Goal: Task Accomplishment & Management: Complete application form

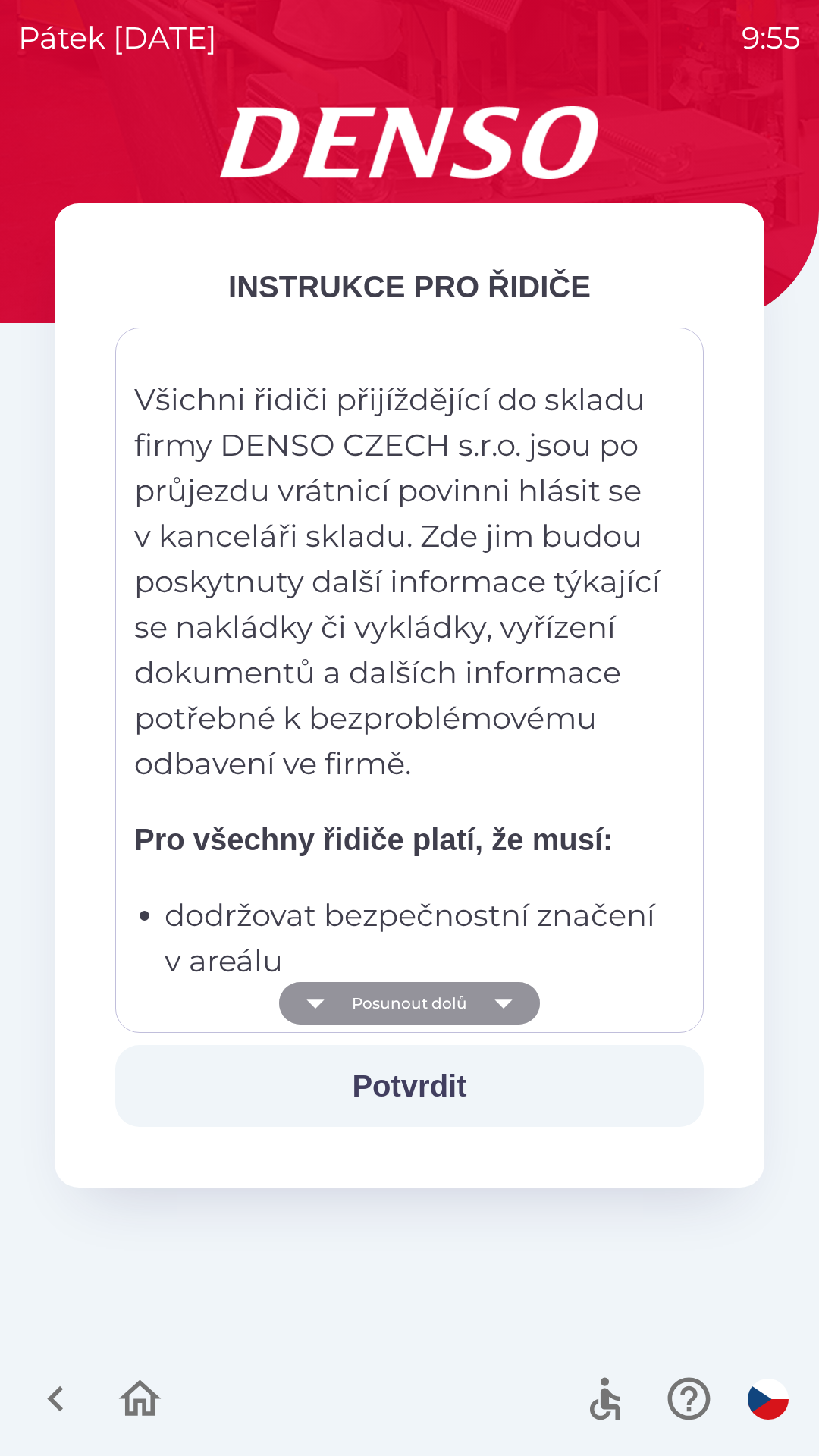
click at [503, 1004] on icon "button" at bounding box center [503, 1004] width 17 height 9
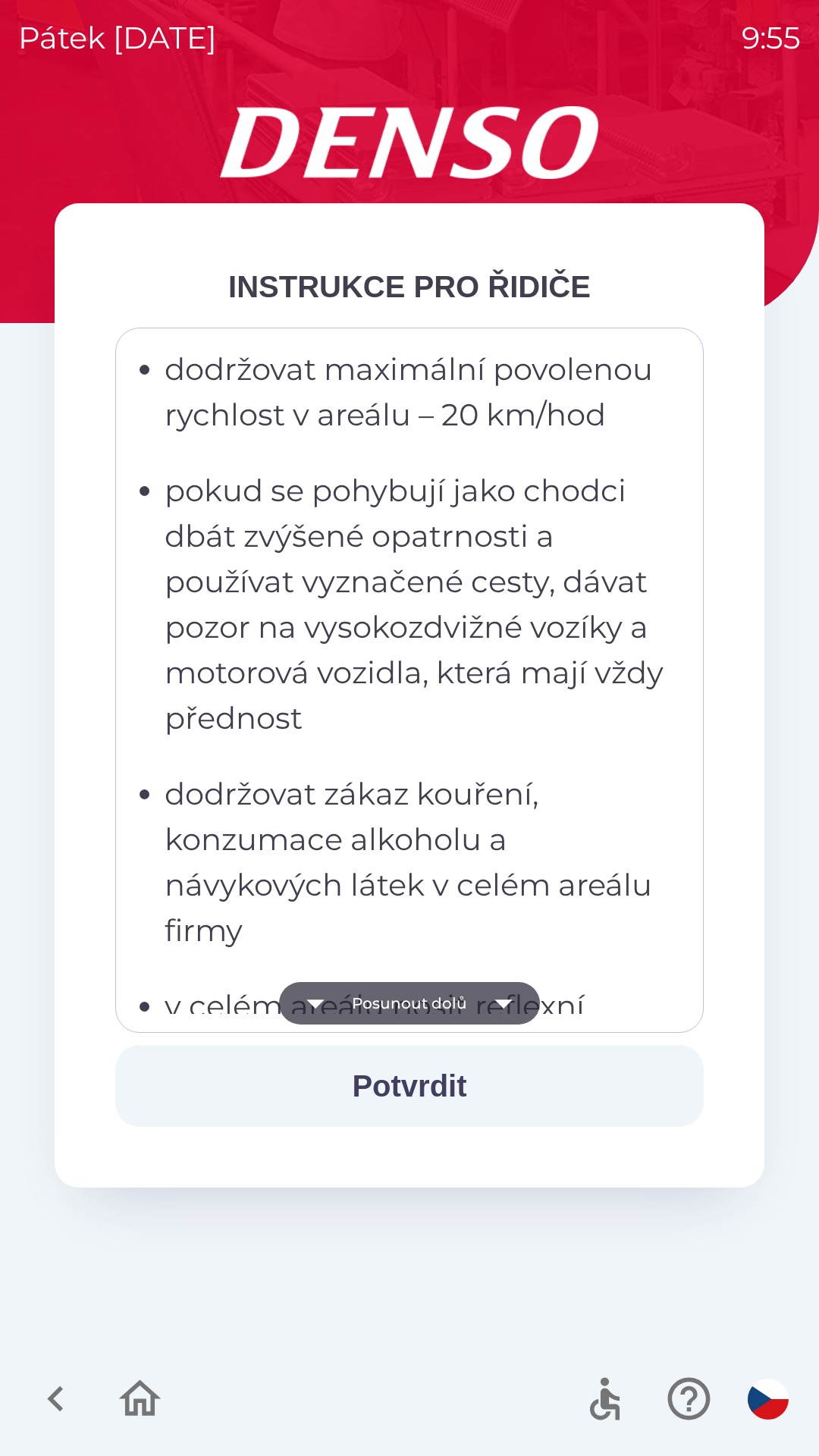
click at [518, 1006] on icon "button" at bounding box center [503, 1003] width 43 height 43
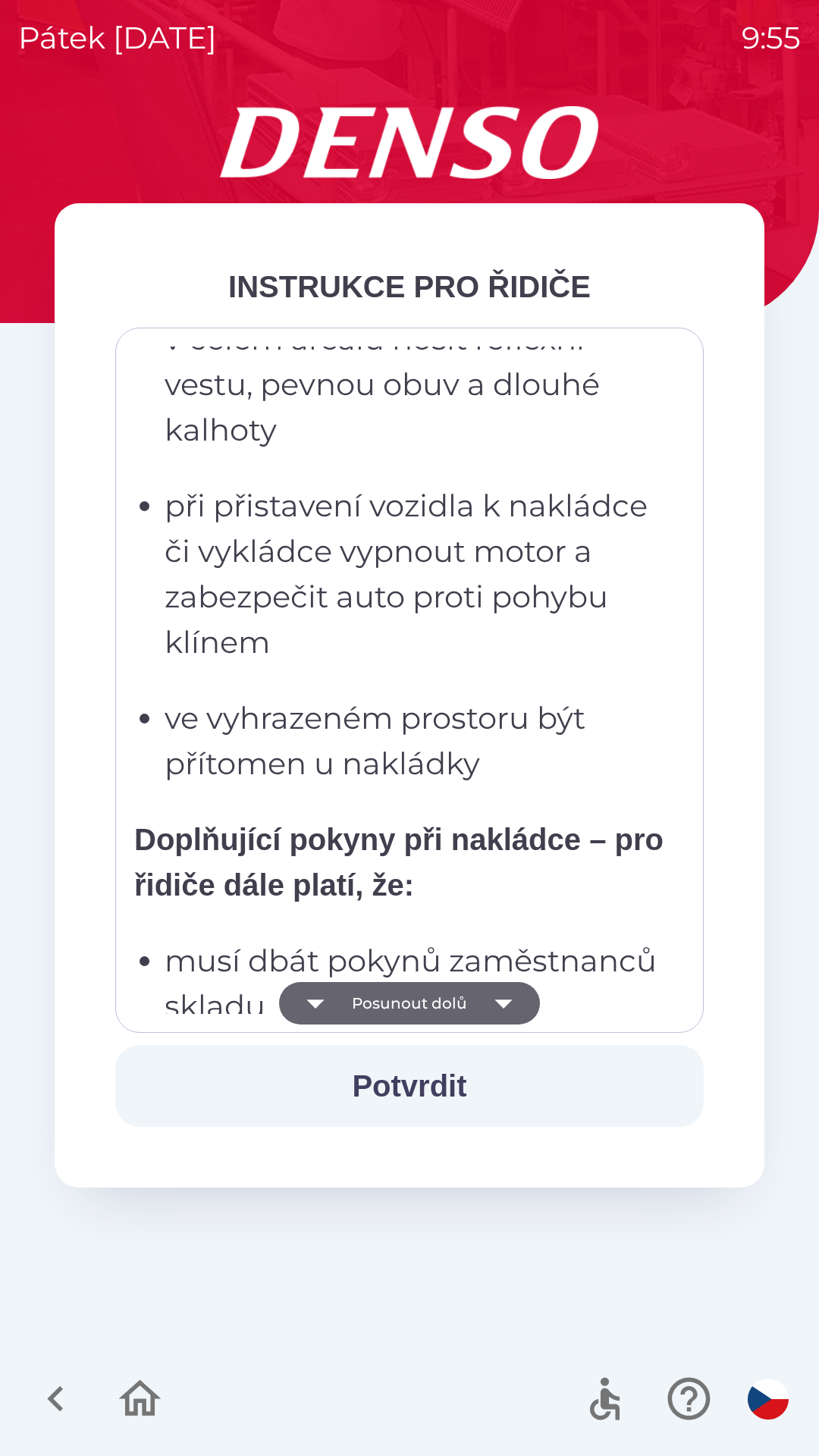
click at [504, 1004] on icon "button" at bounding box center [503, 1004] width 17 height 9
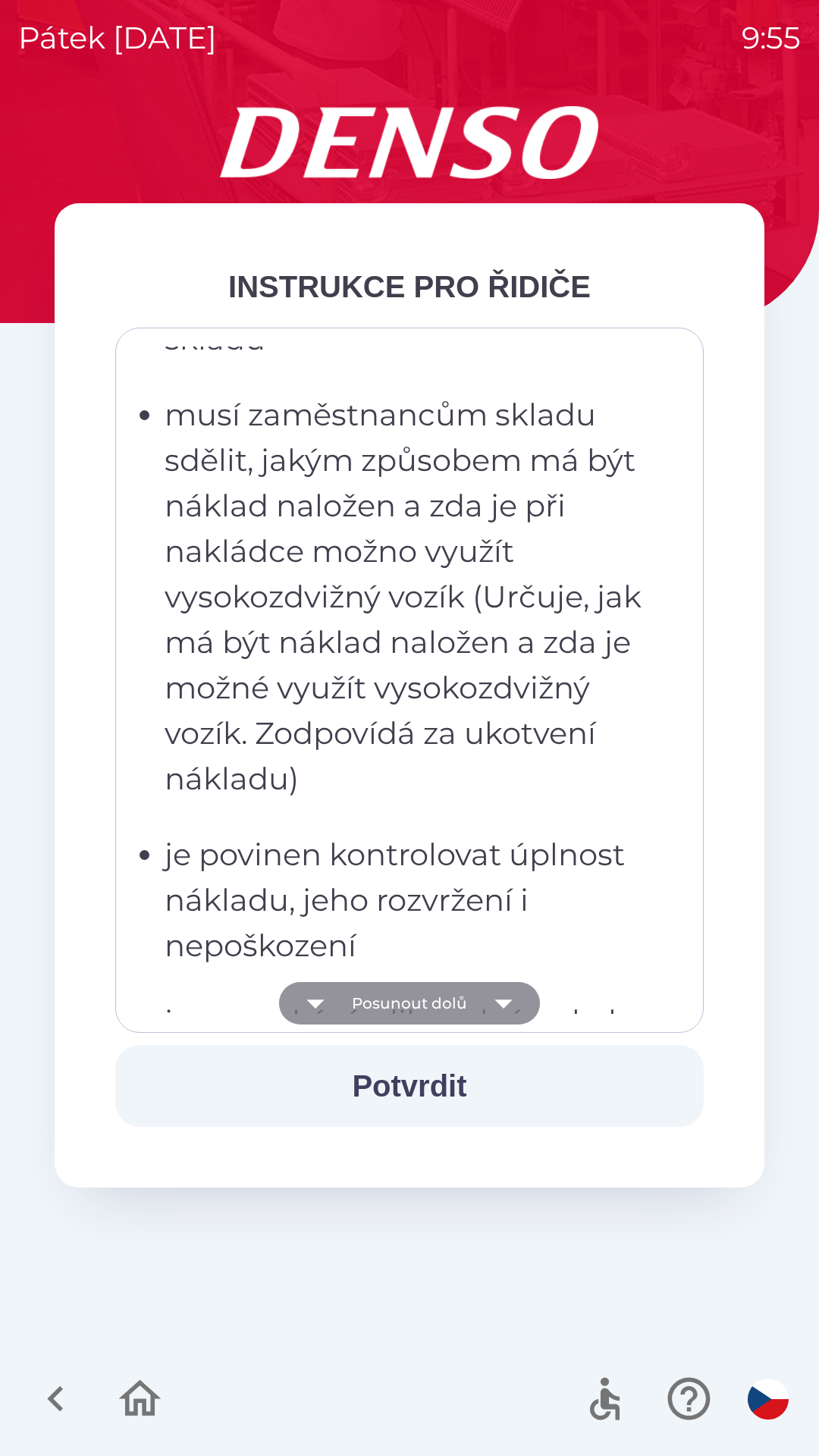
click at [504, 1003] on icon "button" at bounding box center [503, 1004] width 17 height 9
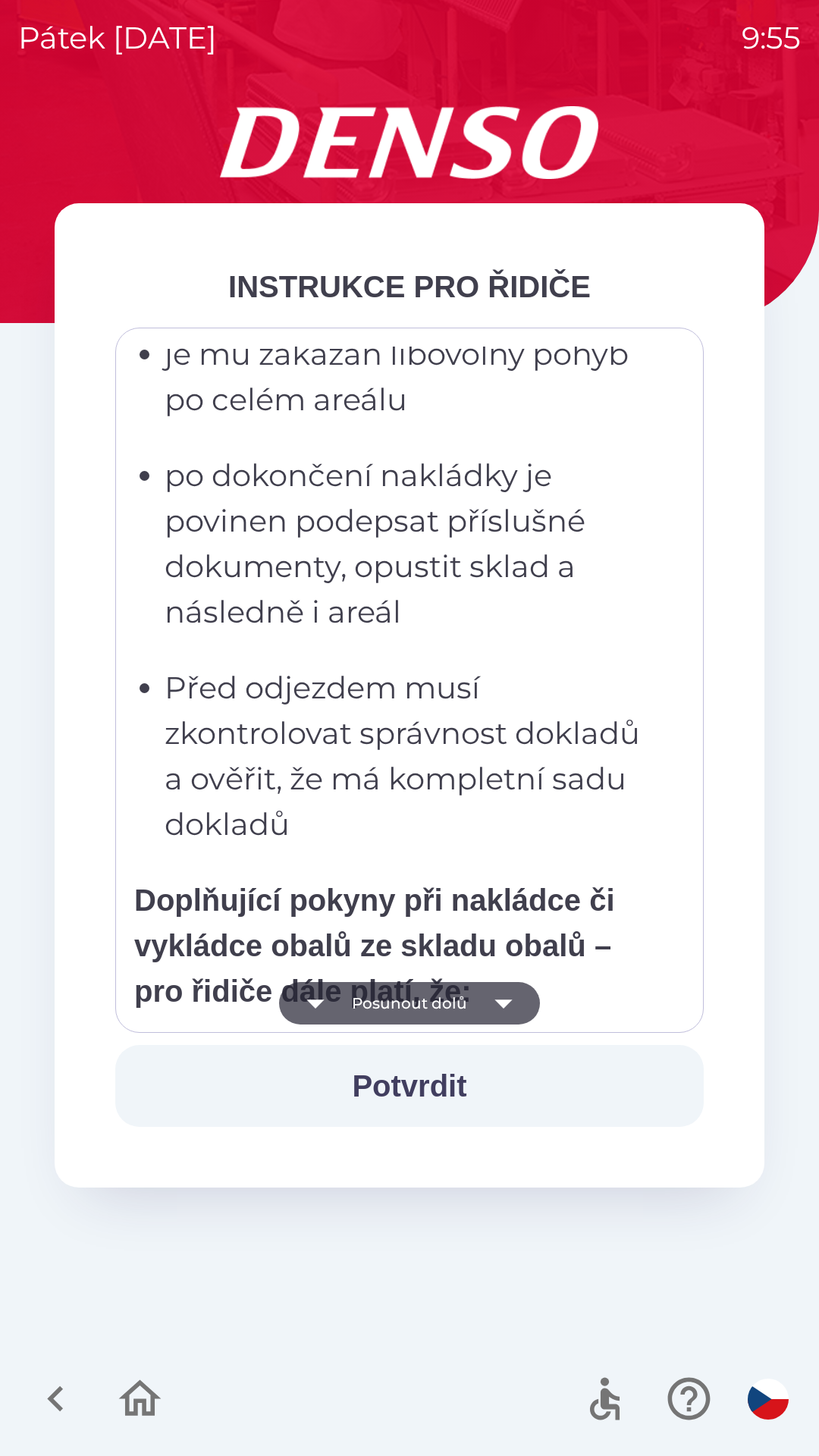
click at [497, 1010] on icon "button" at bounding box center [503, 1003] width 43 height 43
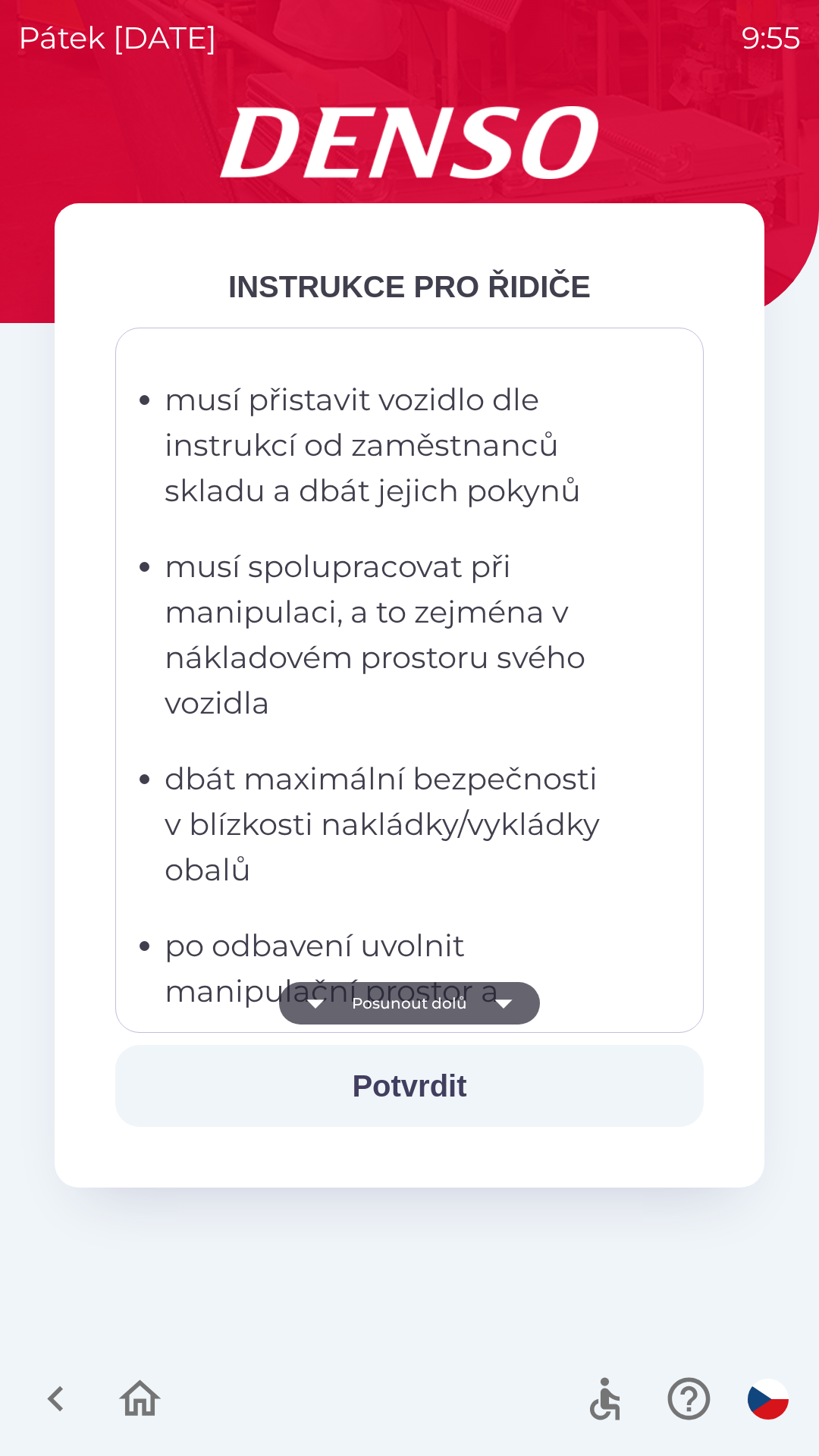
click at [496, 1008] on icon "button" at bounding box center [503, 1003] width 43 height 43
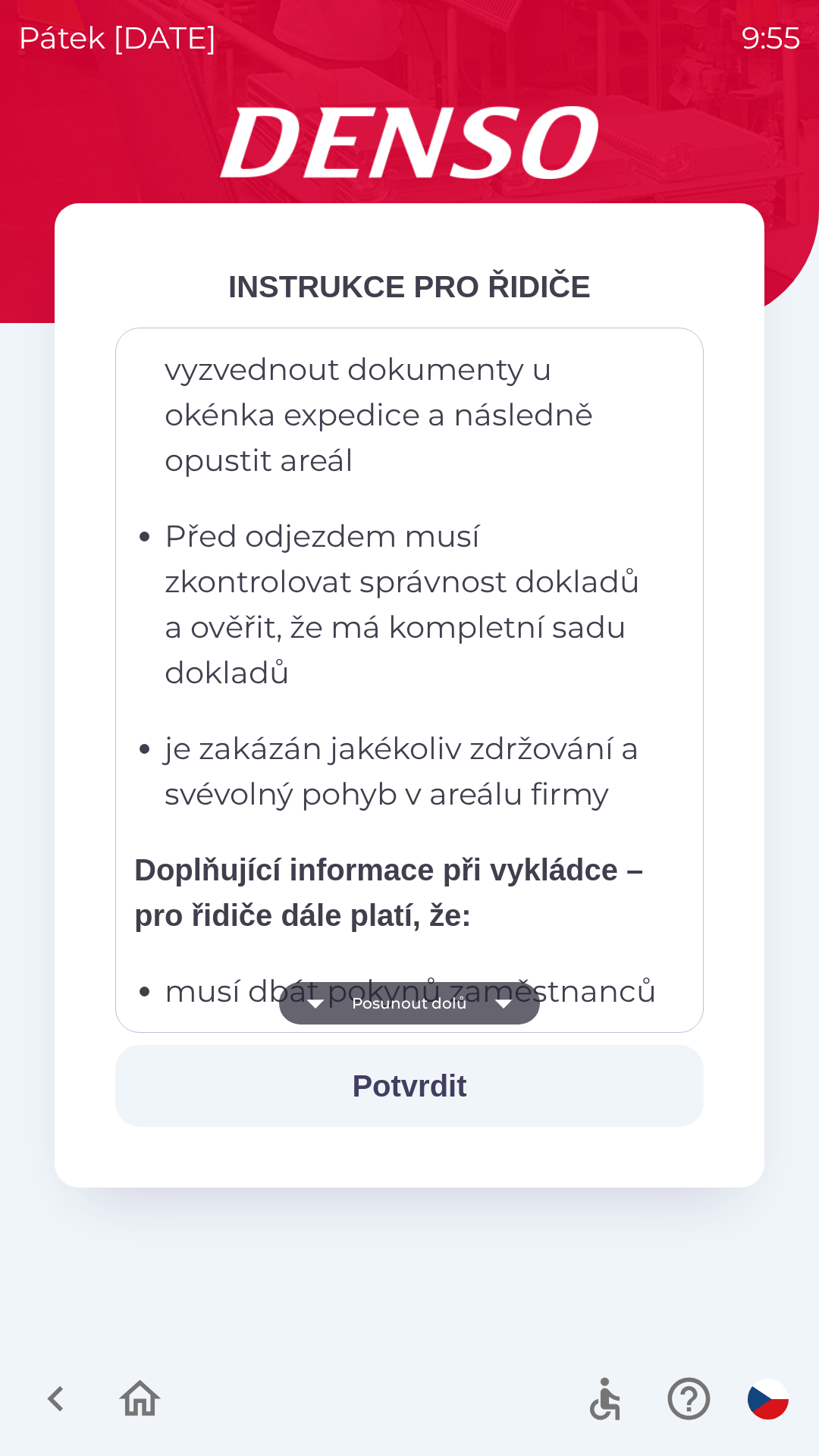
click at [506, 1009] on icon "button" at bounding box center [503, 1003] width 43 height 43
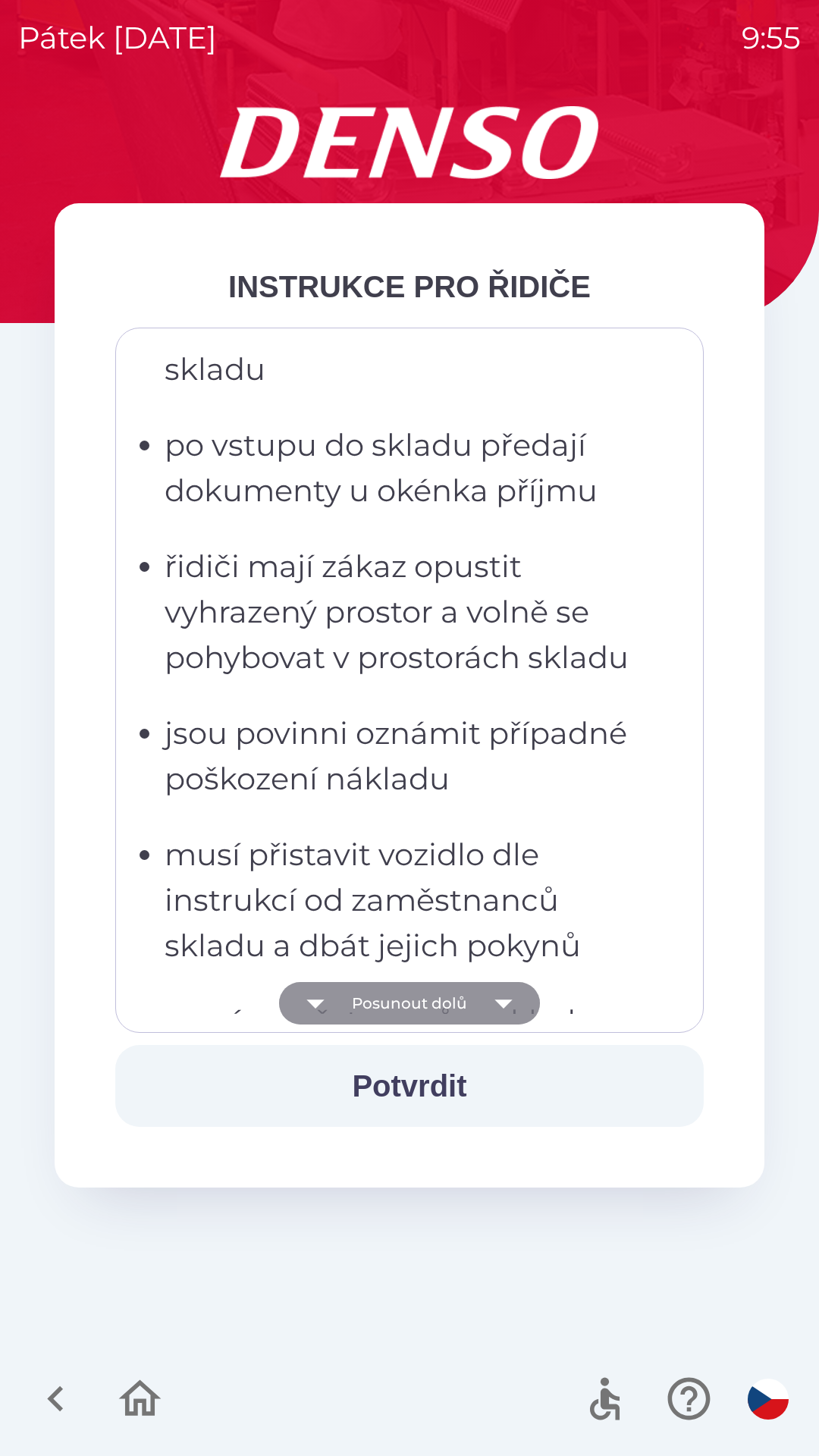
click at [499, 1001] on icon "button" at bounding box center [503, 1004] width 17 height 9
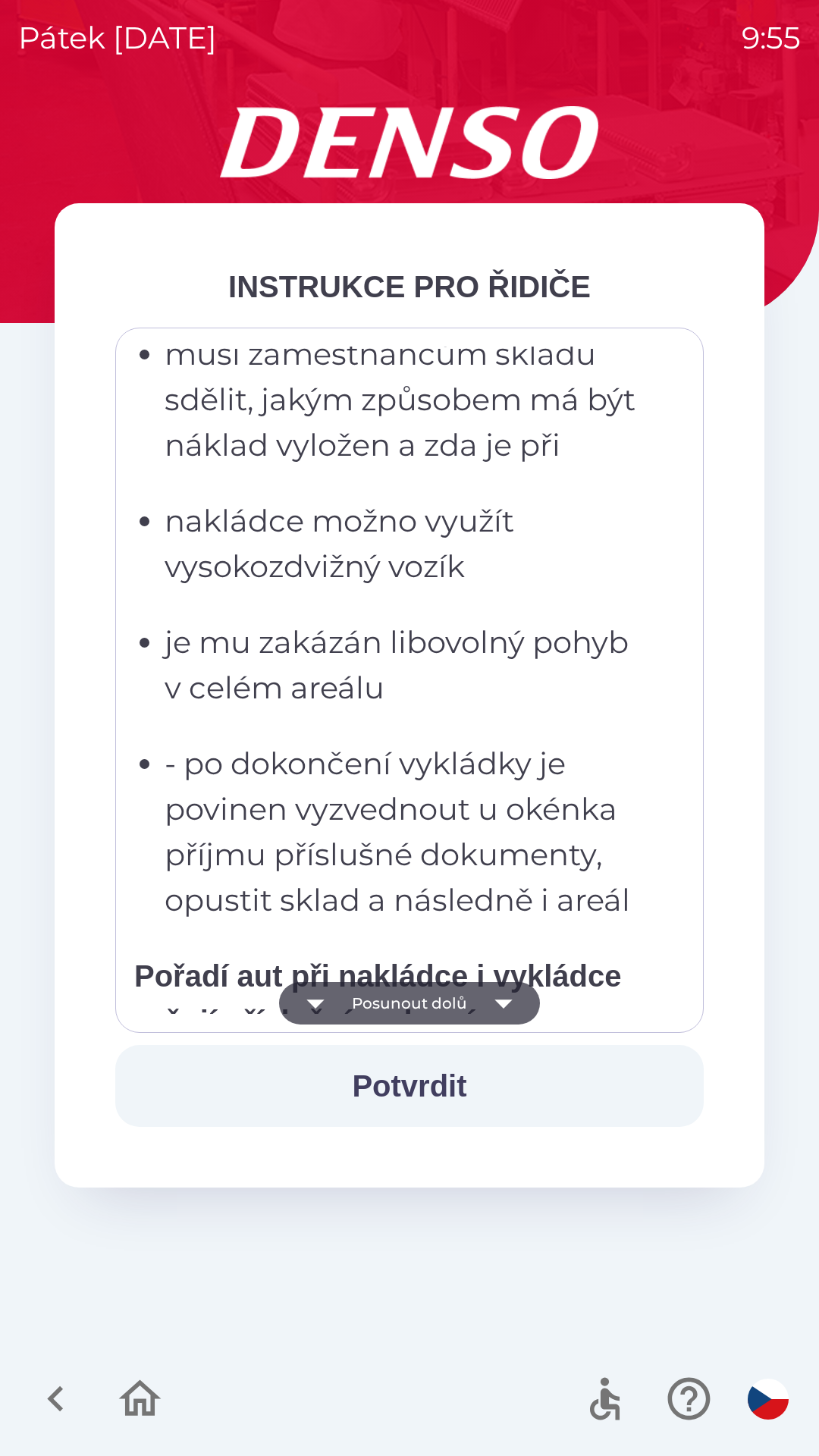
click at [499, 1012] on icon "button" at bounding box center [503, 1003] width 43 height 43
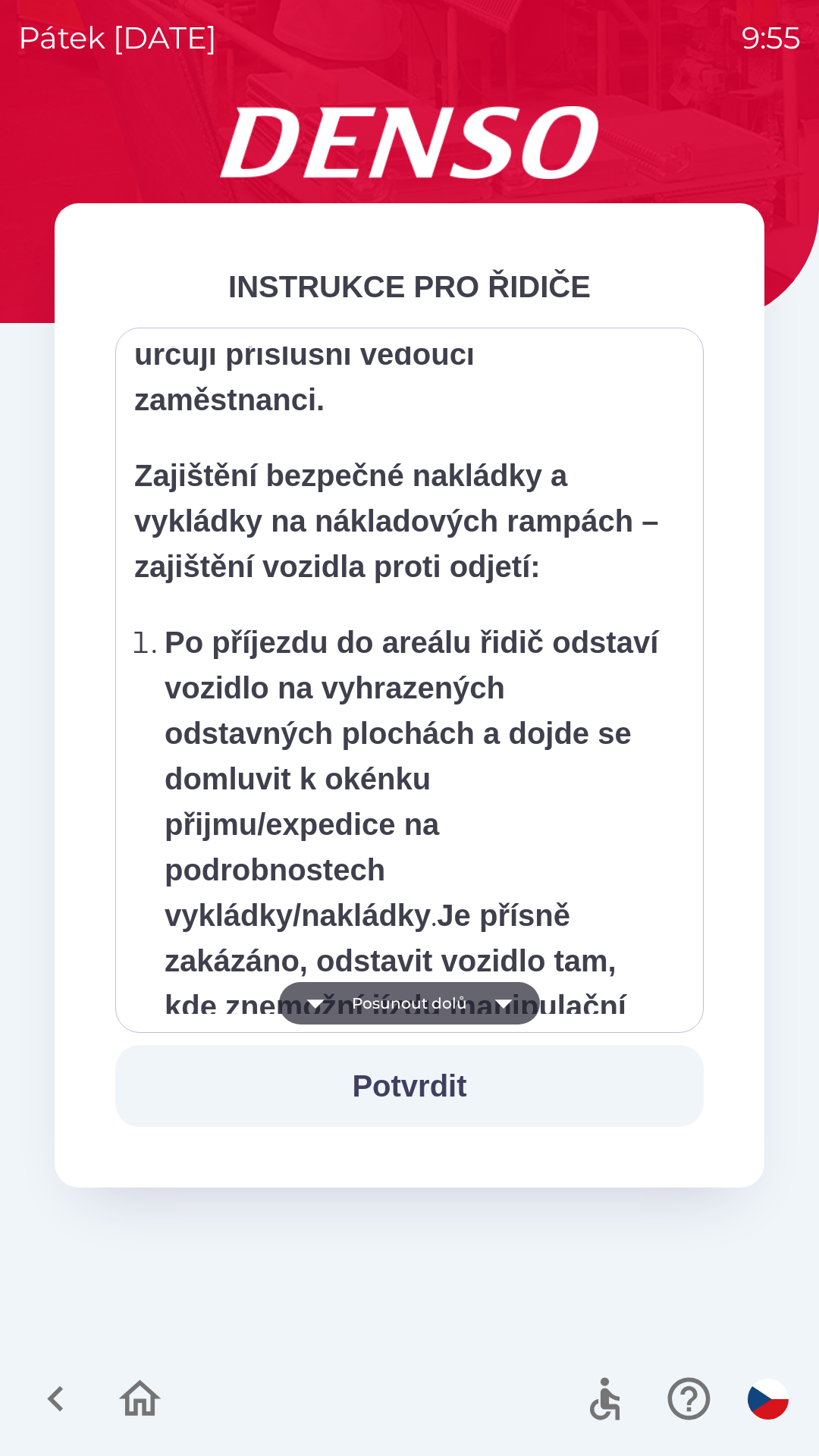
click at [494, 1007] on icon "button" at bounding box center [503, 1003] width 43 height 43
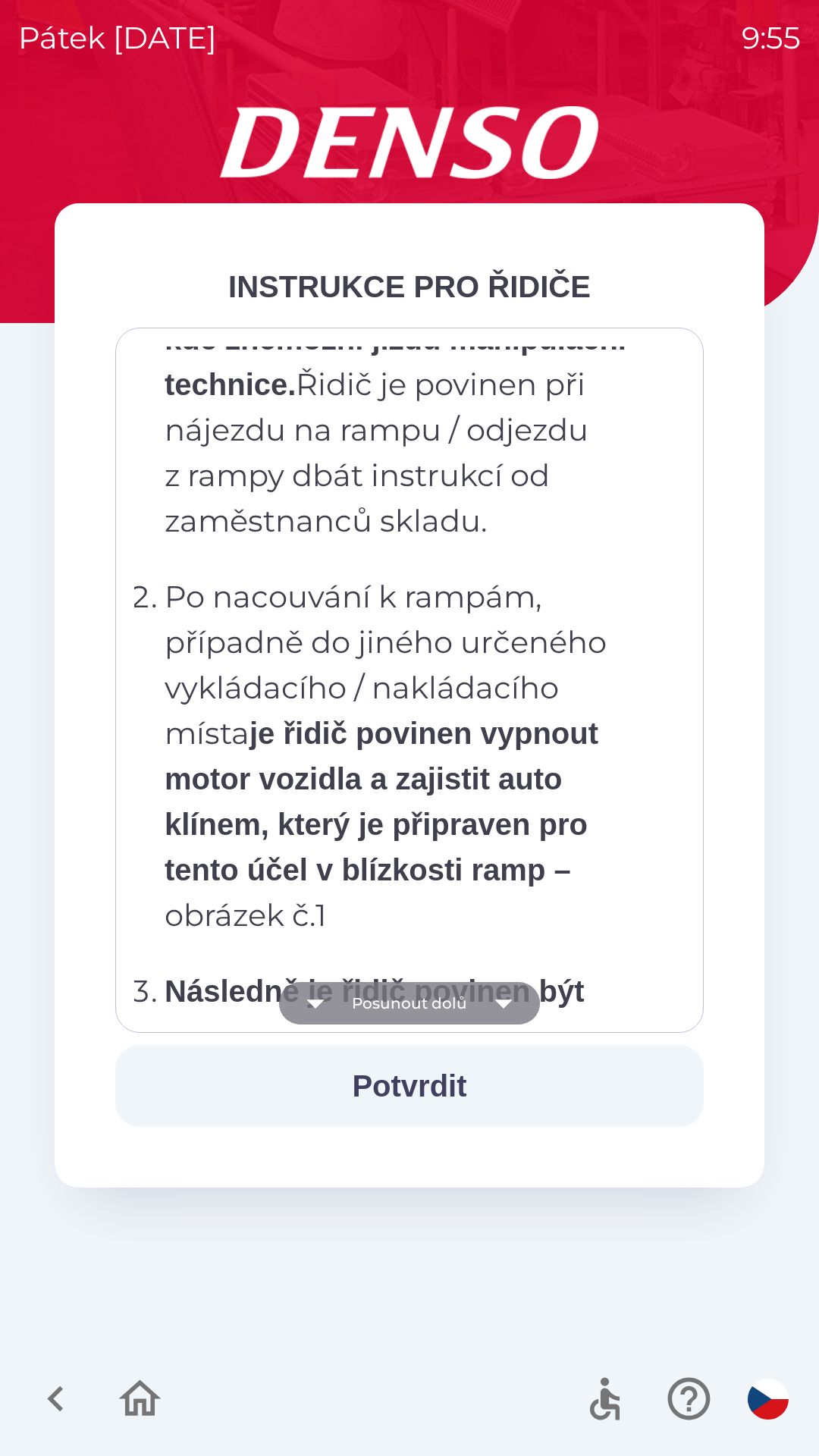
click at [497, 1000] on icon "button" at bounding box center [503, 1004] width 17 height 9
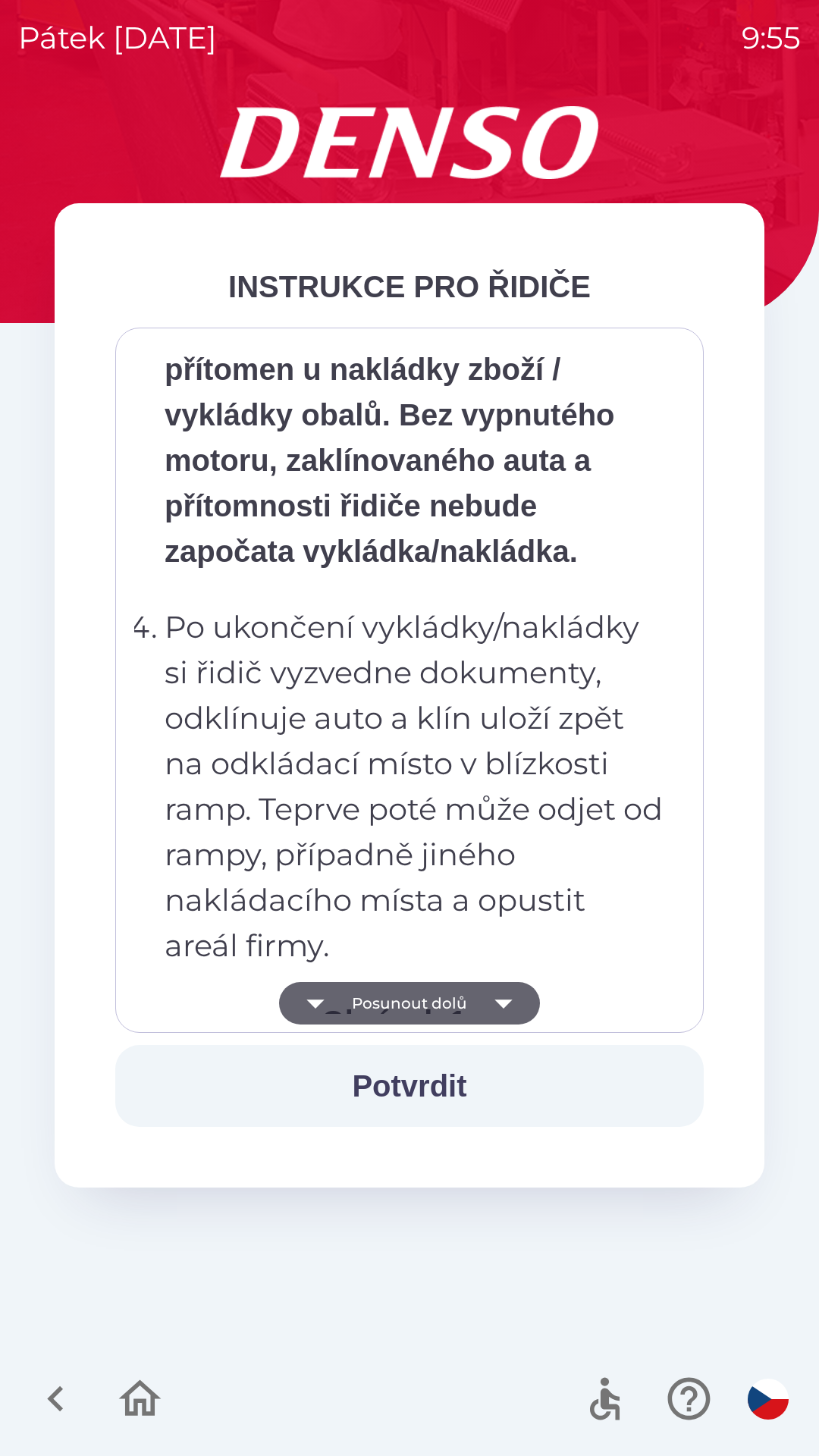
click at [493, 1001] on icon "button" at bounding box center [503, 1003] width 43 height 43
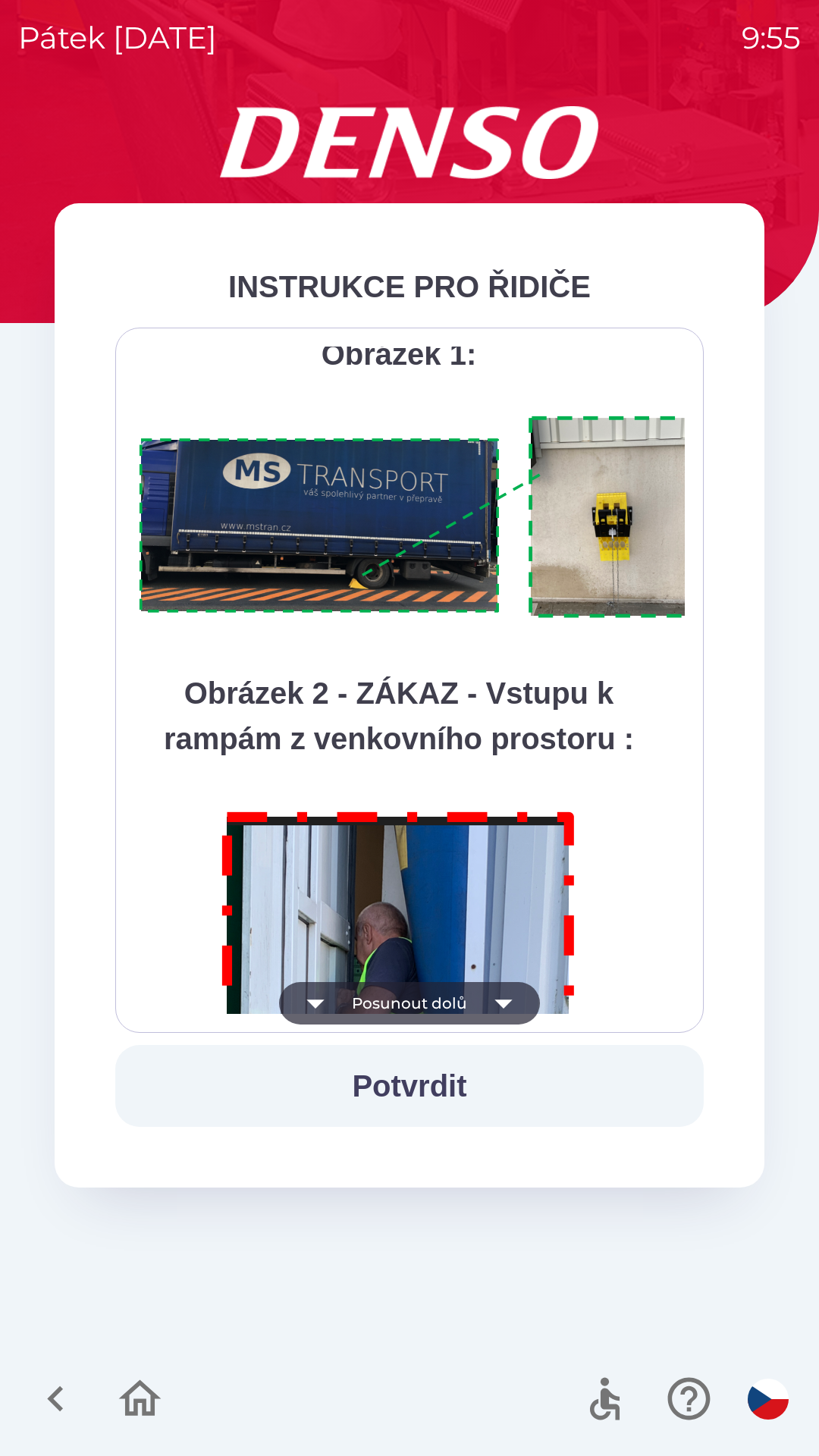
click at [497, 1000] on icon "button" at bounding box center [503, 1003] width 43 height 43
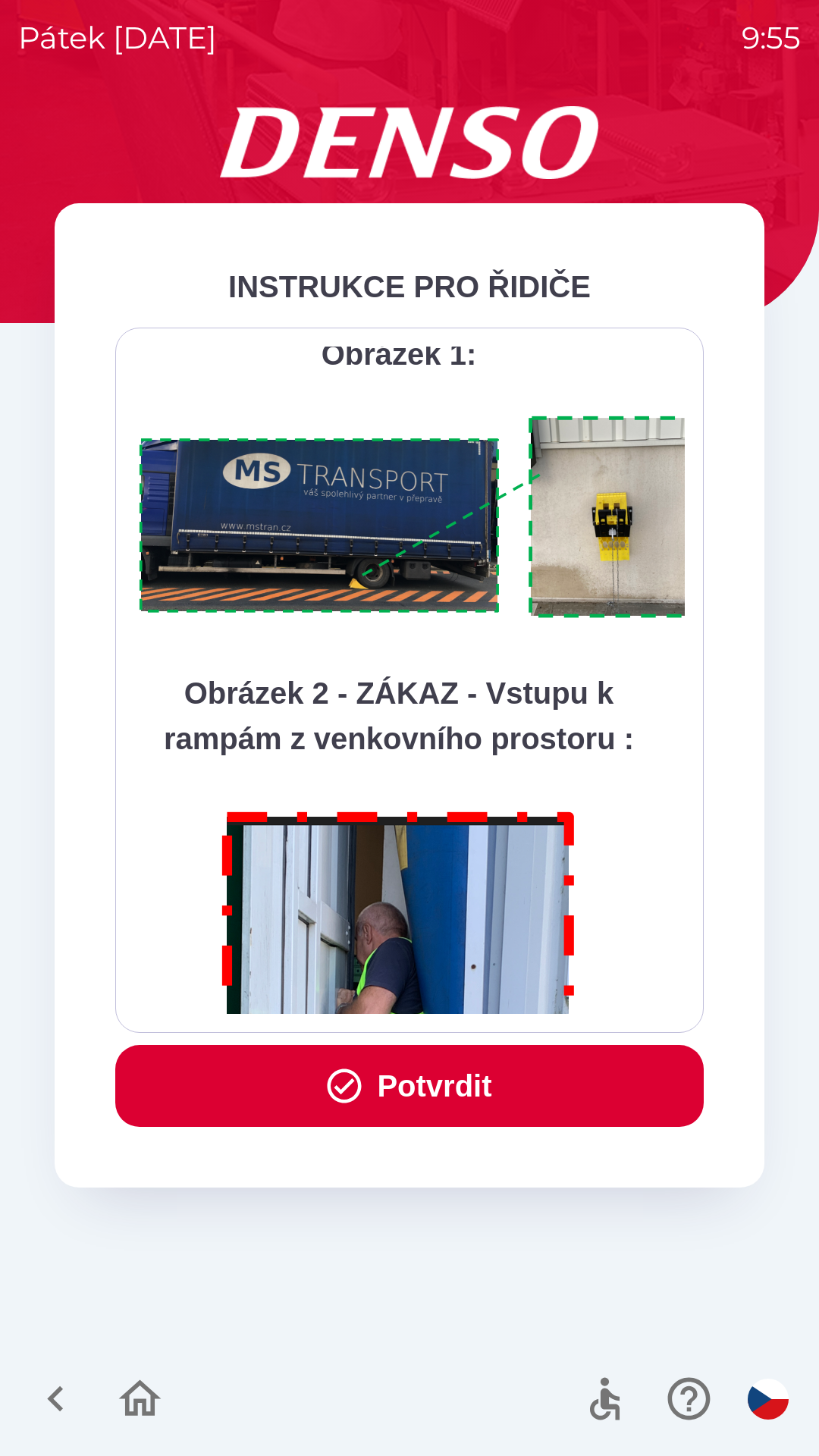
scroll to position [8522, 0]
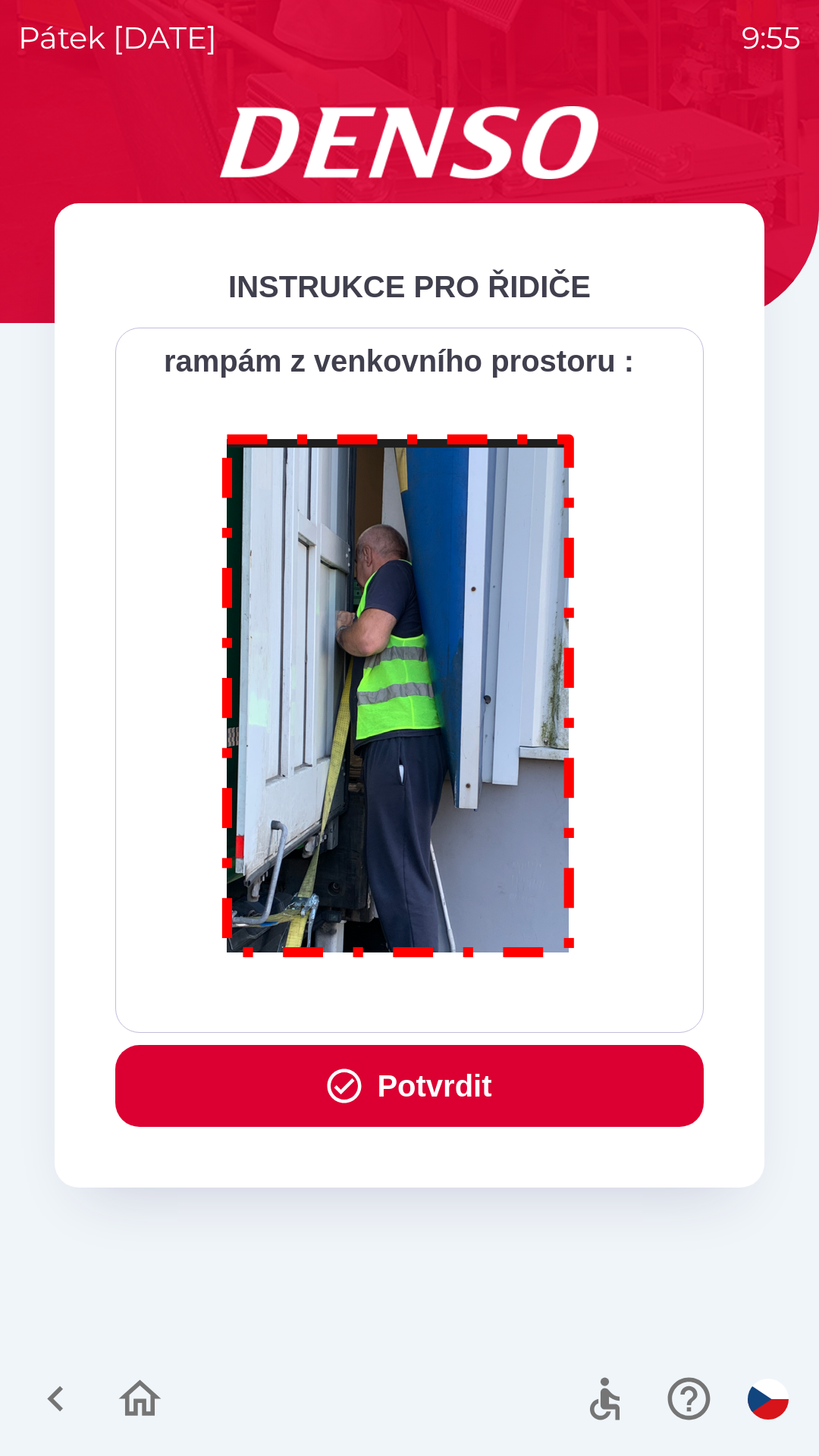
click at [493, 1077] on button "Potvrdit" at bounding box center [409, 1085] width 588 height 82
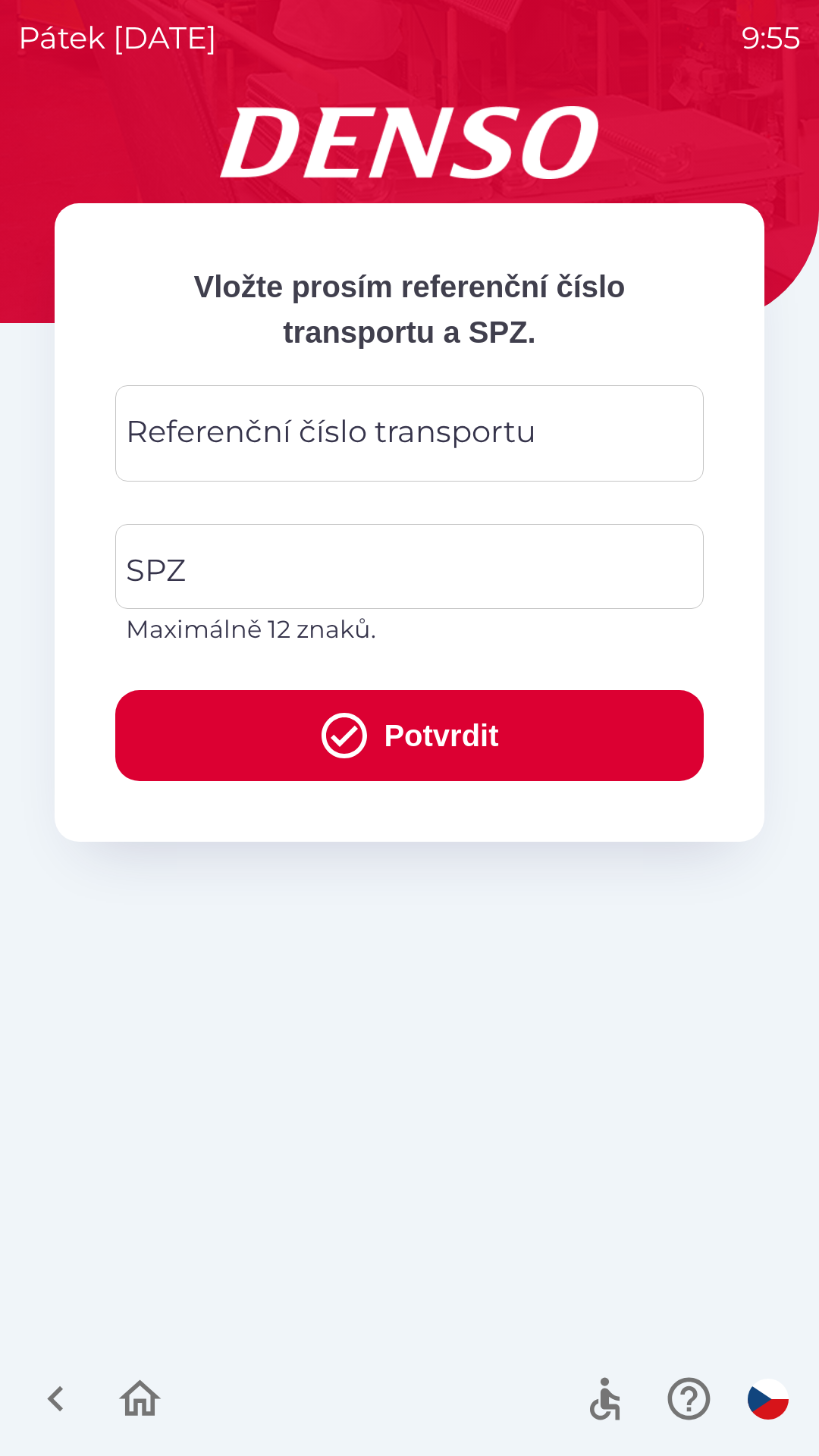
click at [197, 432] on div "Referenční číslo transportu Referenční číslo transportu" at bounding box center [409, 434] width 588 height 96
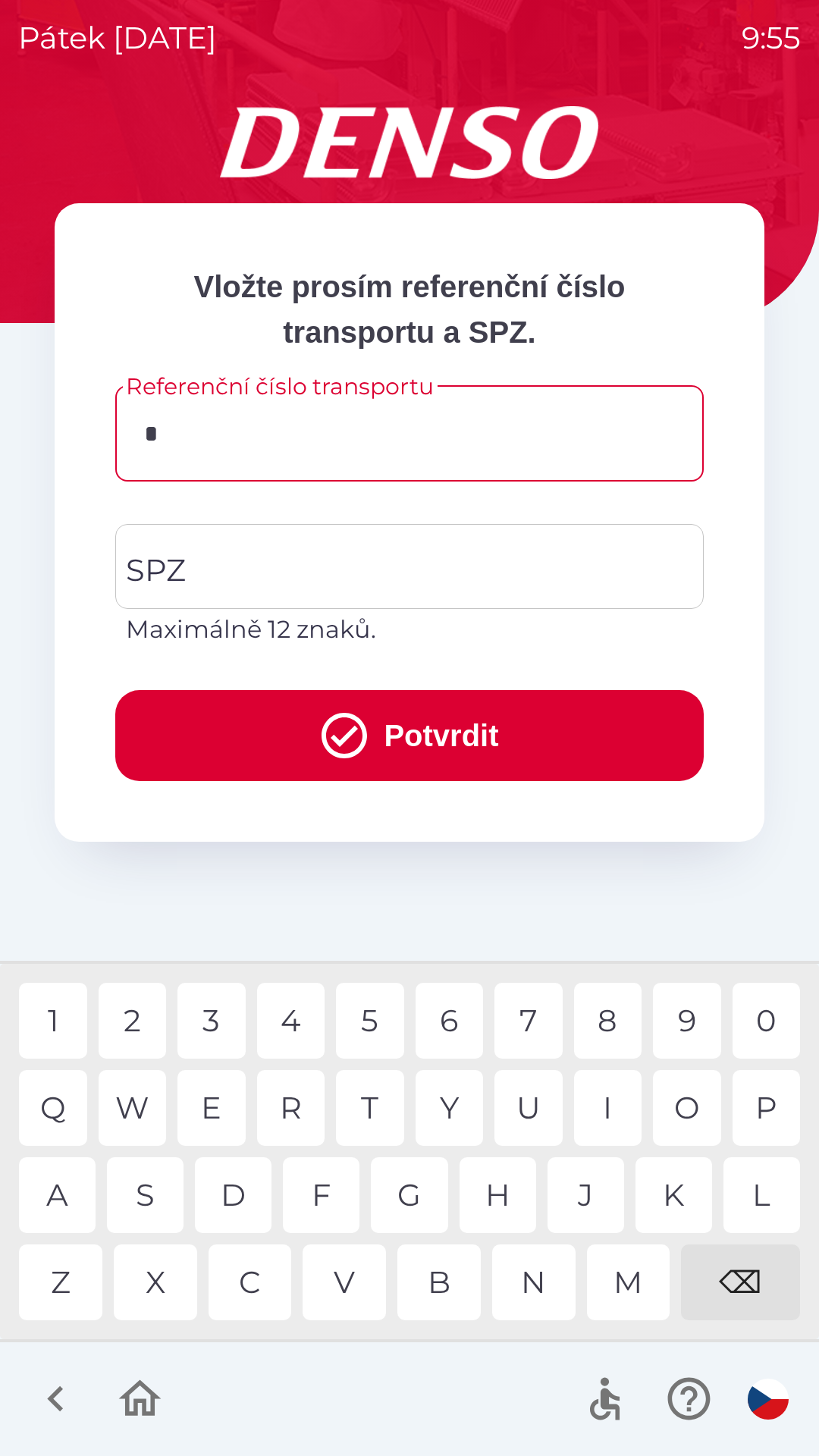
click at [68, 1282] on div "Z" at bounding box center [60, 1283] width 83 height 76
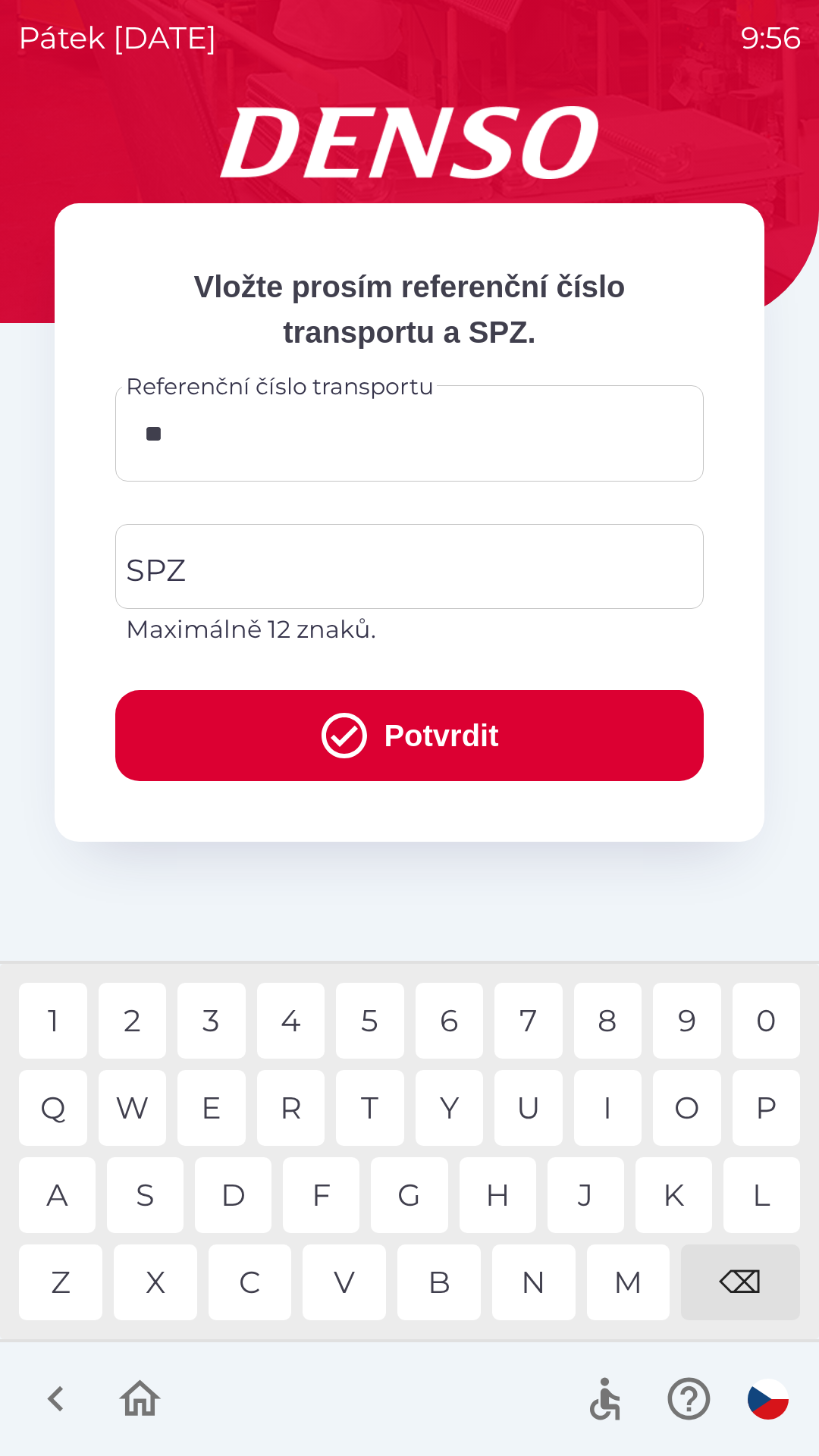
click at [768, 1014] on div "0" at bounding box center [766, 1021] width 68 height 76
click at [769, 1019] on div "0" at bounding box center [766, 1021] width 68 height 76
type input "*******"
click at [141, 1021] on div "2" at bounding box center [133, 1021] width 68 height 76
click at [198, 578] on input "SPZ" at bounding box center [398, 567] width 552 height 72
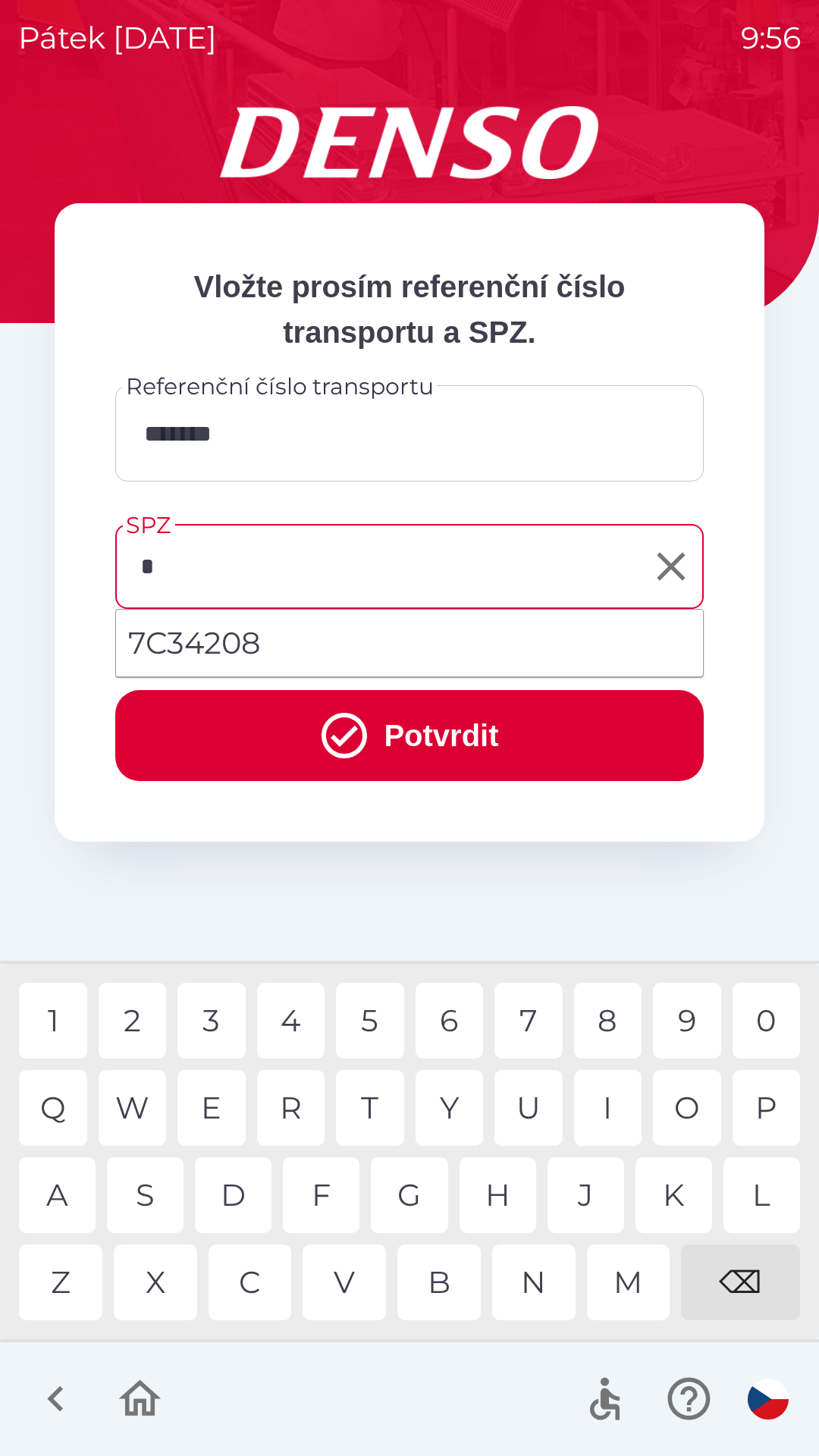
click at [298, 1017] on div "4" at bounding box center [291, 1021] width 68 height 76
click at [155, 1199] on div "S" at bounding box center [145, 1196] width 77 height 76
click at [362, 1017] on div "5" at bounding box center [370, 1021] width 68 height 76
click at [454, 1028] on div "6" at bounding box center [450, 1021] width 68 height 76
type input "*******"
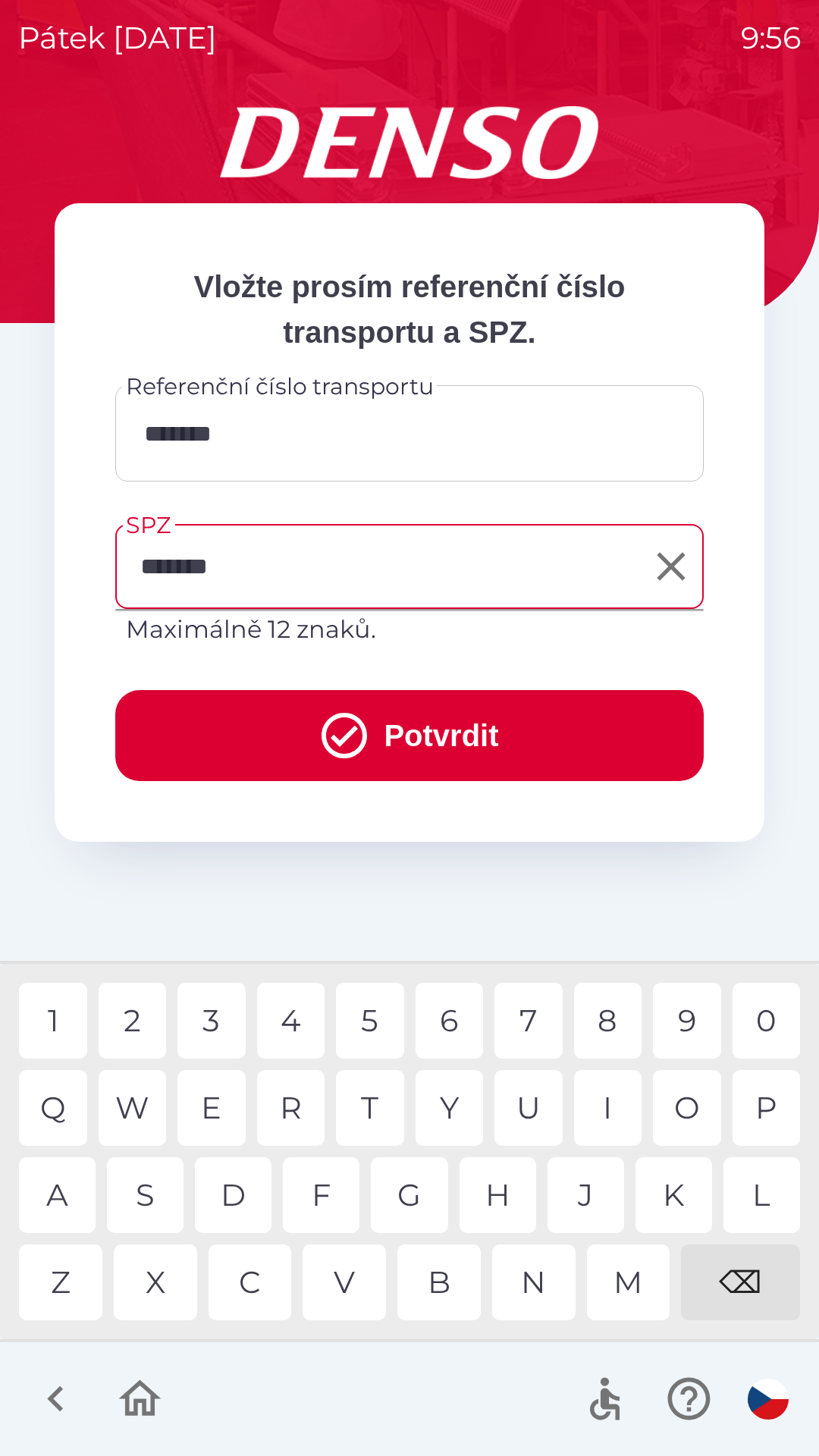
click at [683, 1016] on div "9" at bounding box center [687, 1021] width 68 height 76
click at [462, 731] on button "Potvrdit" at bounding box center [409, 735] width 588 height 91
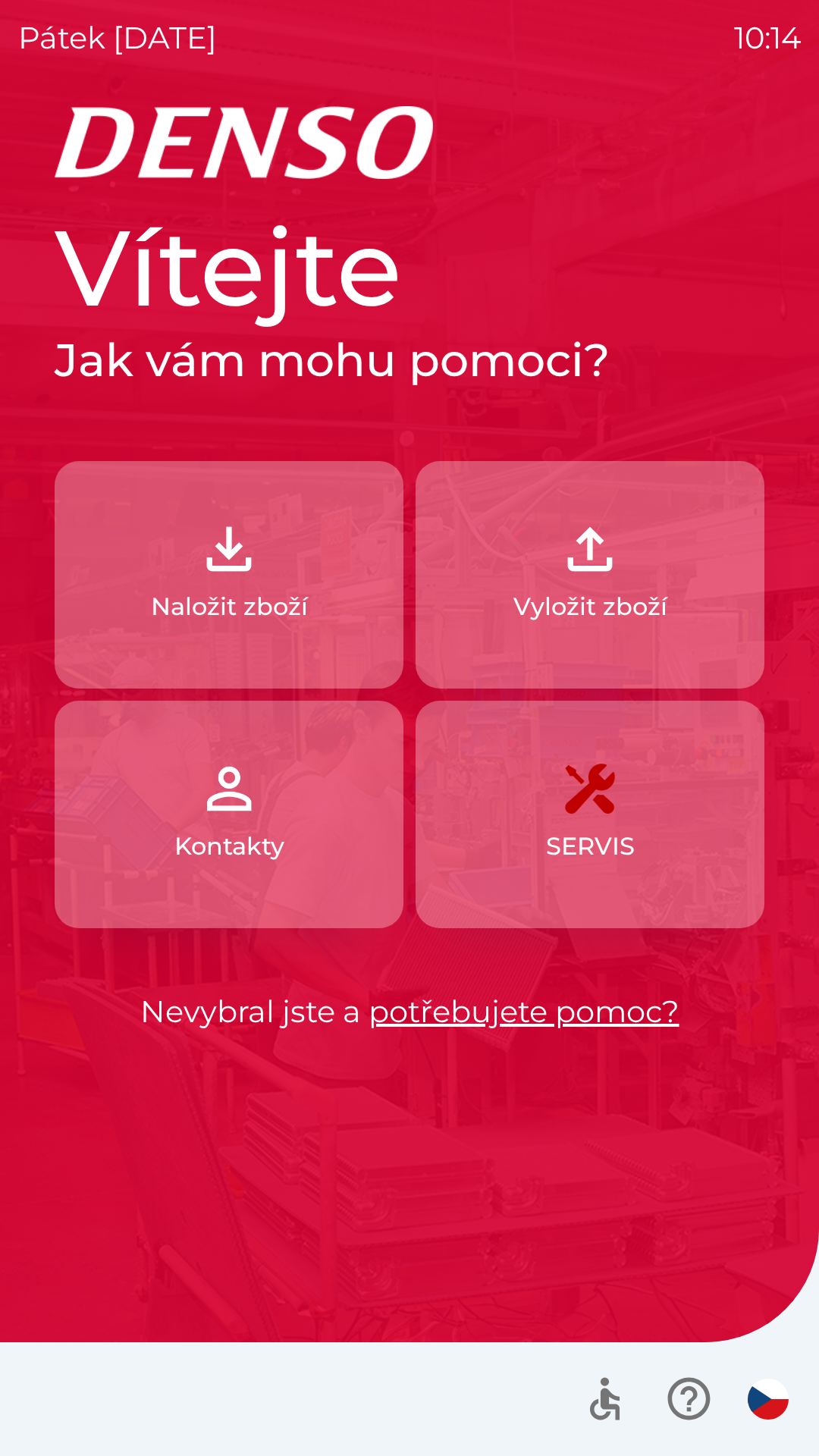
click at [243, 602] on p "Naložit zboží" at bounding box center [229, 606] width 157 height 37
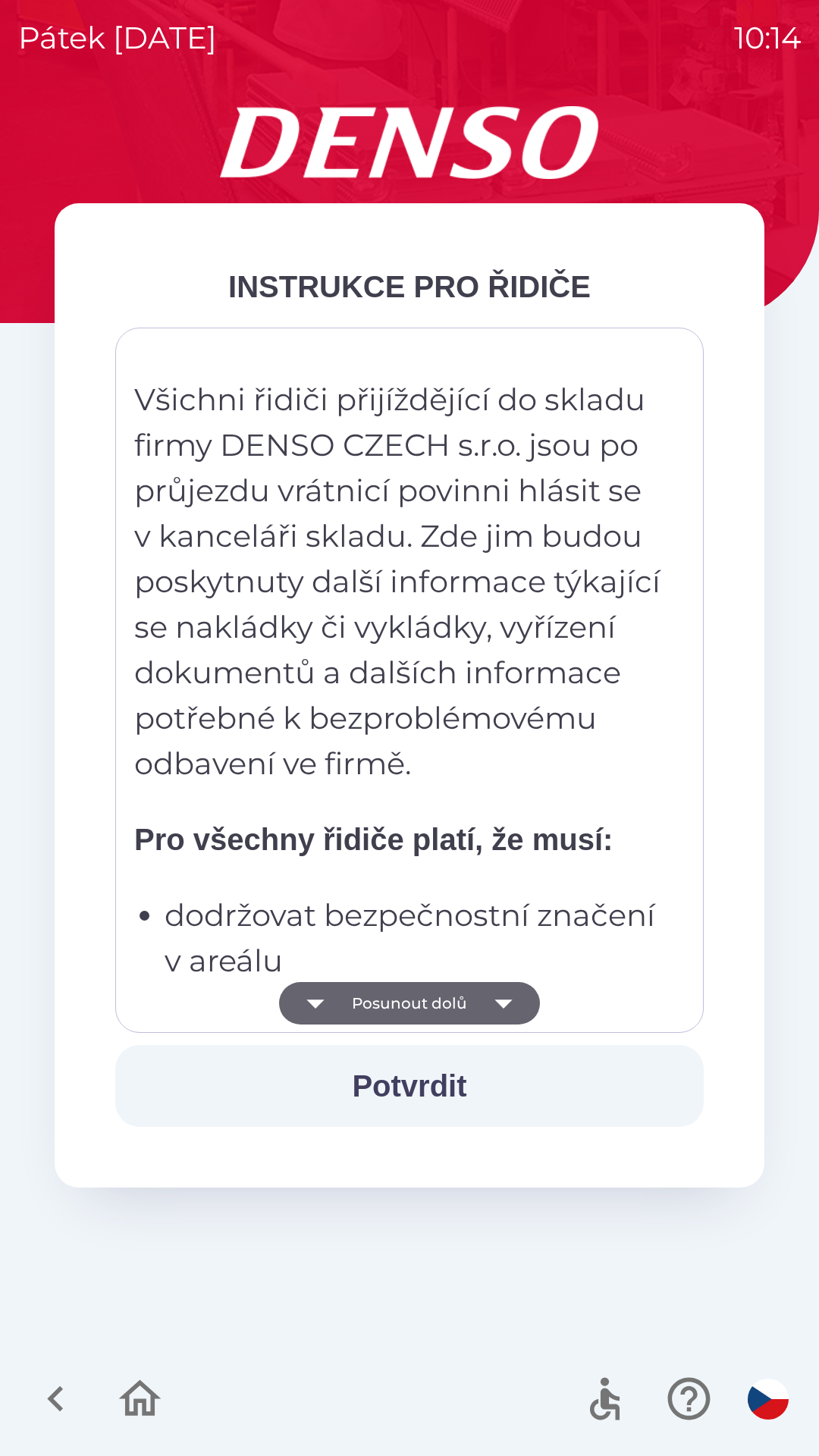
click at [427, 729] on p "Všichni řidiči přijíždějící do skladu firmy DENSO CZECH s.r.o. jsou po průjezdu…" at bounding box center [399, 581] width 529 height 410
click at [434, 997] on button "Posunout dolů" at bounding box center [410, 1003] width 261 height 43
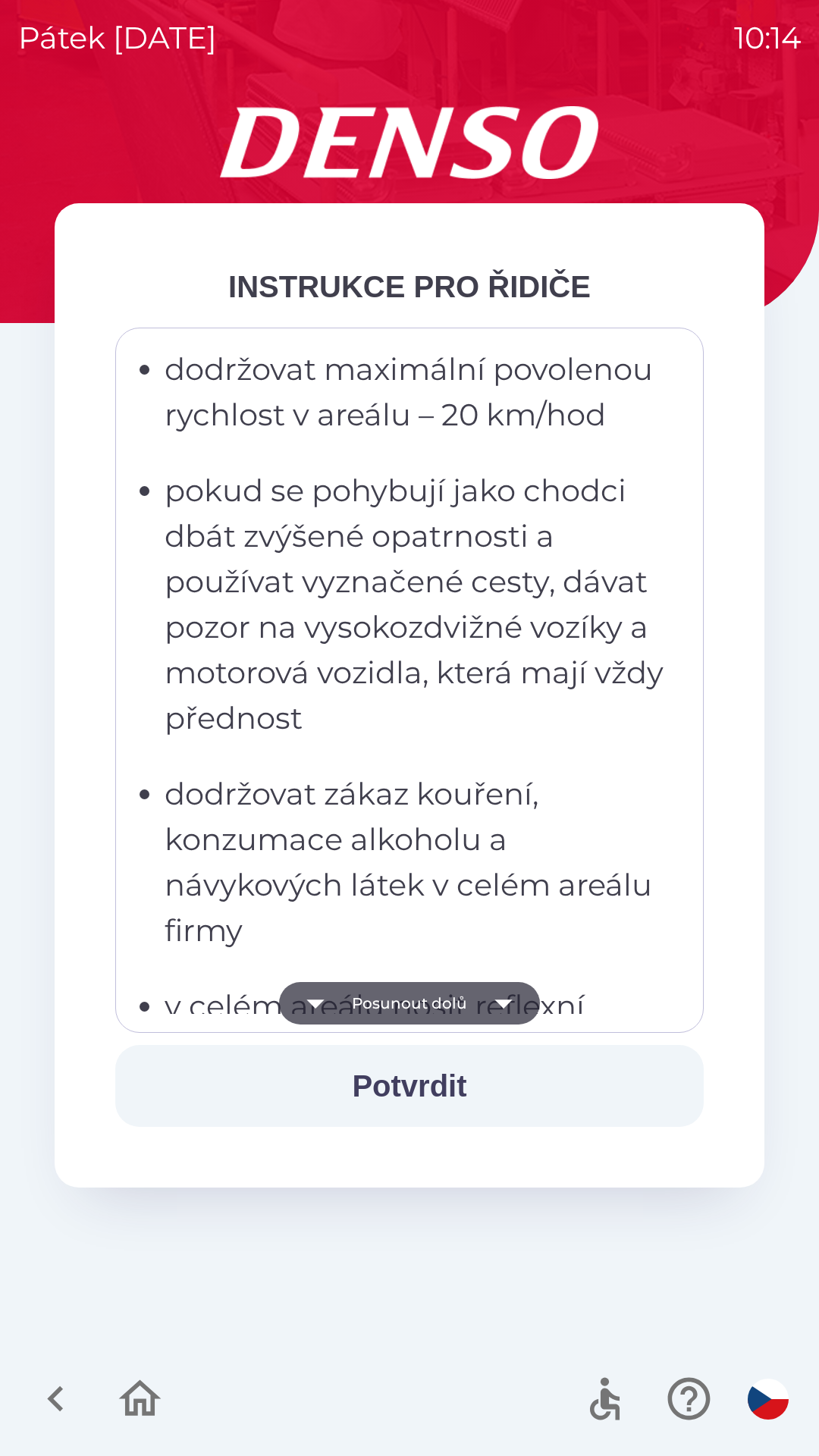
click at [434, 1014] on button "Posunout dolů" at bounding box center [410, 1003] width 261 height 43
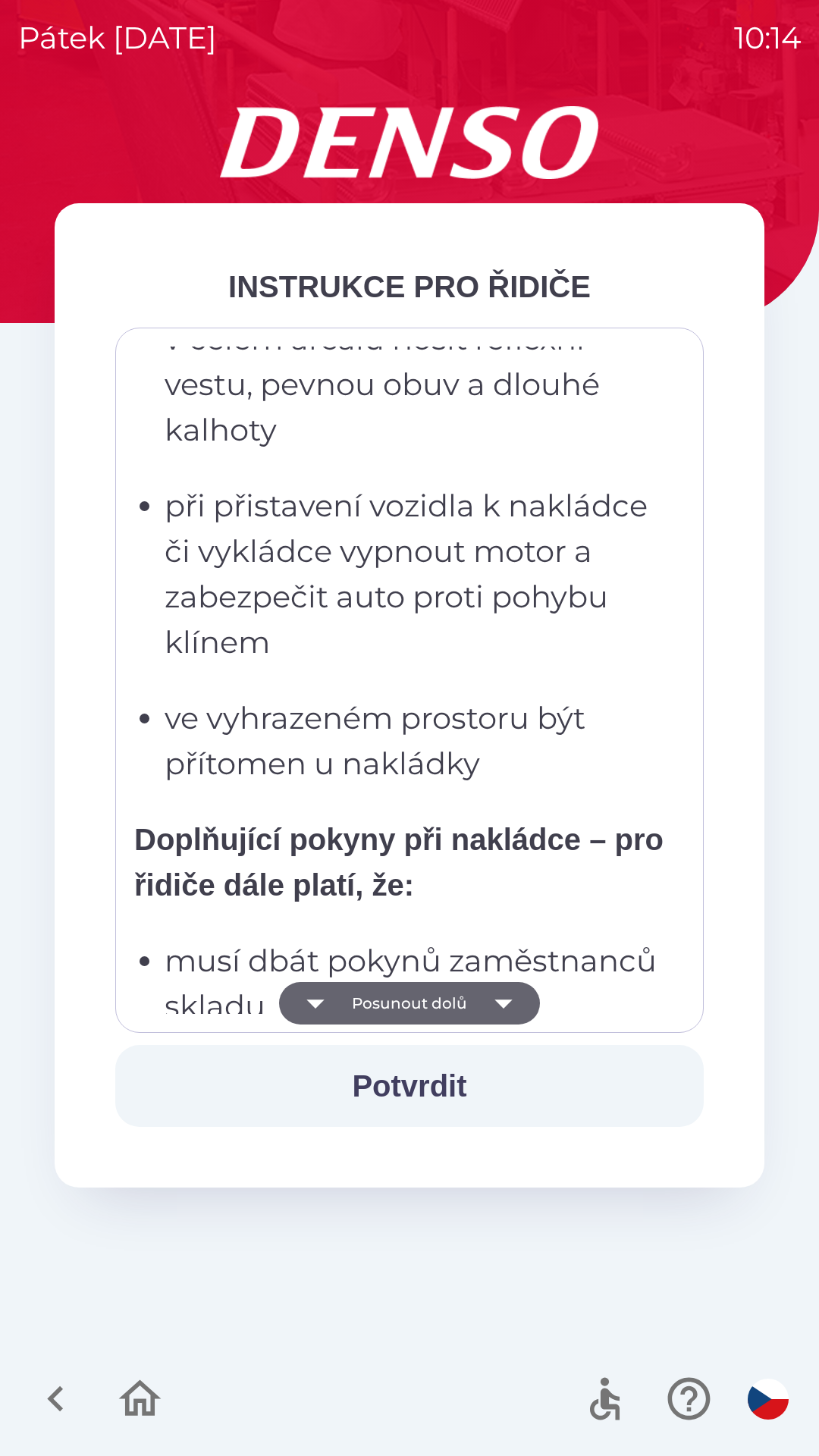
click at [424, 999] on button "Posunout dolů" at bounding box center [410, 1003] width 261 height 43
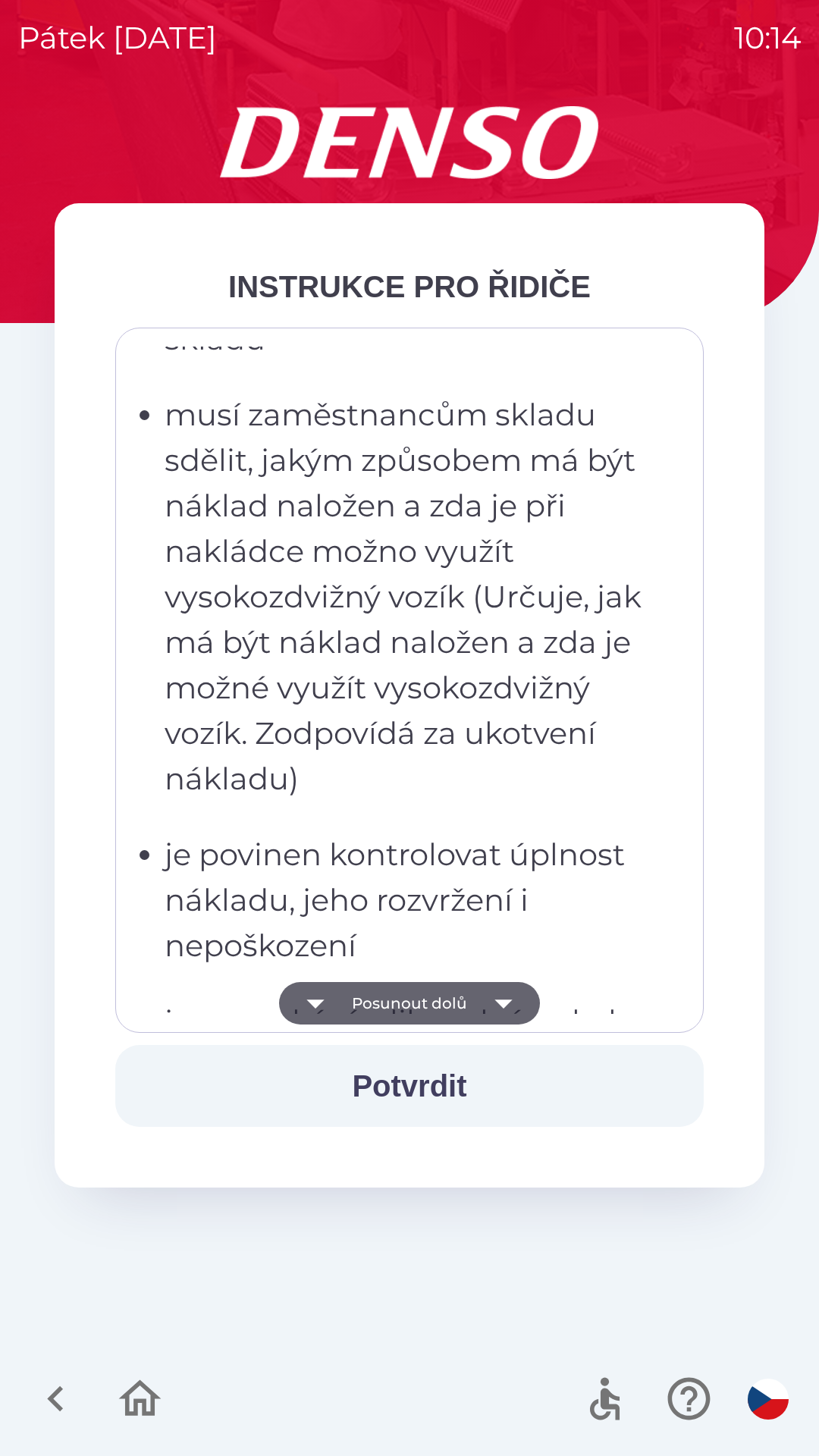
click at [428, 1006] on button "Posunout dolů" at bounding box center [410, 1003] width 261 height 43
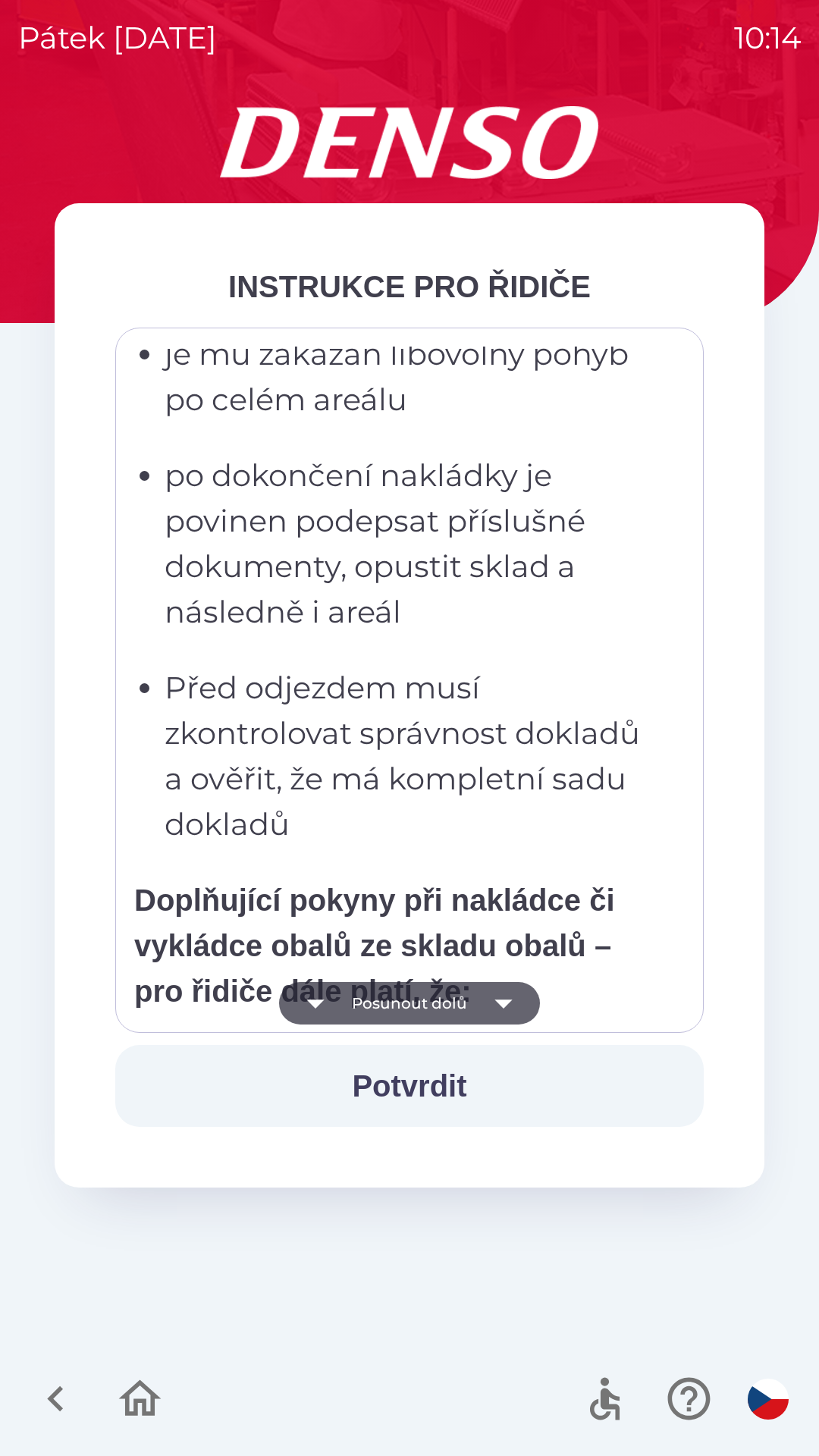
click at [431, 1006] on button "Posunout dolů" at bounding box center [410, 1003] width 261 height 43
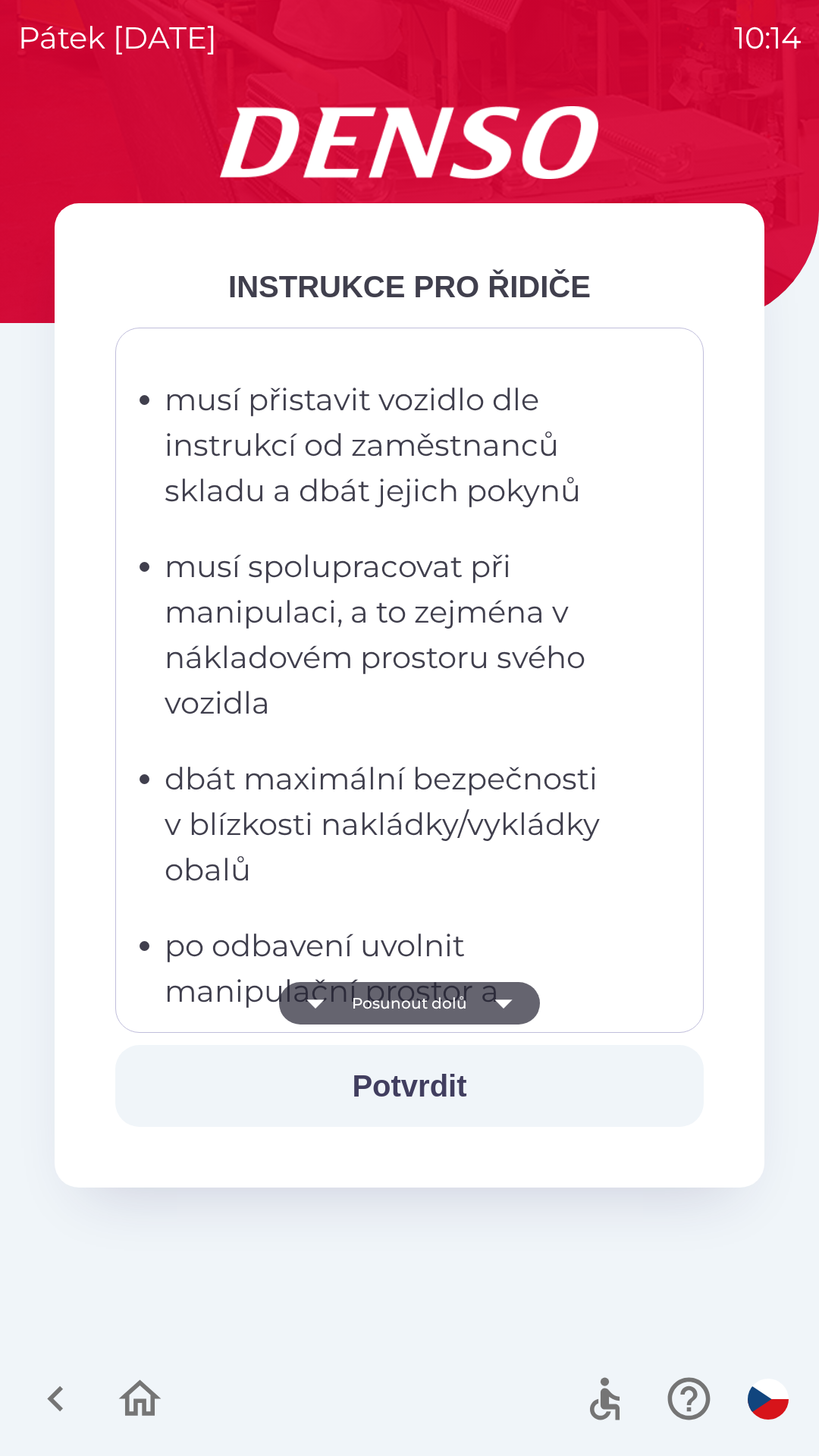
click at [427, 1007] on button "Posunout dolů" at bounding box center [410, 1003] width 261 height 43
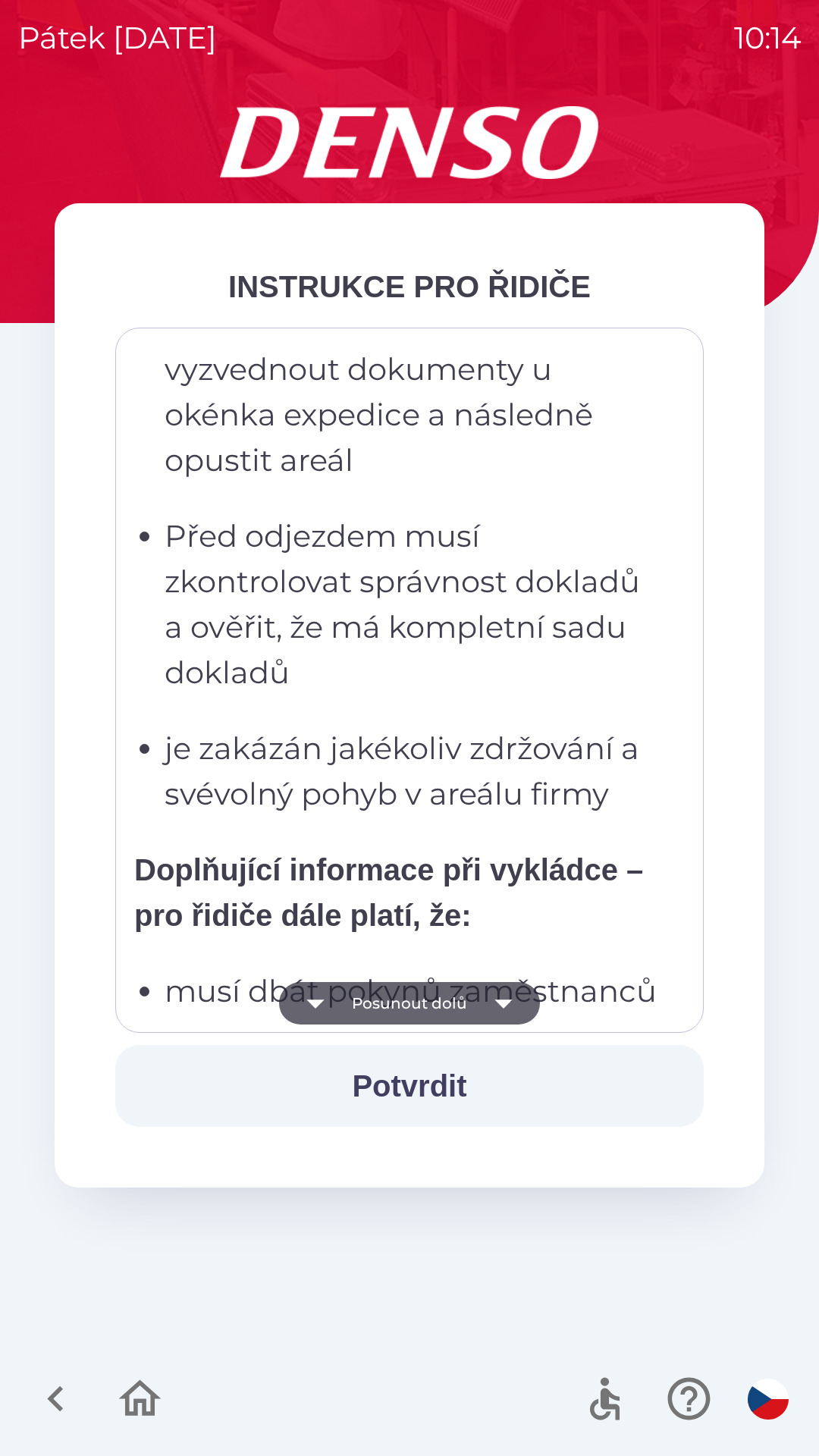
click at [425, 1000] on button "Posunout dolů" at bounding box center [410, 1003] width 261 height 43
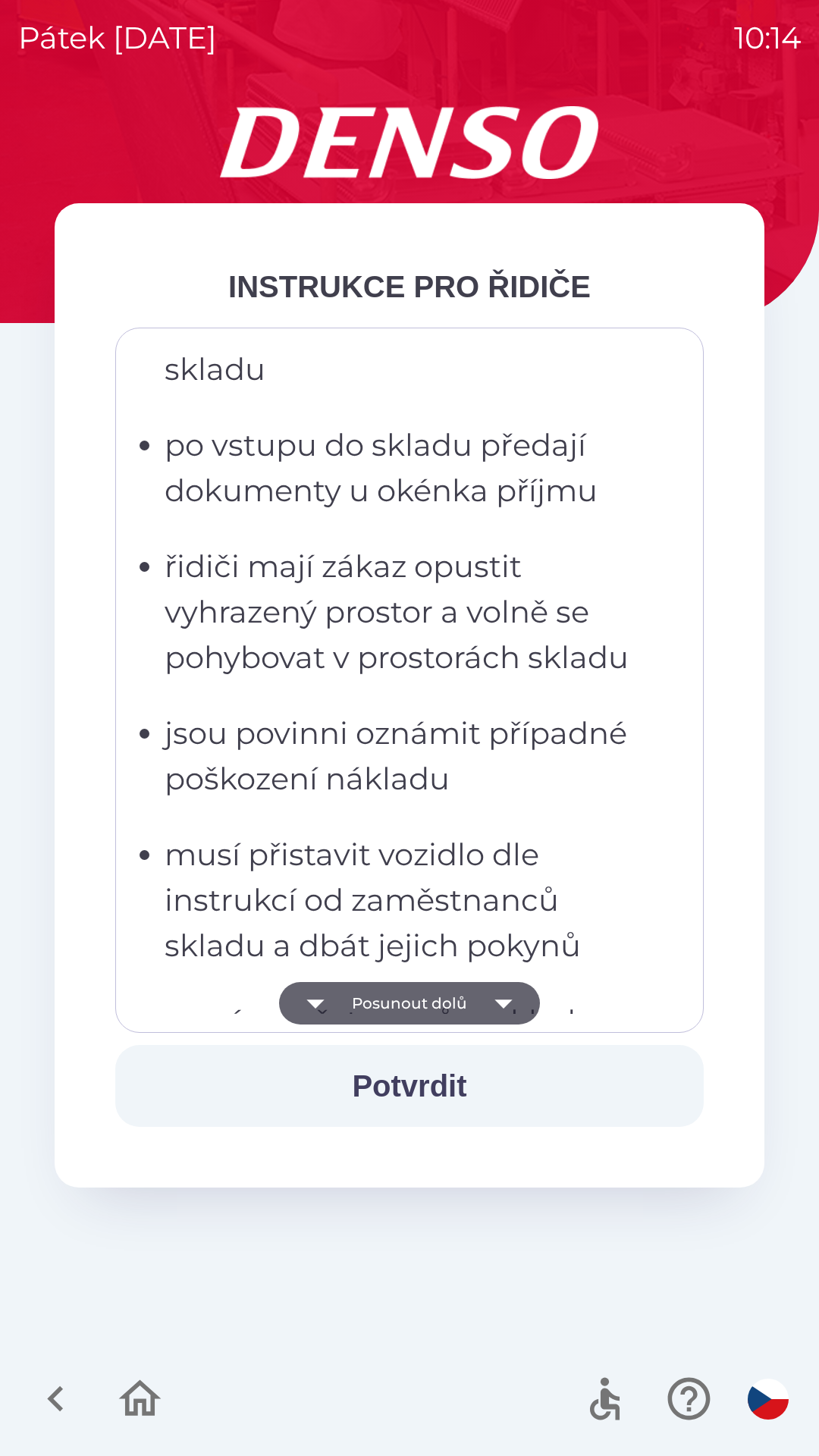
click at [421, 997] on button "Posunout dolů" at bounding box center [410, 1003] width 261 height 43
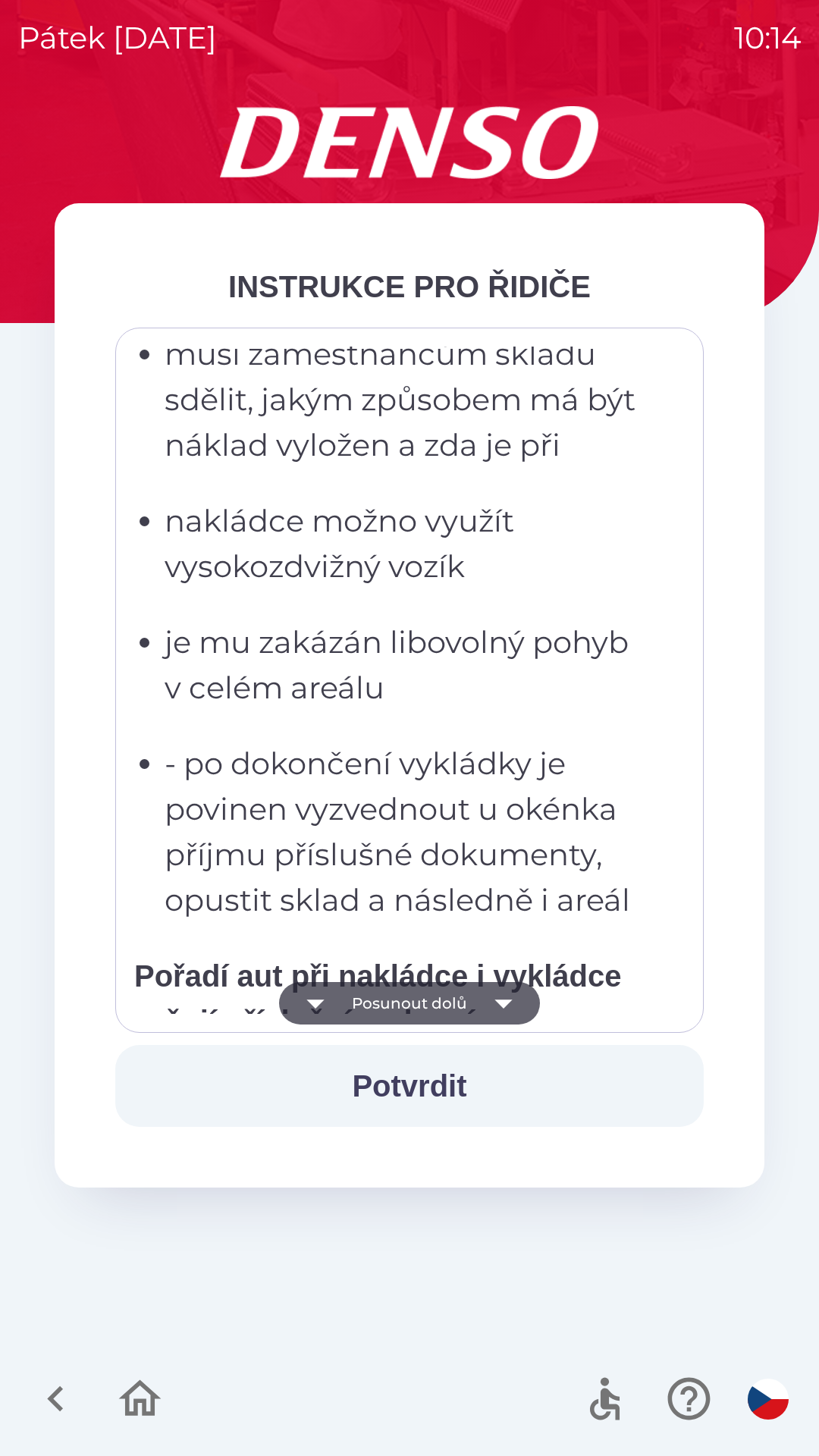
click at [422, 1000] on button "Posunout dolů" at bounding box center [410, 1003] width 261 height 43
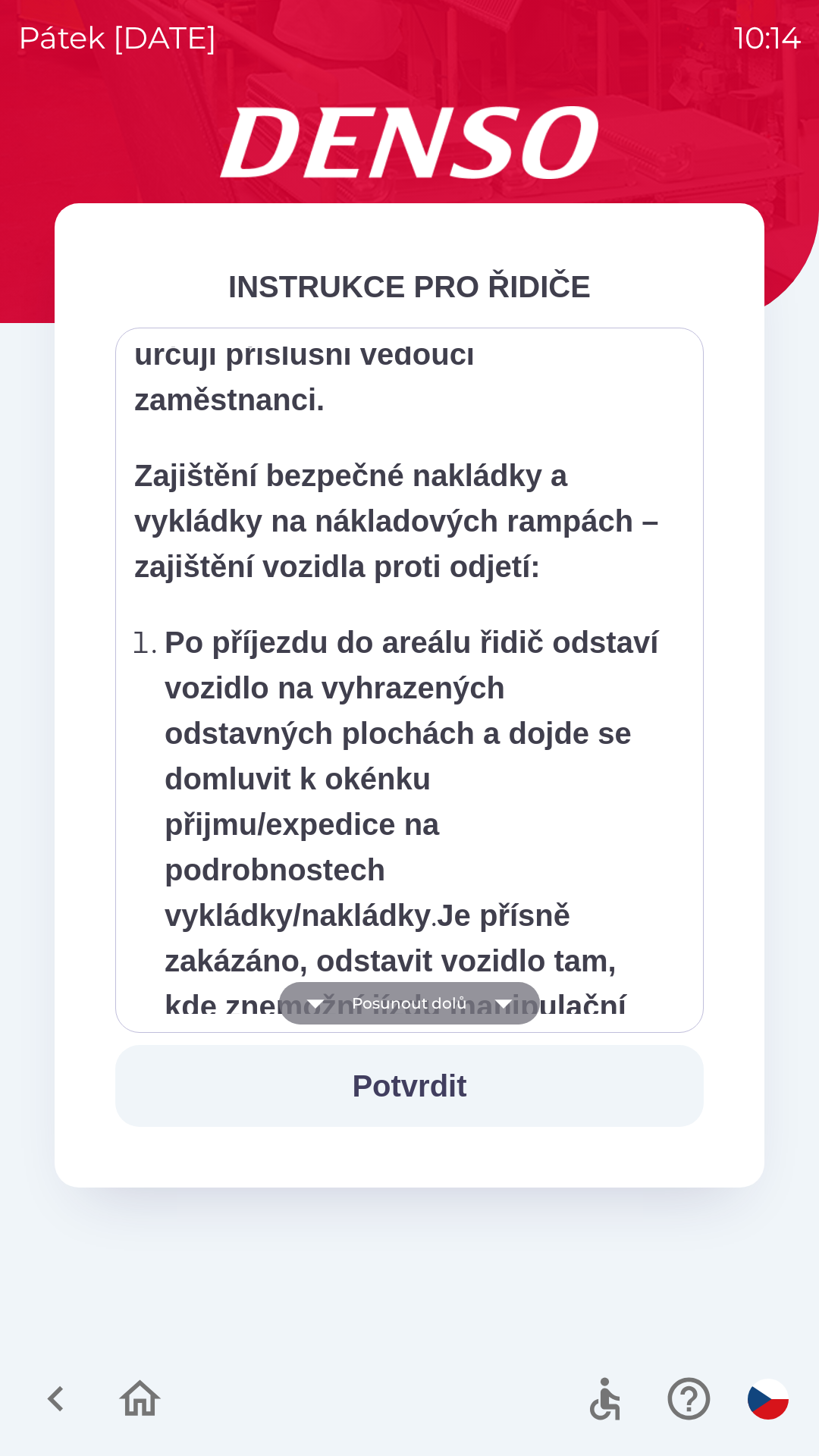
click at [421, 1003] on button "Posunout dolů" at bounding box center [410, 1003] width 261 height 43
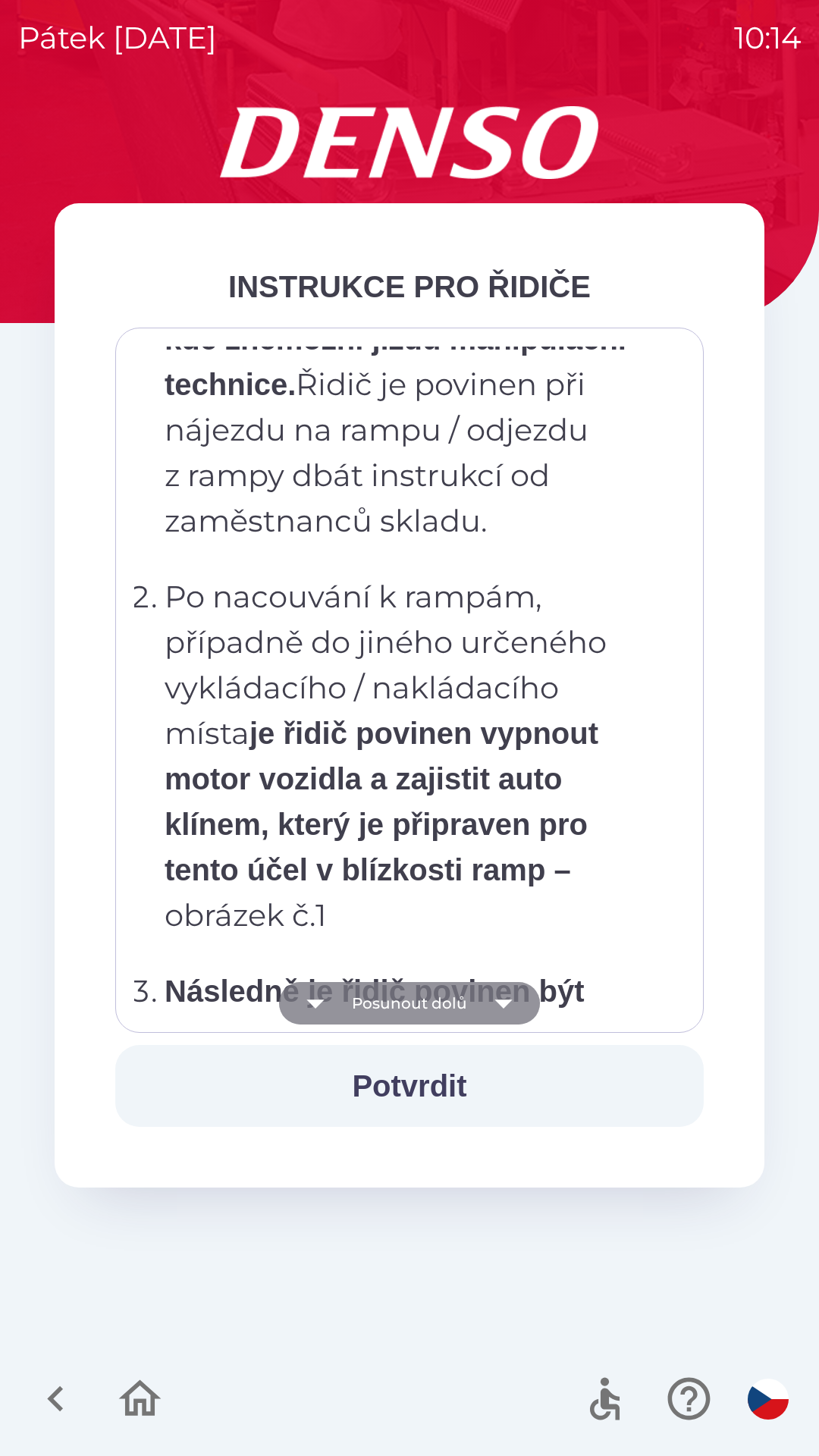
click at [424, 1003] on button "Posunout dolů" at bounding box center [410, 1003] width 261 height 43
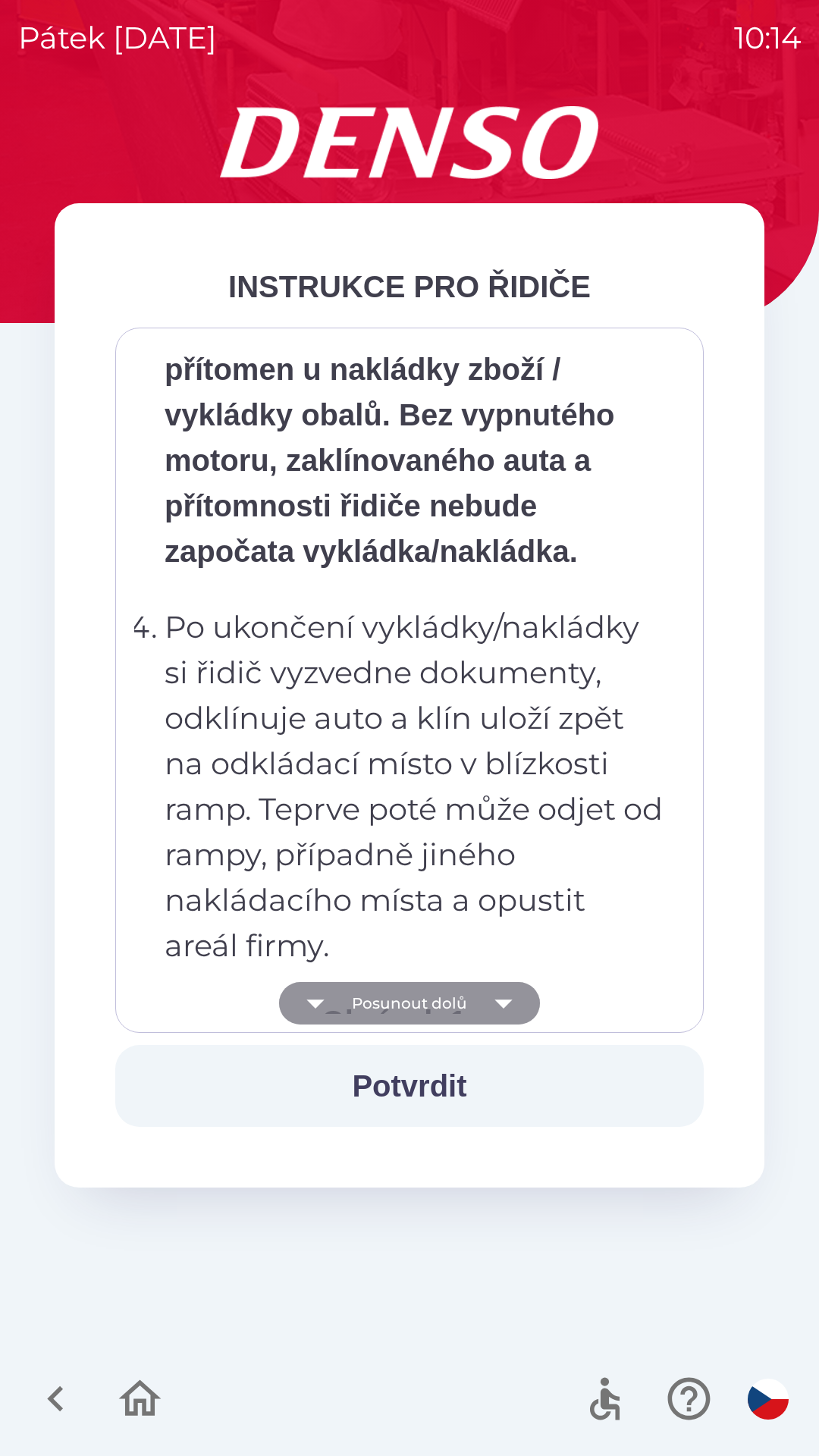
click at [427, 1003] on button "Posunout dolů" at bounding box center [410, 1003] width 261 height 43
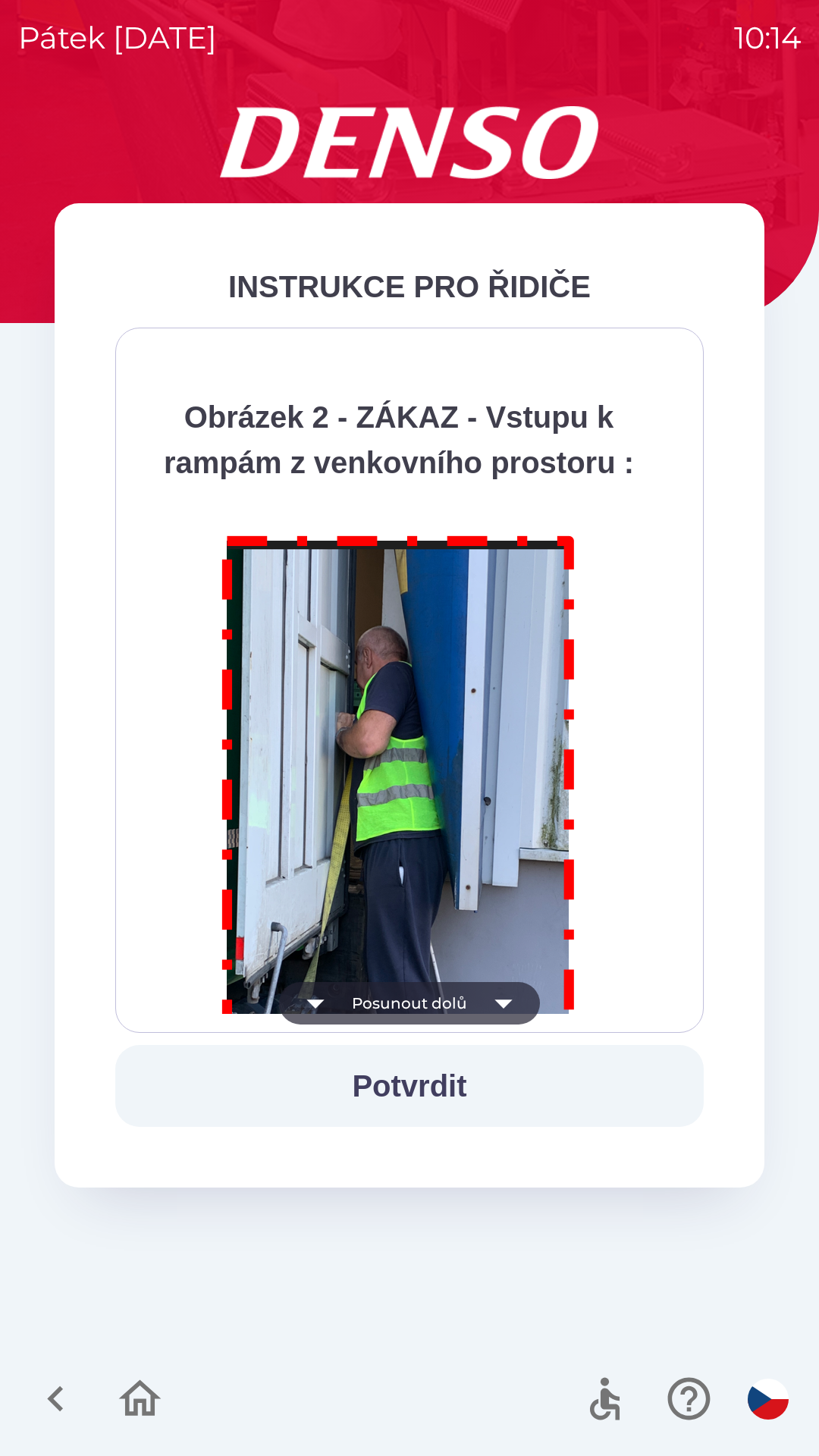
scroll to position [8522, 0]
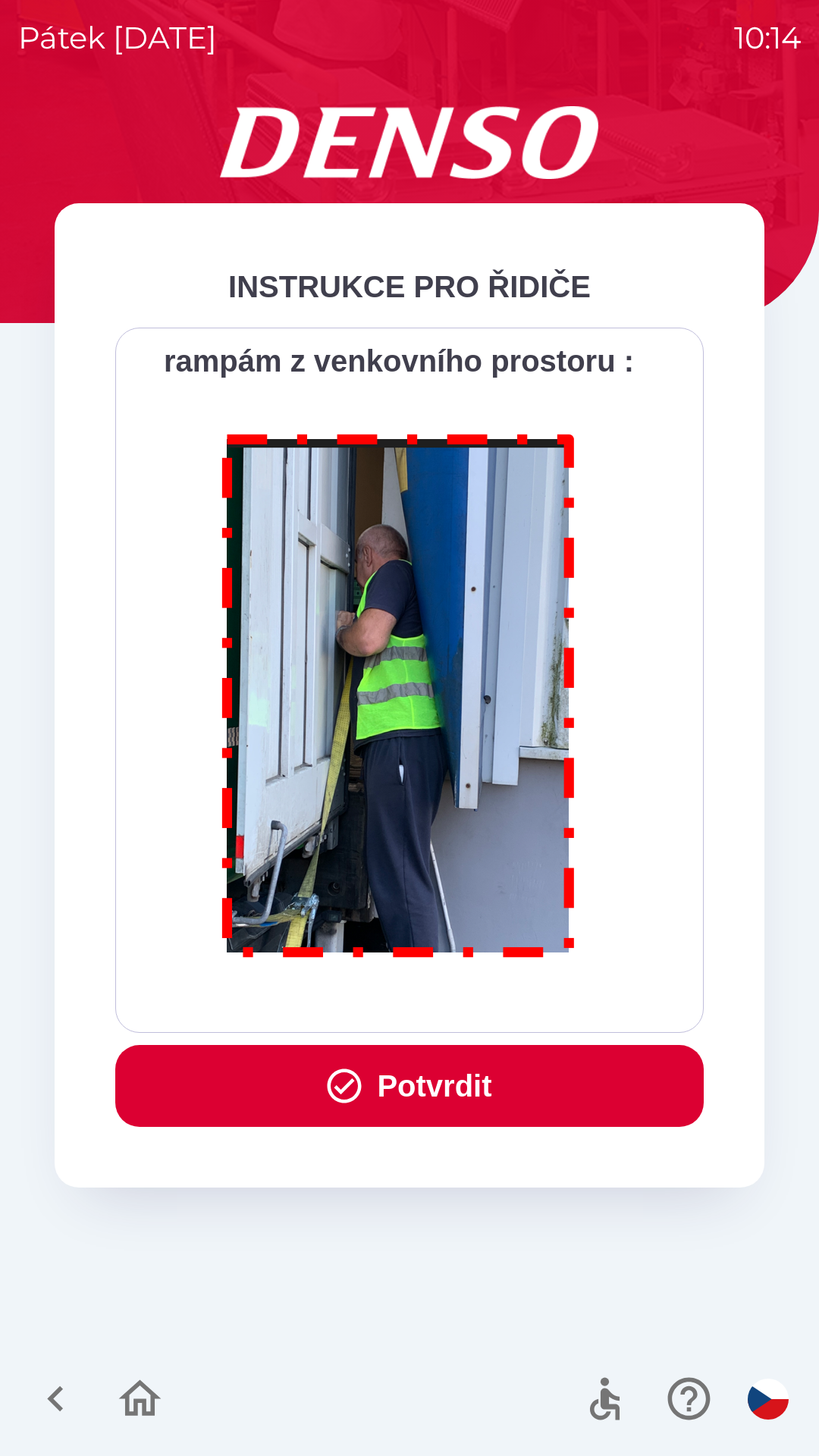
click at [429, 1074] on button "Potvrdit" at bounding box center [409, 1085] width 588 height 82
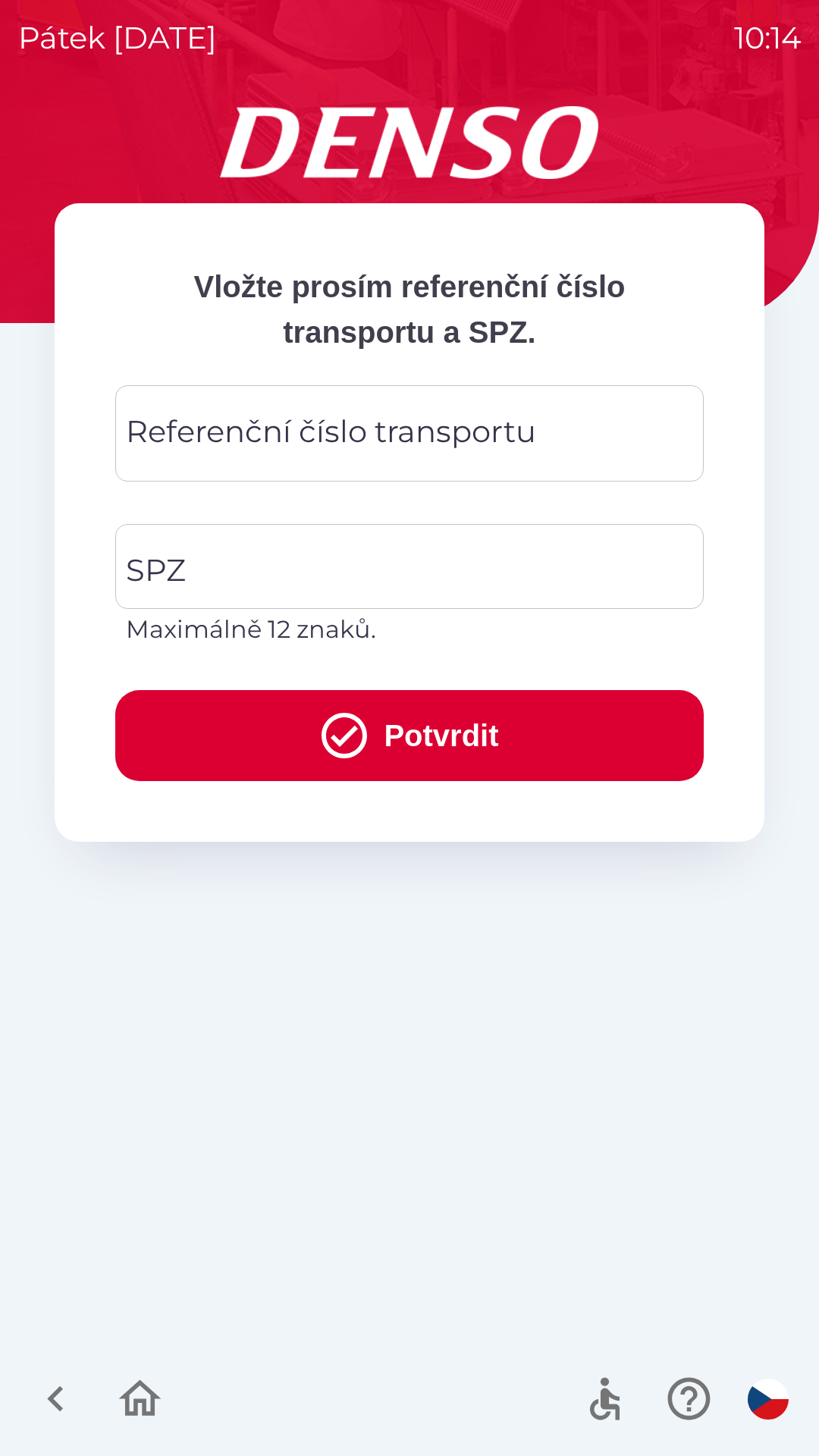
click at [250, 424] on div "Referenční číslo transportu Referenční číslo transportu" at bounding box center [409, 434] width 588 height 96
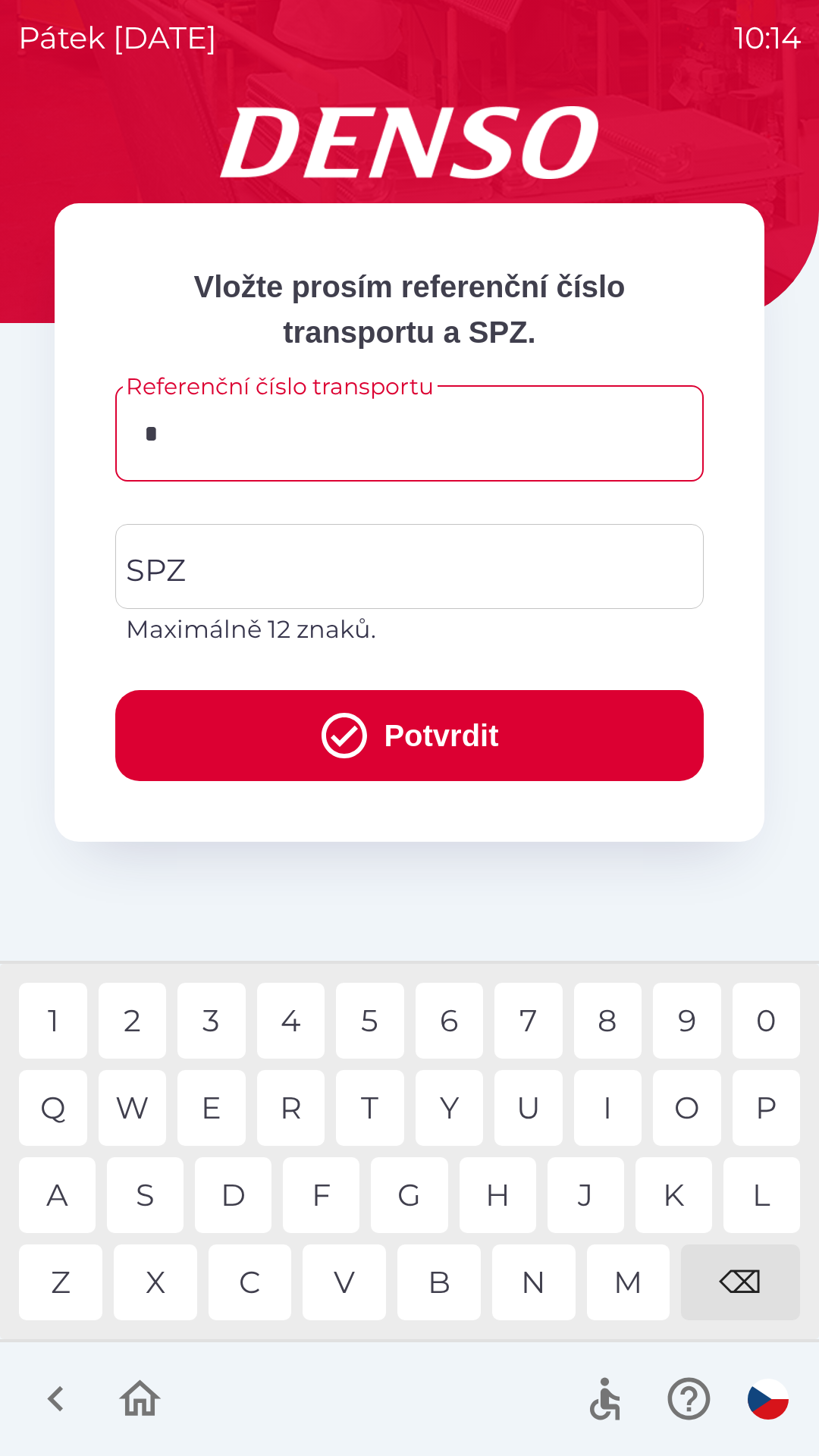
click at [242, 1272] on div "C" at bounding box center [249, 1283] width 83 height 76
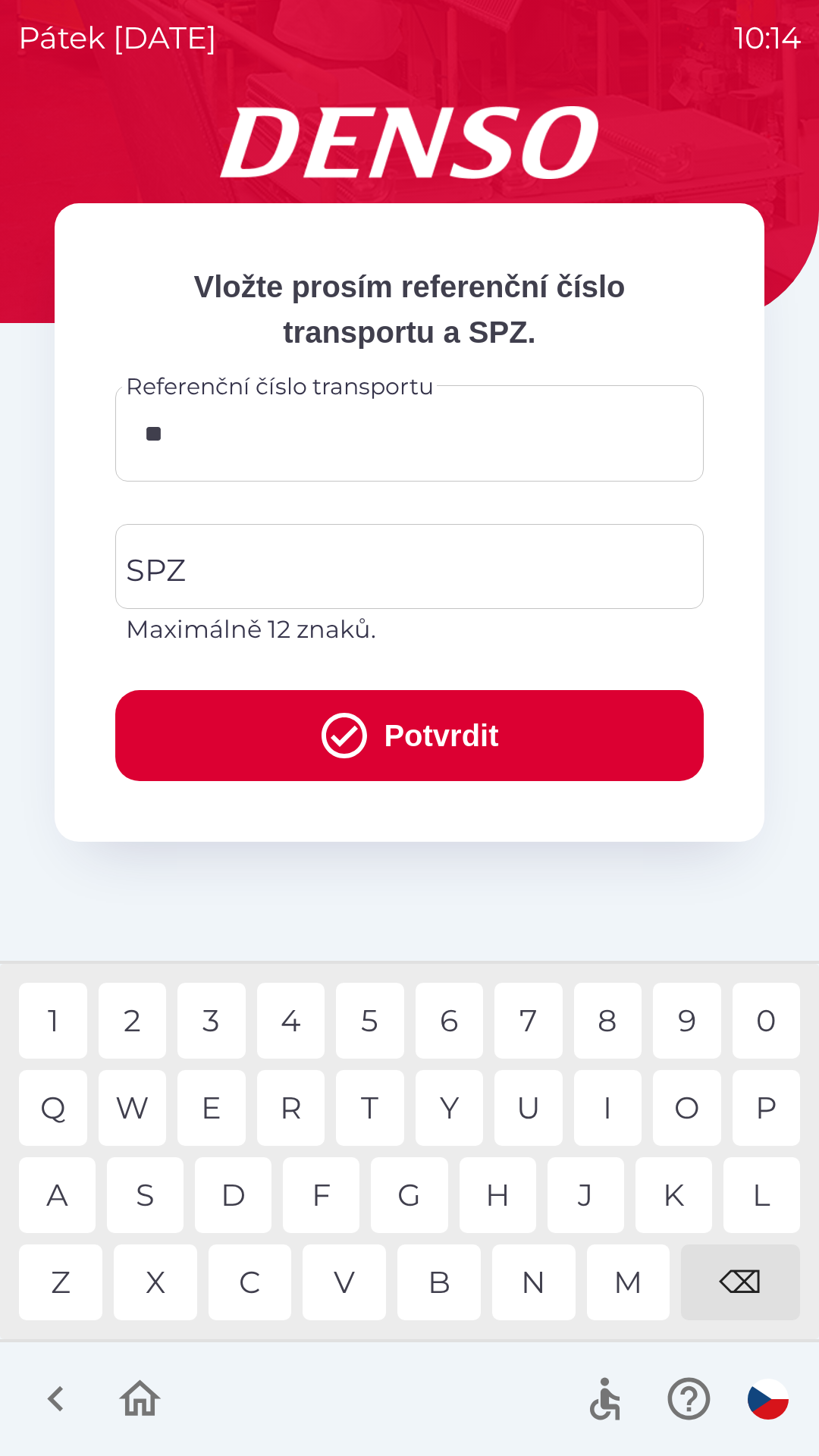
click at [67, 1101] on div "Q" at bounding box center [53, 1108] width 68 height 76
click at [767, 1018] on div "0" at bounding box center [766, 1021] width 68 height 76
type input "*********"
click at [243, 565] on input "SPZ" at bounding box center [398, 567] width 552 height 72
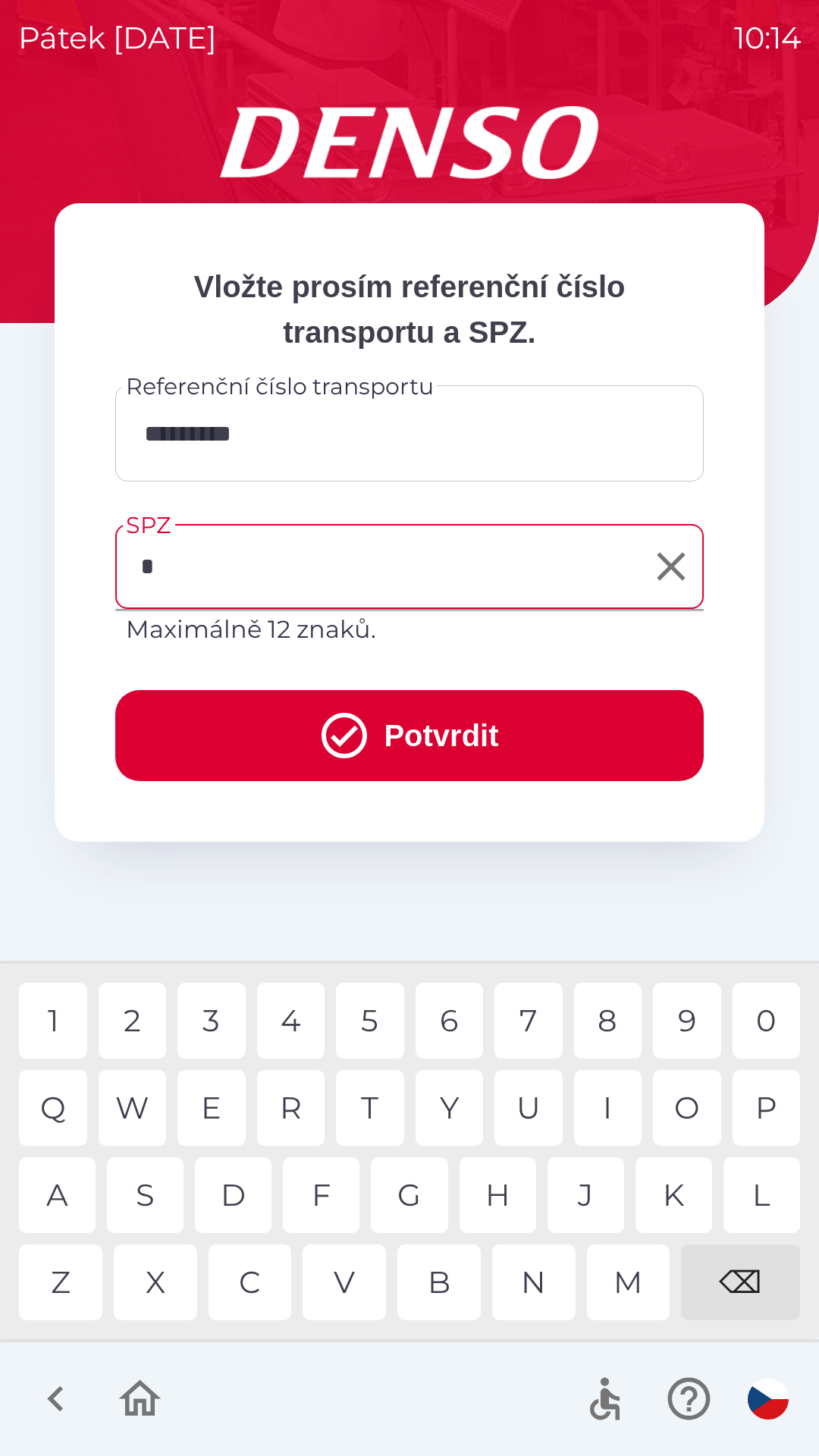
click at [364, 1021] on div "5" at bounding box center [370, 1021] width 68 height 76
click at [61, 1189] on div "A" at bounding box center [57, 1196] width 77 height 76
click at [303, 1020] on div "4" at bounding box center [291, 1021] width 68 height 76
click at [362, 1013] on div "5" at bounding box center [370, 1021] width 68 height 76
type input "*******"
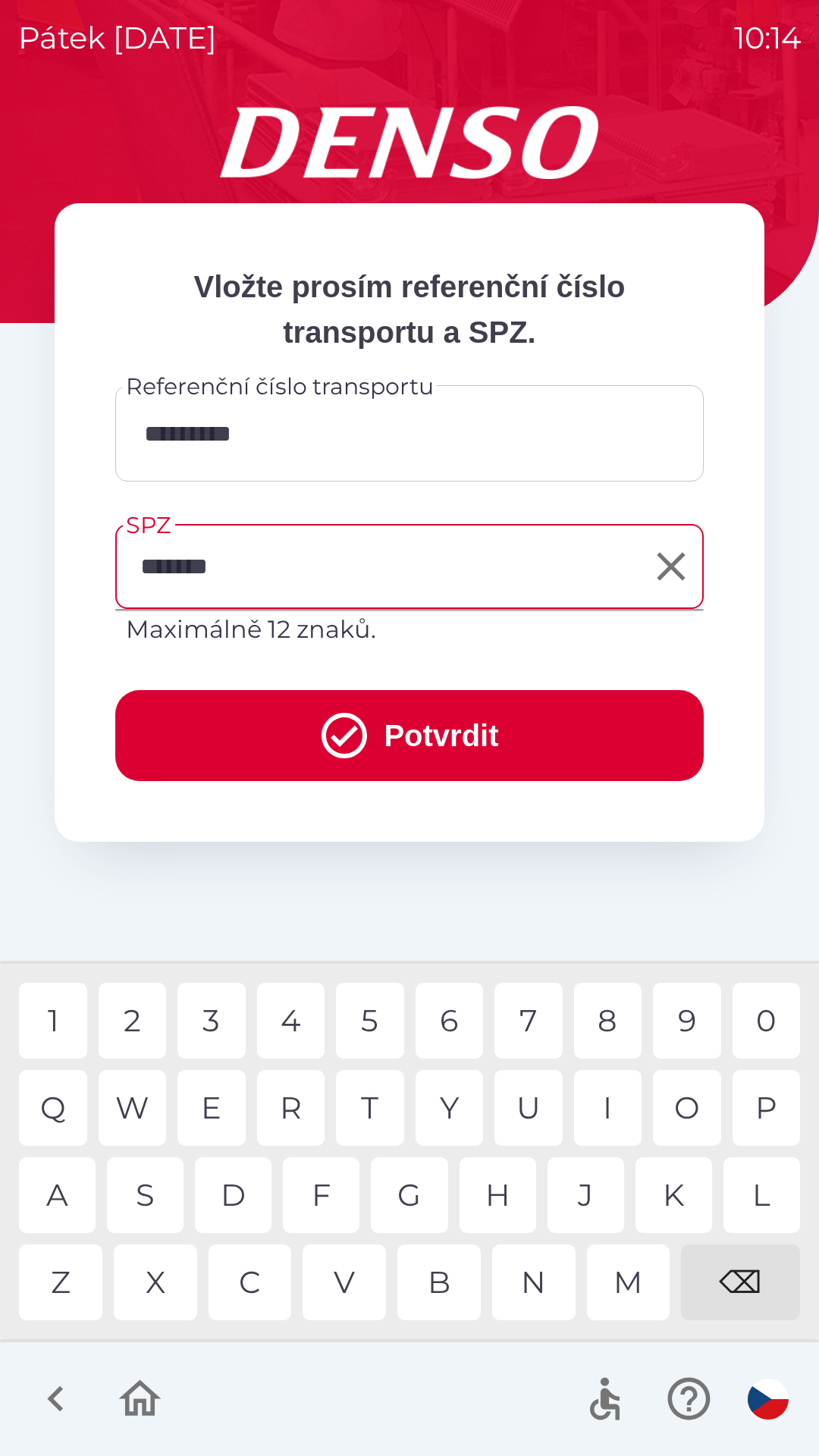
click at [416, 747] on button "Potvrdit" at bounding box center [409, 735] width 588 height 91
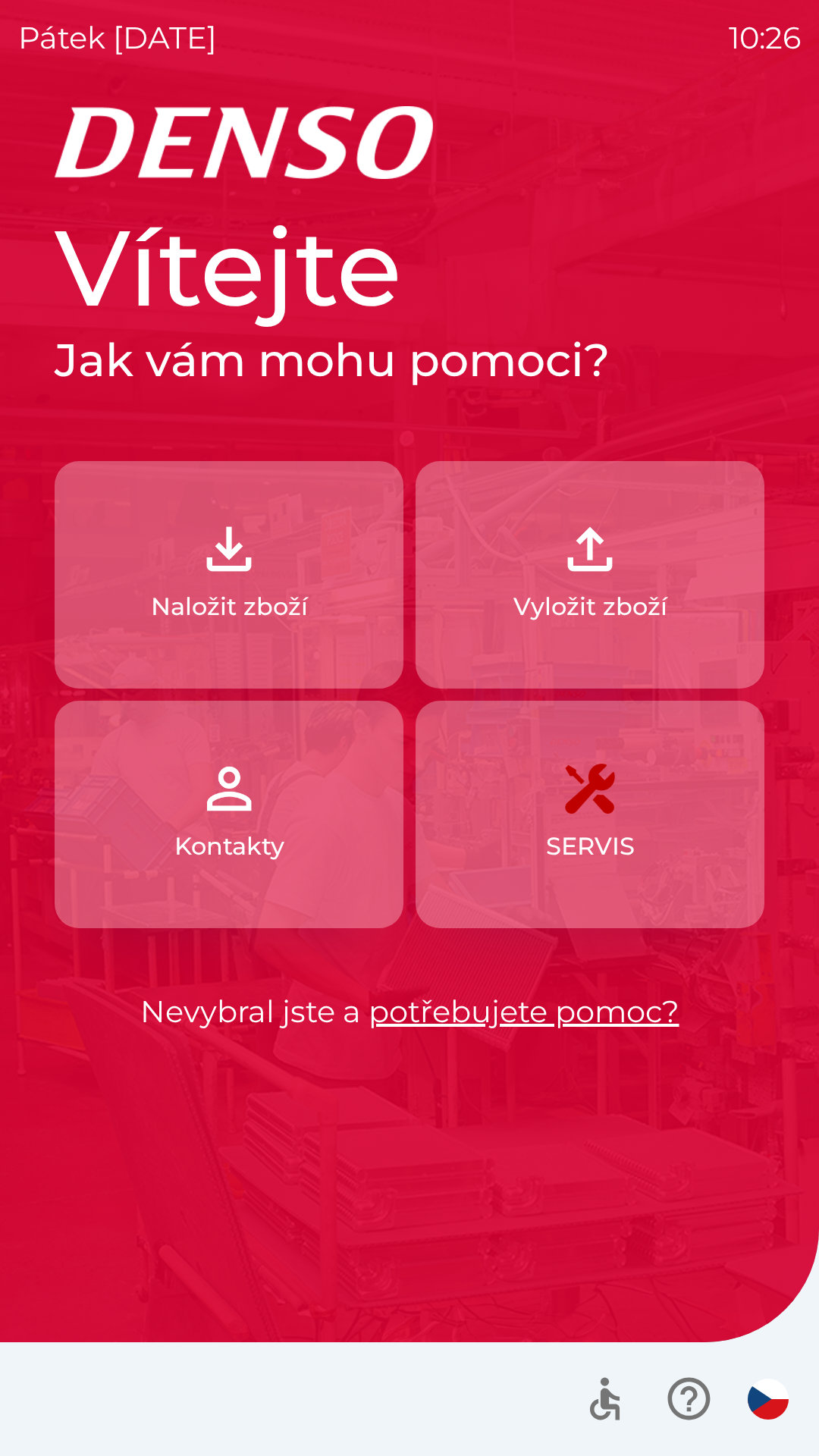
click at [775, 1413] on img "button" at bounding box center [768, 1398] width 41 height 41
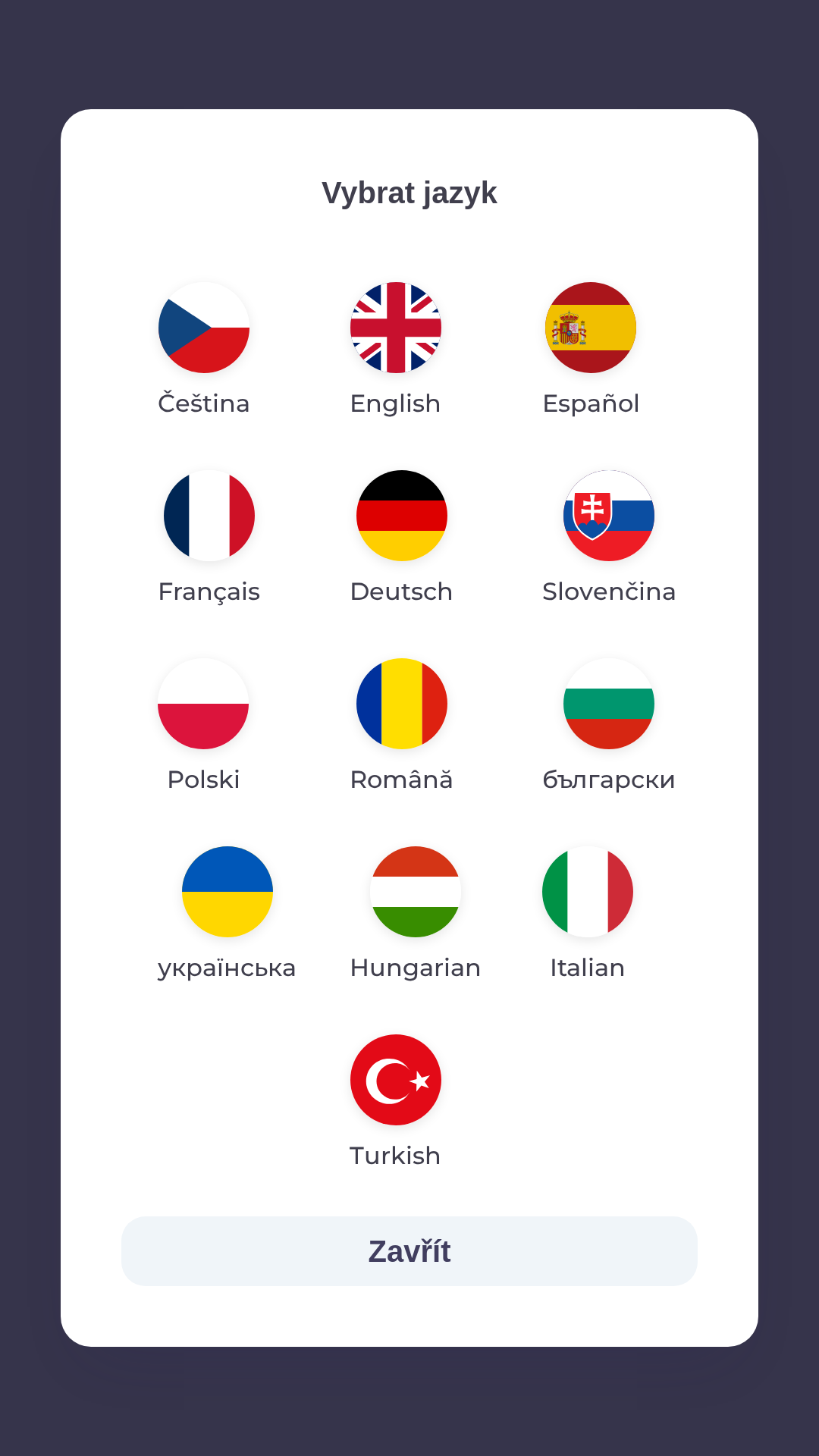
click at [407, 671] on img "button" at bounding box center [401, 704] width 91 height 91
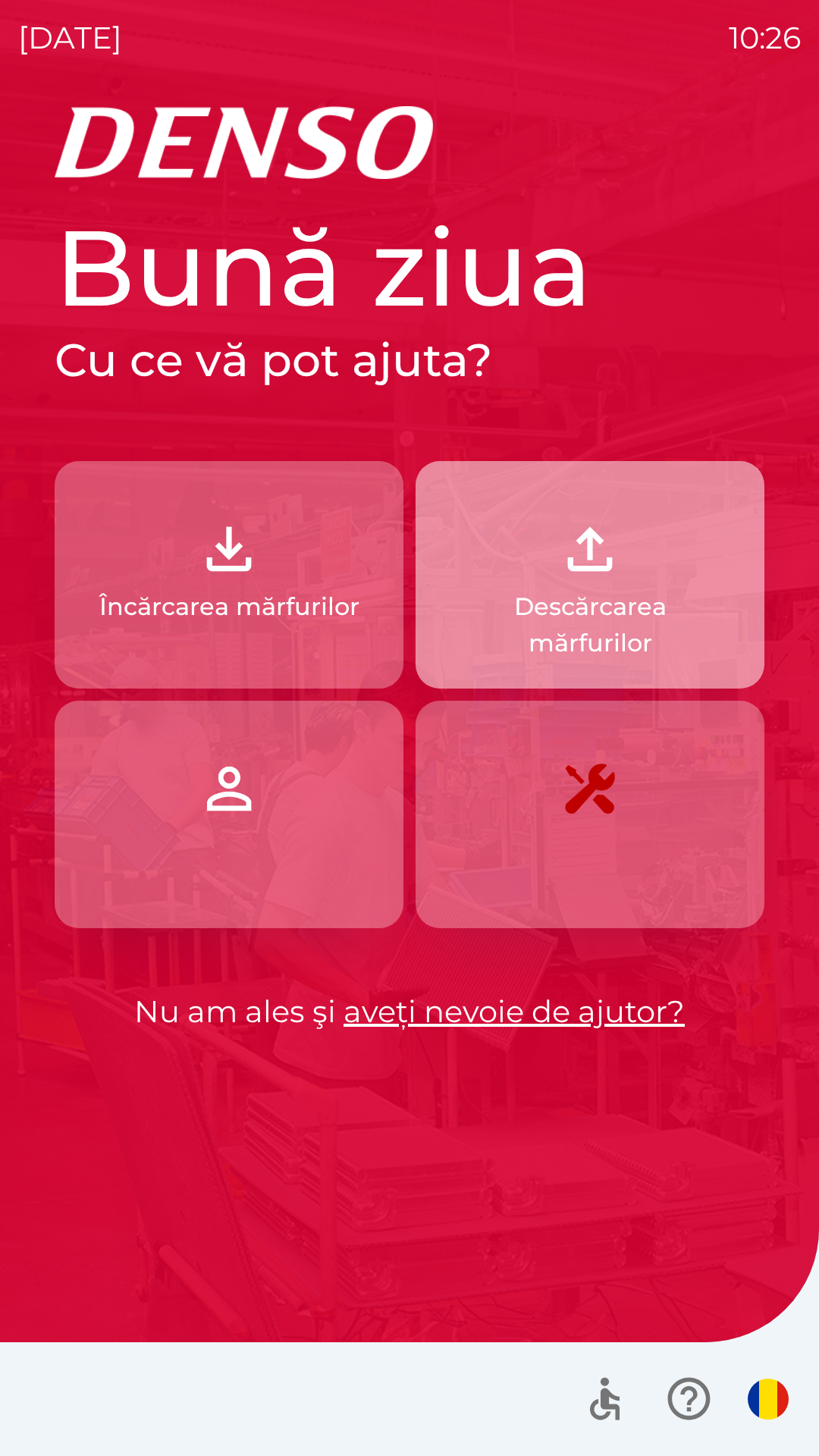
click at [582, 567] on img "button" at bounding box center [590, 549] width 67 height 67
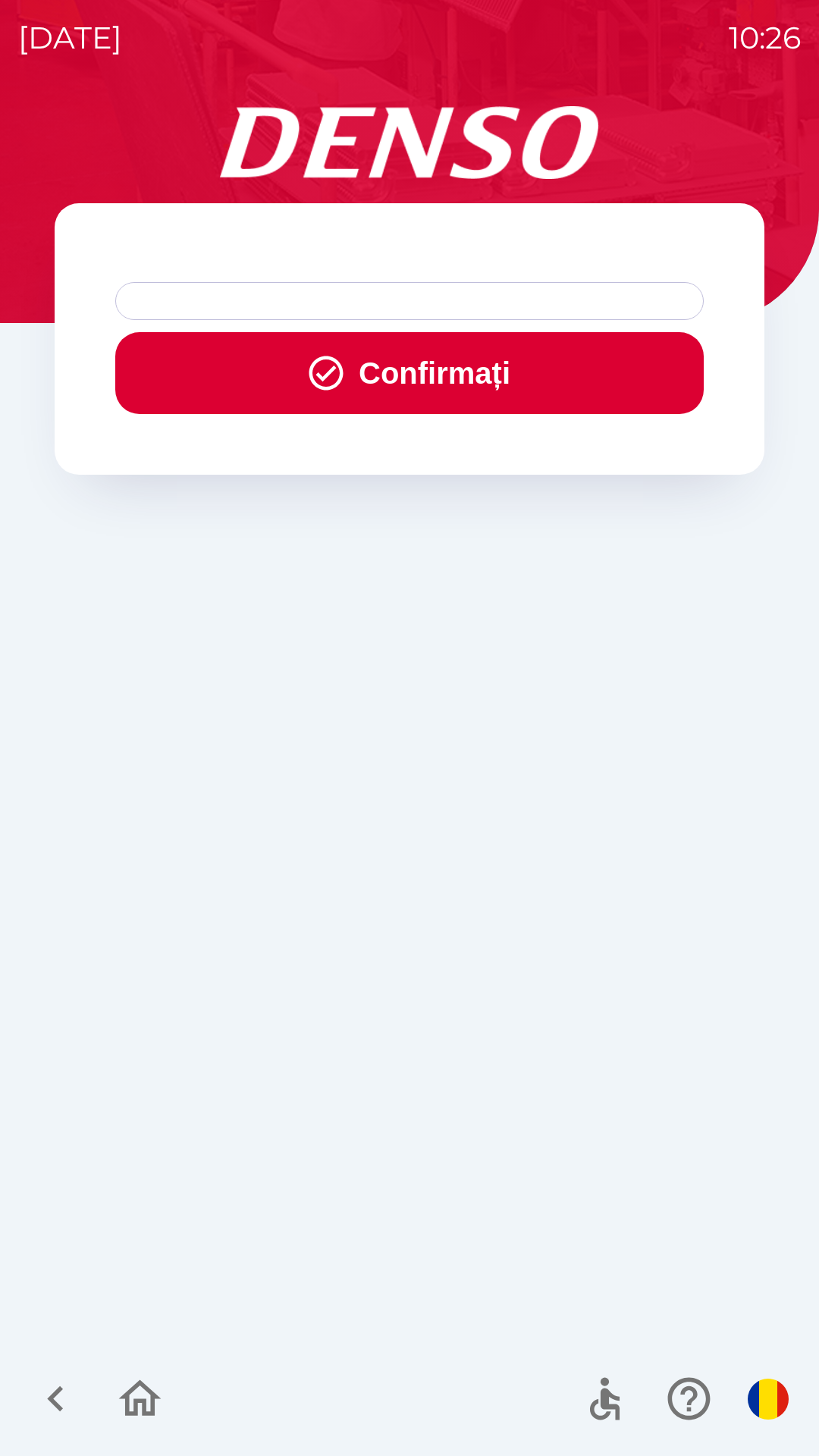
click at [62, 1401] on icon "button" at bounding box center [55, 1398] width 51 height 51
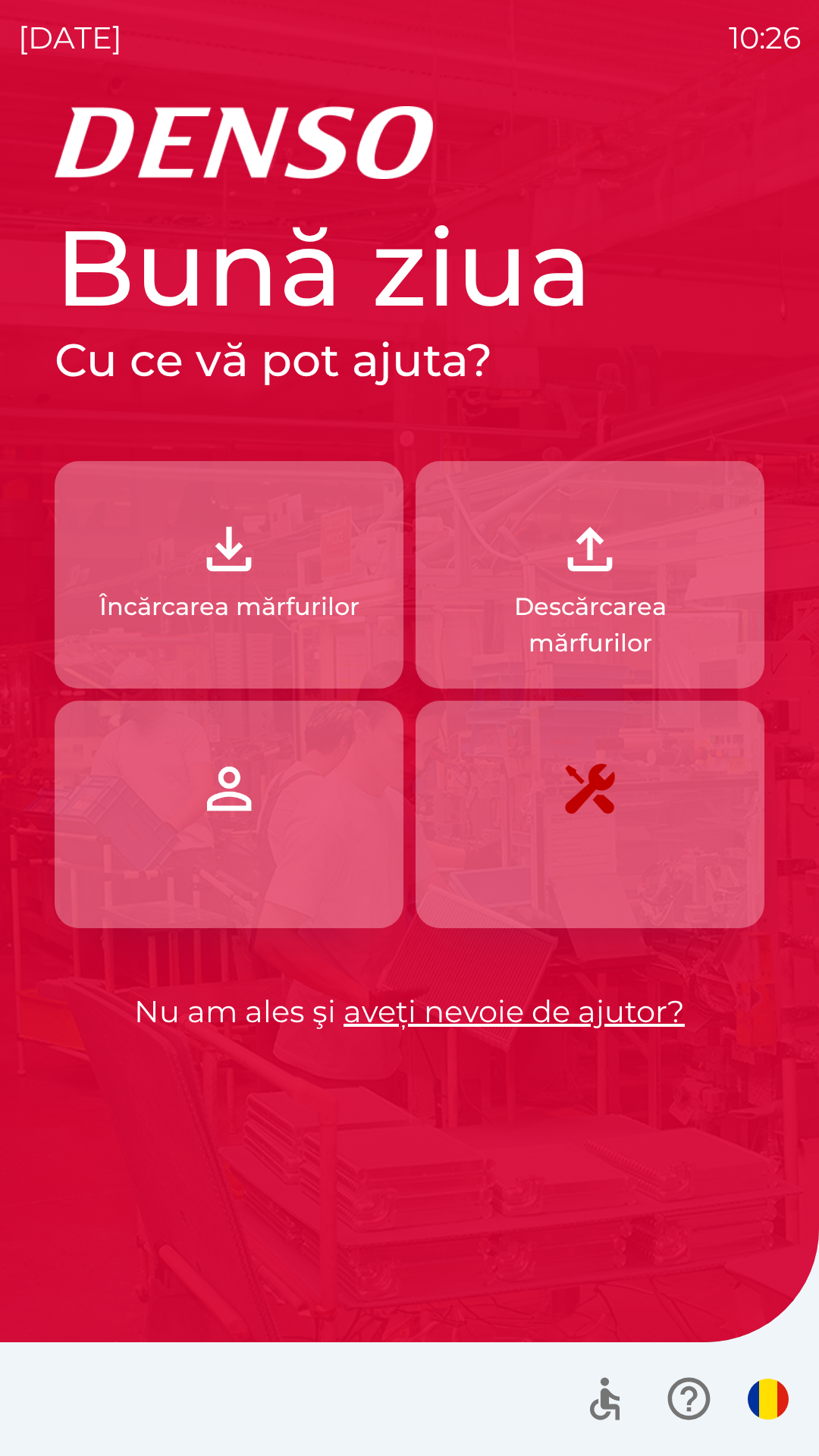
click at [285, 578] on button "Încărcarea mărfurilor" at bounding box center [228, 574] width 349 height 228
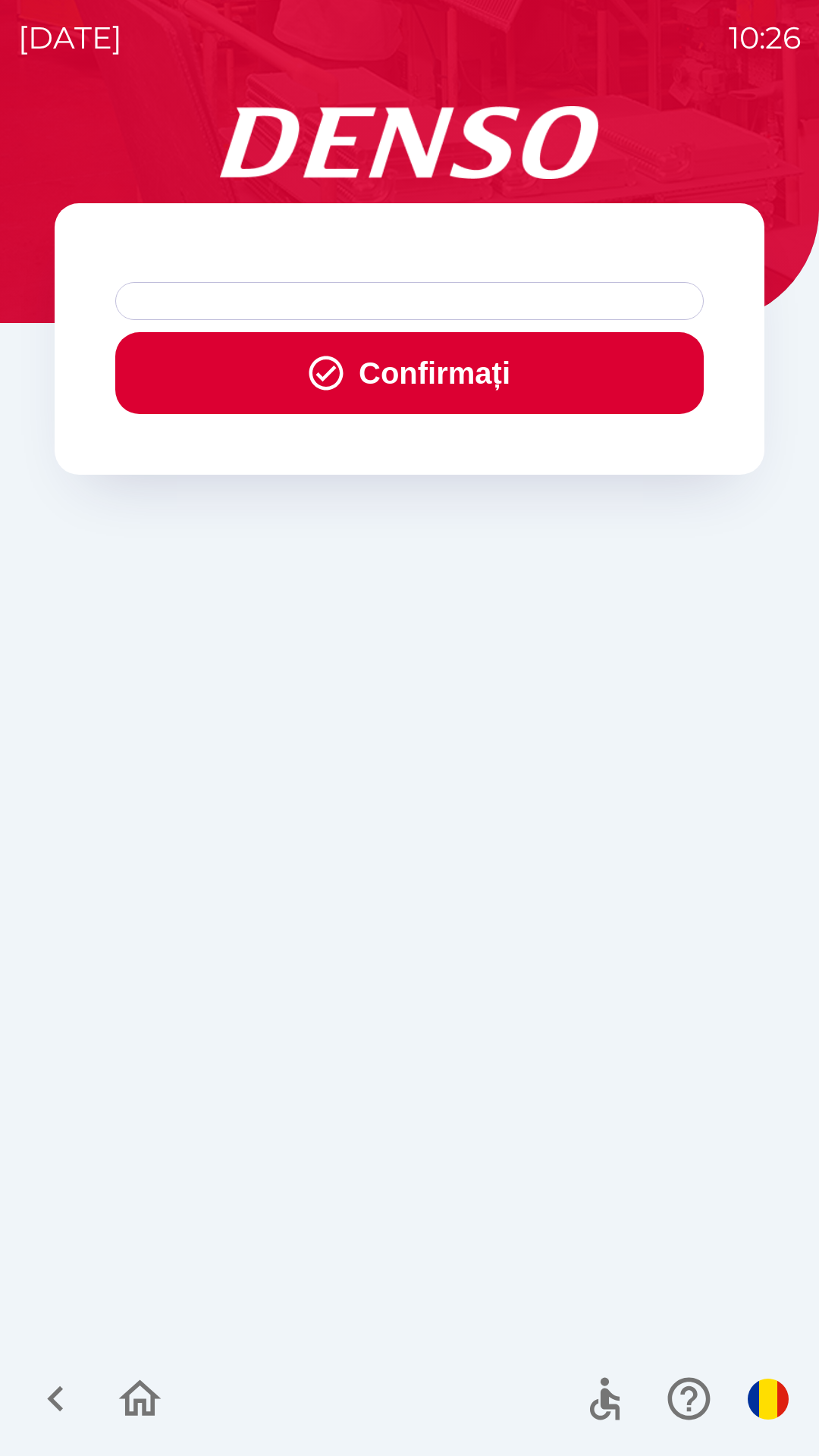
click at [424, 304] on div at bounding box center [409, 301] width 588 height 38
click at [465, 372] on button "Confirmați" at bounding box center [409, 372] width 588 height 82
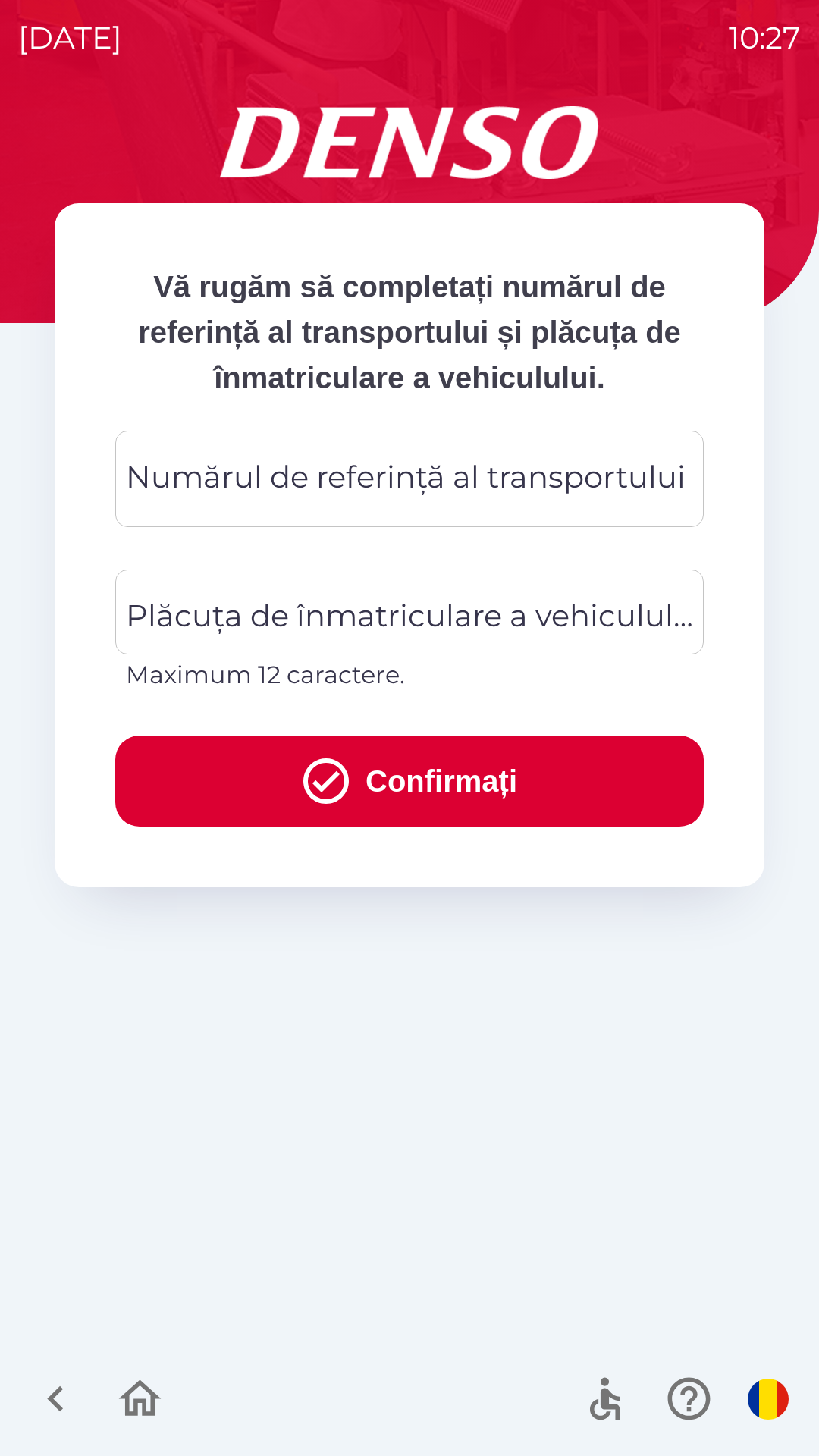
click at [424, 494] on div "Numărul de referință al transportului Numărul de referință al transportului" at bounding box center [409, 479] width 588 height 96
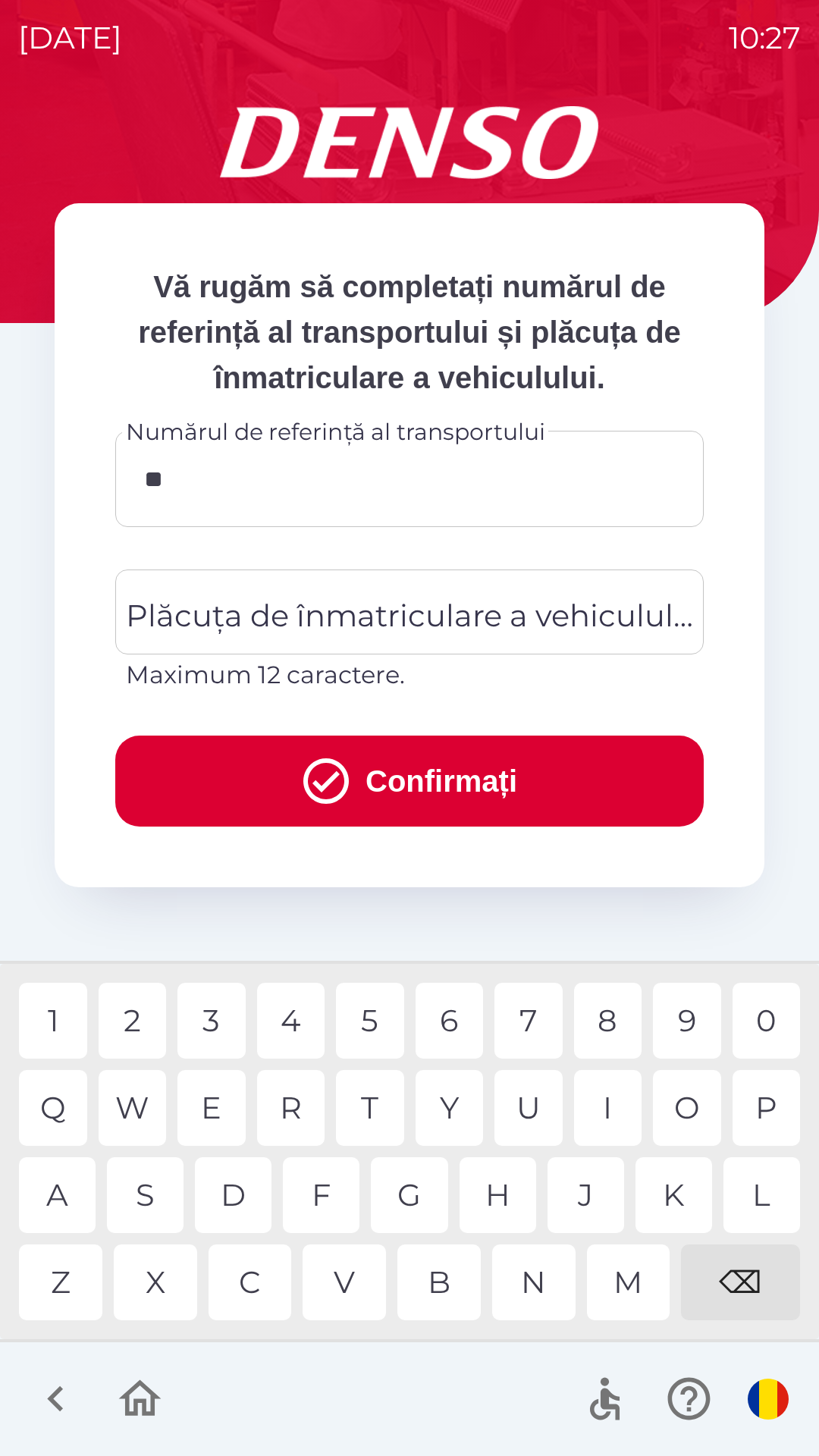
click at [301, 1020] on div "4" at bounding box center [291, 1021] width 68 height 76
type input "******"
click at [295, 1020] on div "4" at bounding box center [291, 1021] width 68 height 76
click at [353, 613] on div "Plăcuța de înmatriculare a vehiculului Plăcuța de înmatriculare a vehiculului M…" at bounding box center [409, 631] width 588 height 124
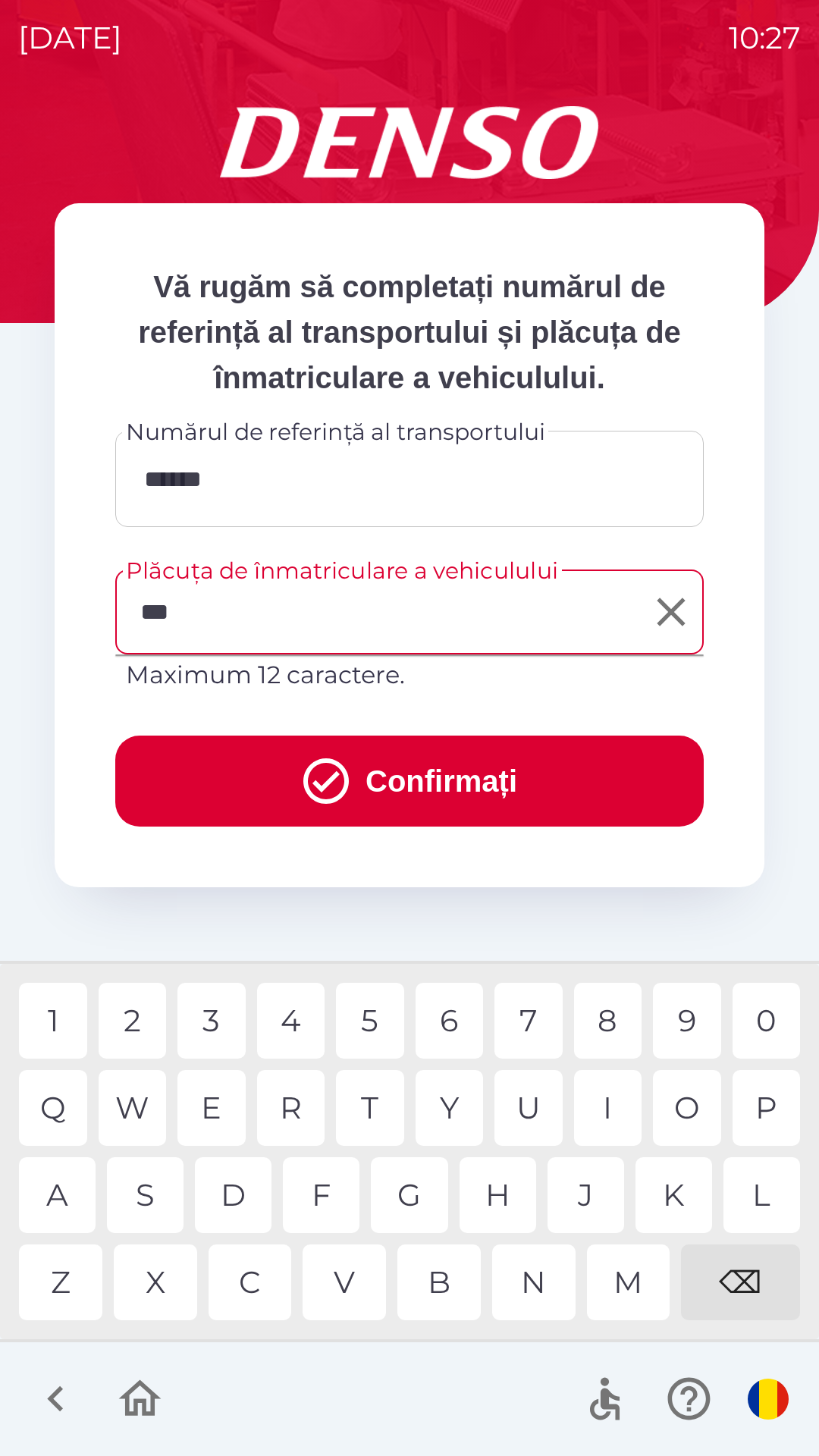
click at [75, 1018] on div "1" at bounding box center [53, 1021] width 68 height 76
click at [241, 1192] on div "D" at bounding box center [233, 1196] width 77 height 76
type input "*******"
click at [173, 1270] on div "X" at bounding box center [155, 1283] width 83 height 76
click at [429, 787] on button "Confirmați" at bounding box center [409, 780] width 588 height 91
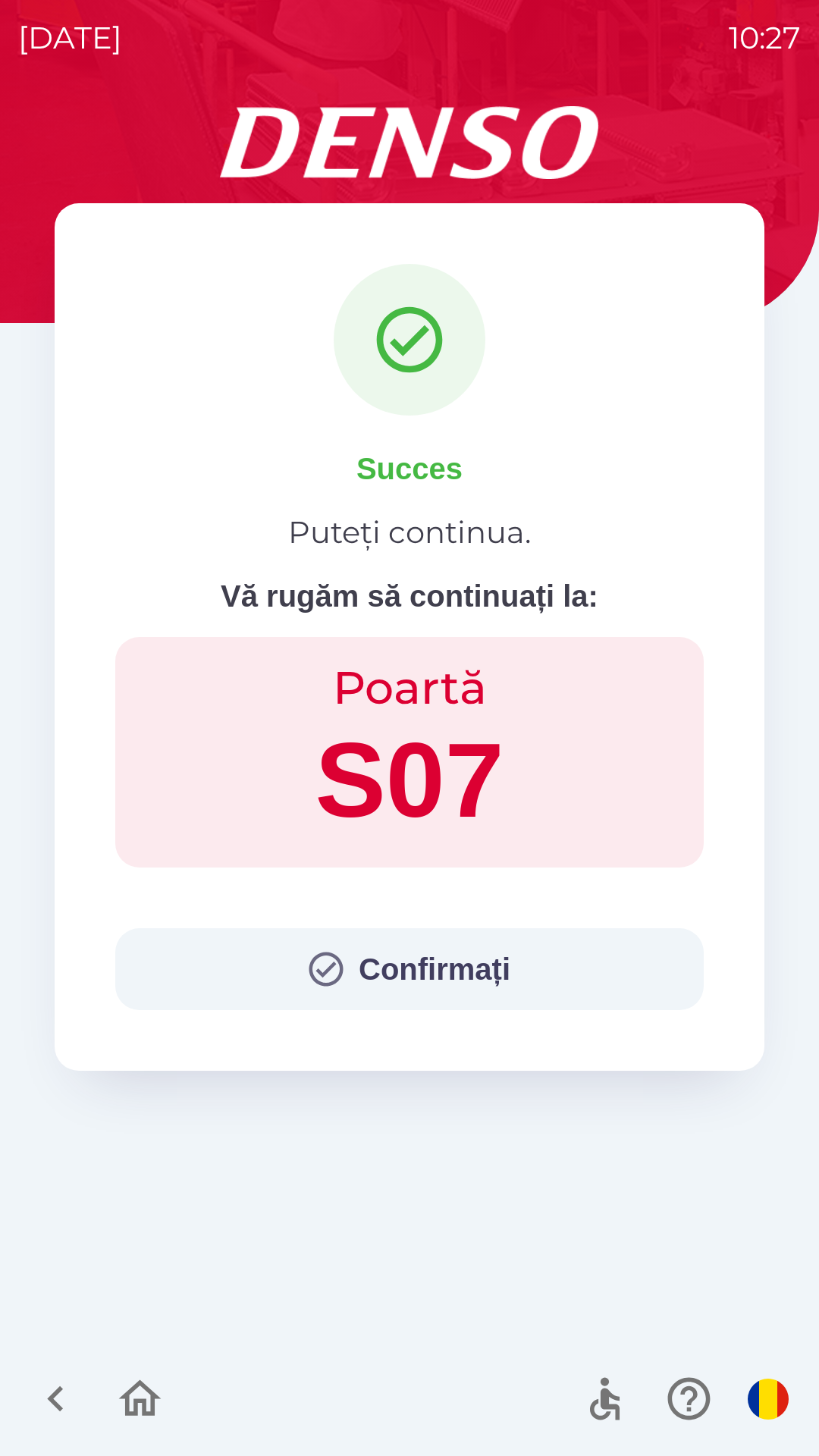
click at [446, 966] on button "Confirmați" at bounding box center [409, 969] width 588 height 82
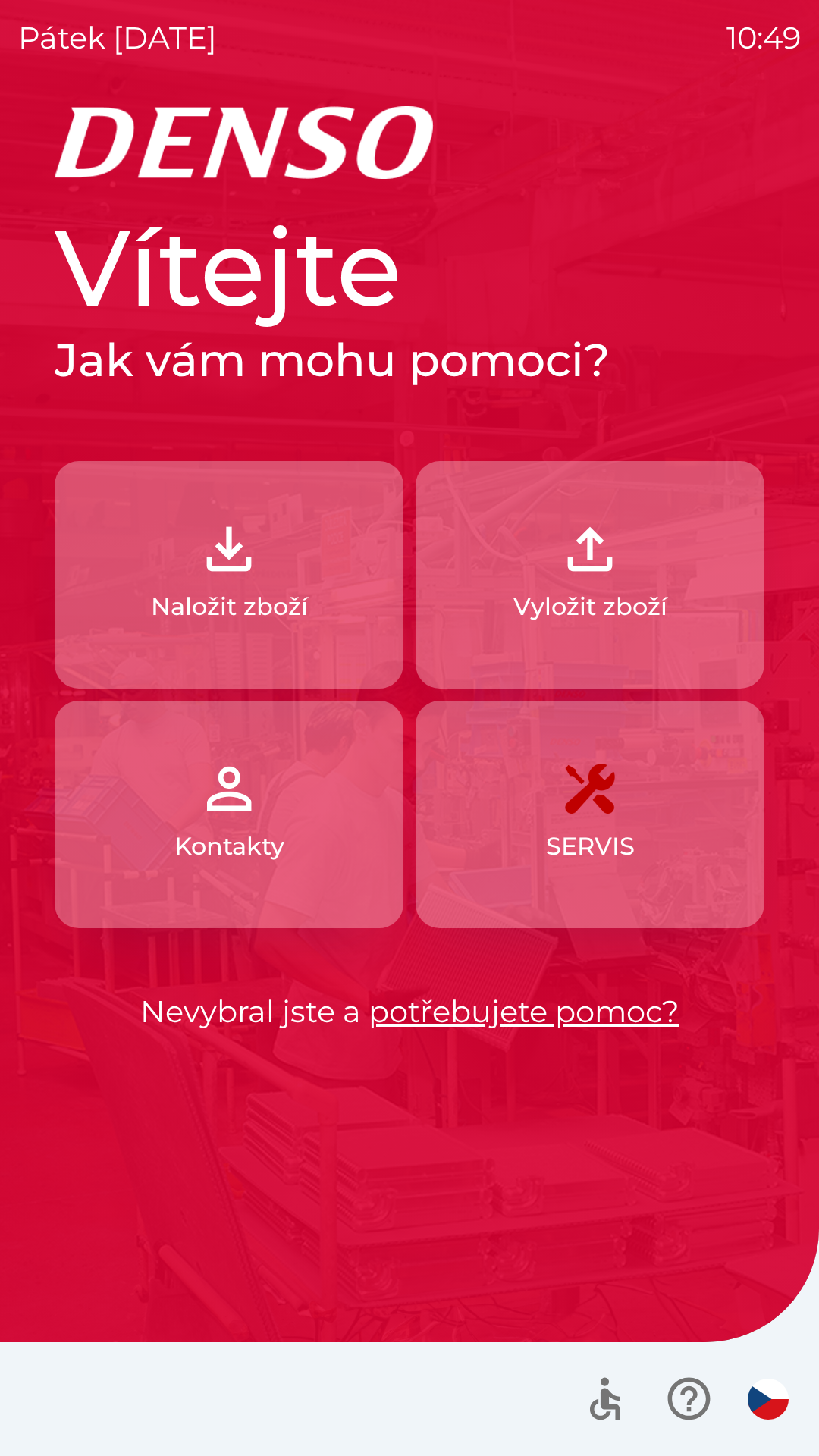
click at [329, 623] on button "Naložit zboží" at bounding box center [228, 574] width 349 height 228
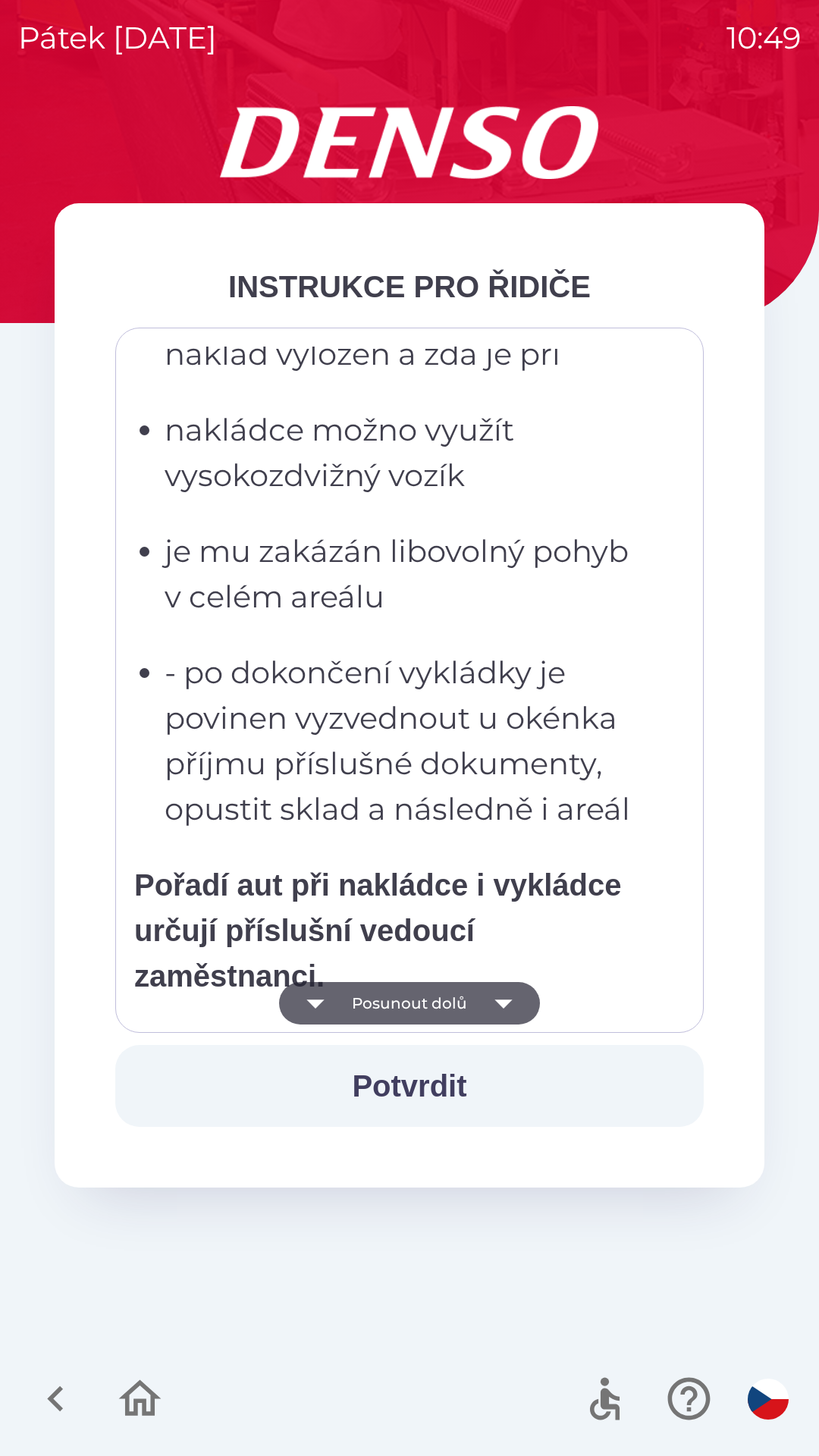
click at [476, 824] on p "- po dokončení vykládky je povinen vyzvednout u okénka příjmu příslušné dokumen…" at bounding box center [414, 741] width 499 height 182
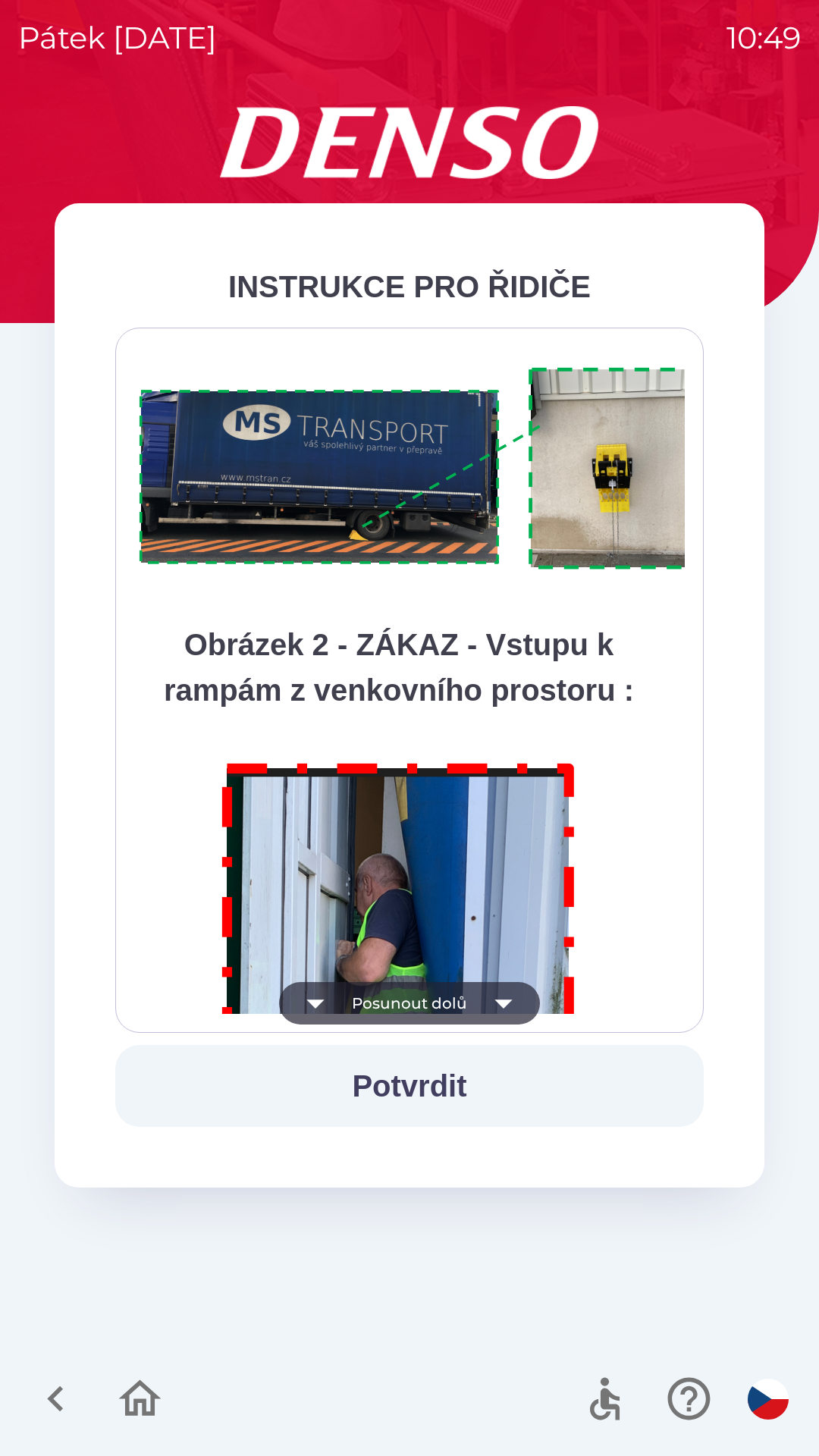
scroll to position [8522, 0]
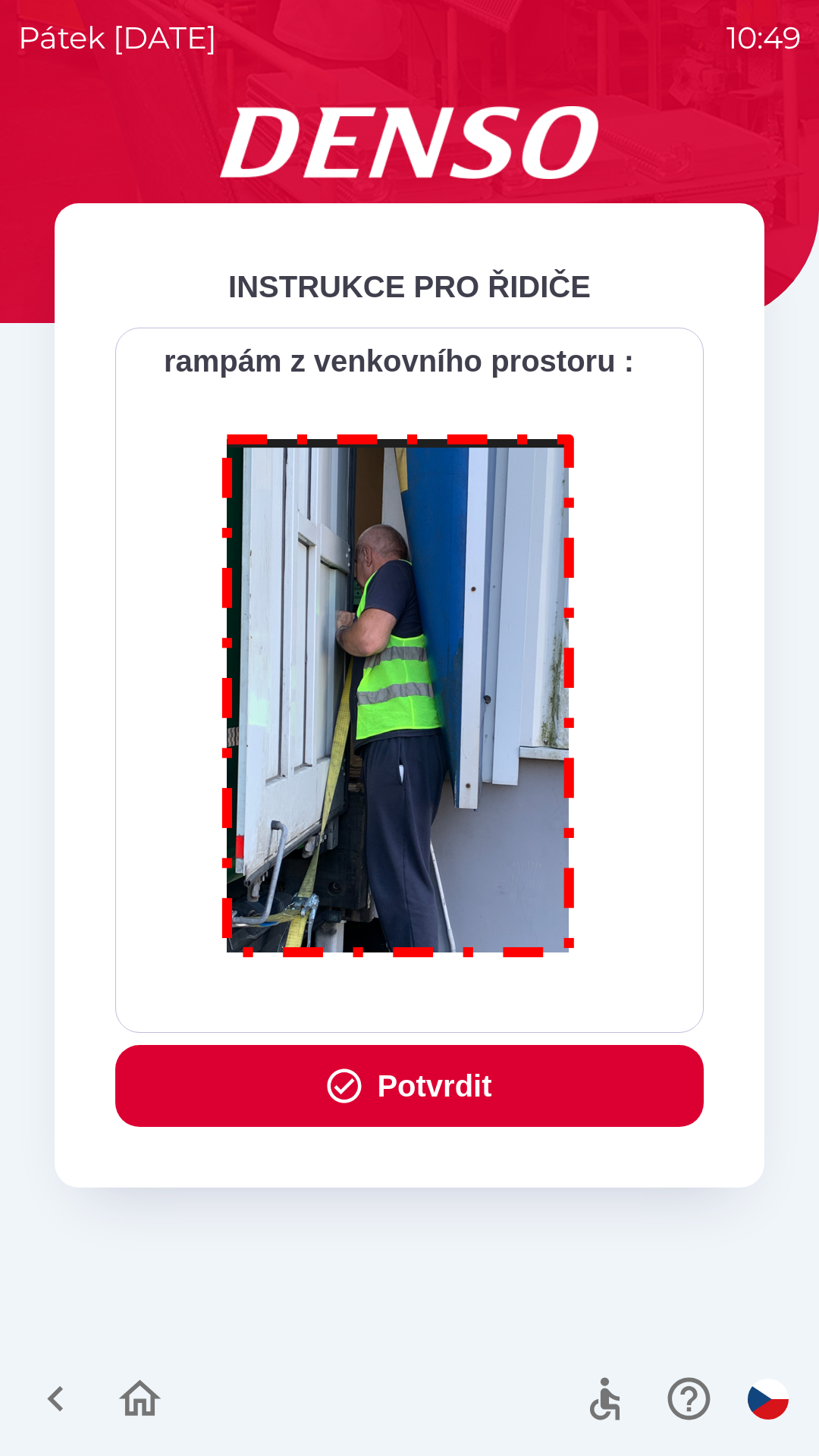
click at [462, 1109] on button "Potvrdit" at bounding box center [409, 1085] width 588 height 82
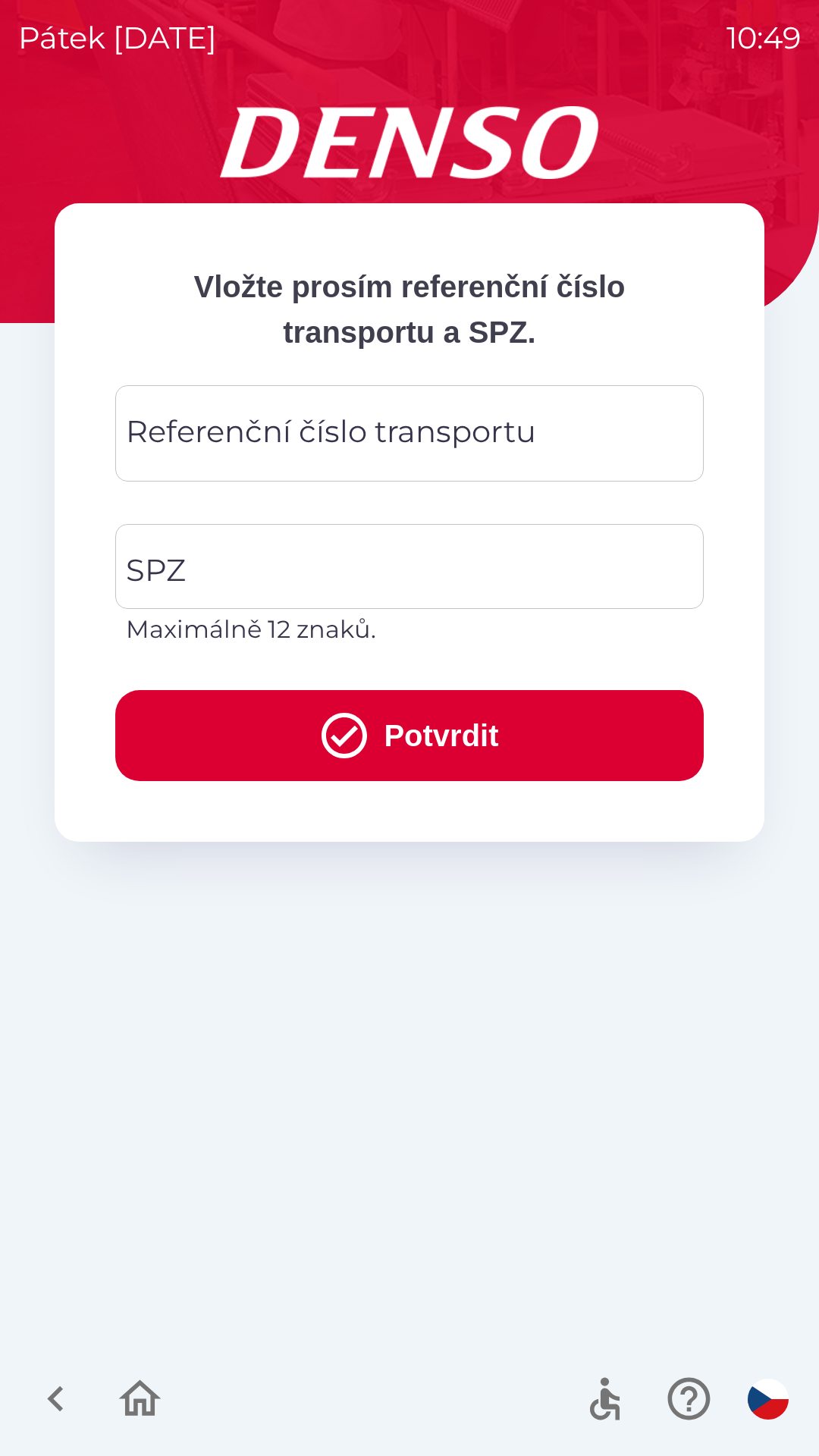
click at [356, 442] on div "Referenční číslo transportu Referenční číslo transportu" at bounding box center [409, 434] width 588 height 96
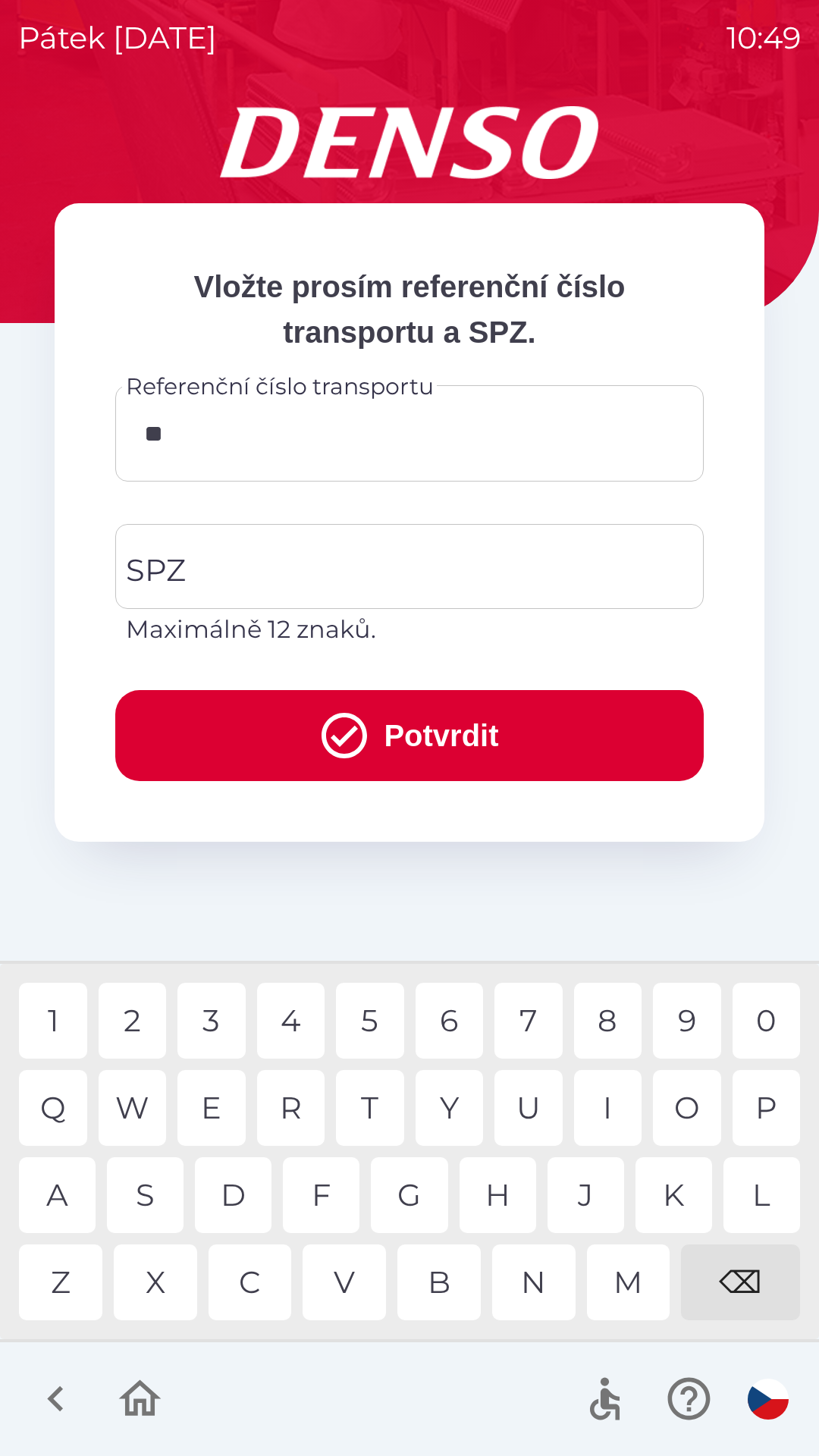
click at [310, 1025] on div "4" at bounding box center [291, 1021] width 68 height 76
type input "******"
click at [354, 578] on input "SPZ" at bounding box center [398, 567] width 552 height 72
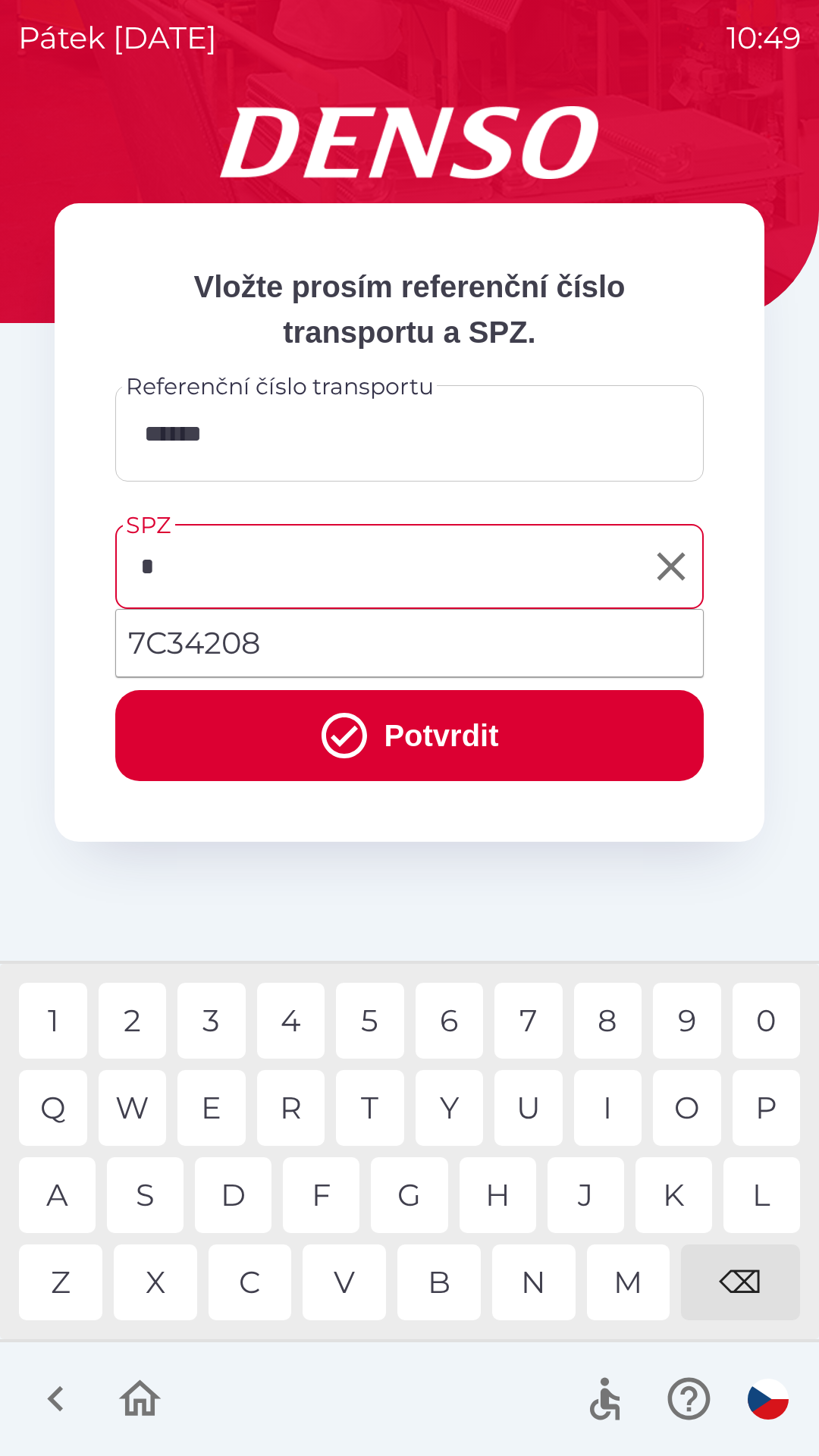
click at [531, 1032] on div "7" at bounding box center [528, 1021] width 68 height 76
click at [145, 1011] on div "2" at bounding box center [133, 1021] width 68 height 76
type input "*******"
click at [435, 743] on button "Potvrdit" at bounding box center [409, 735] width 588 height 91
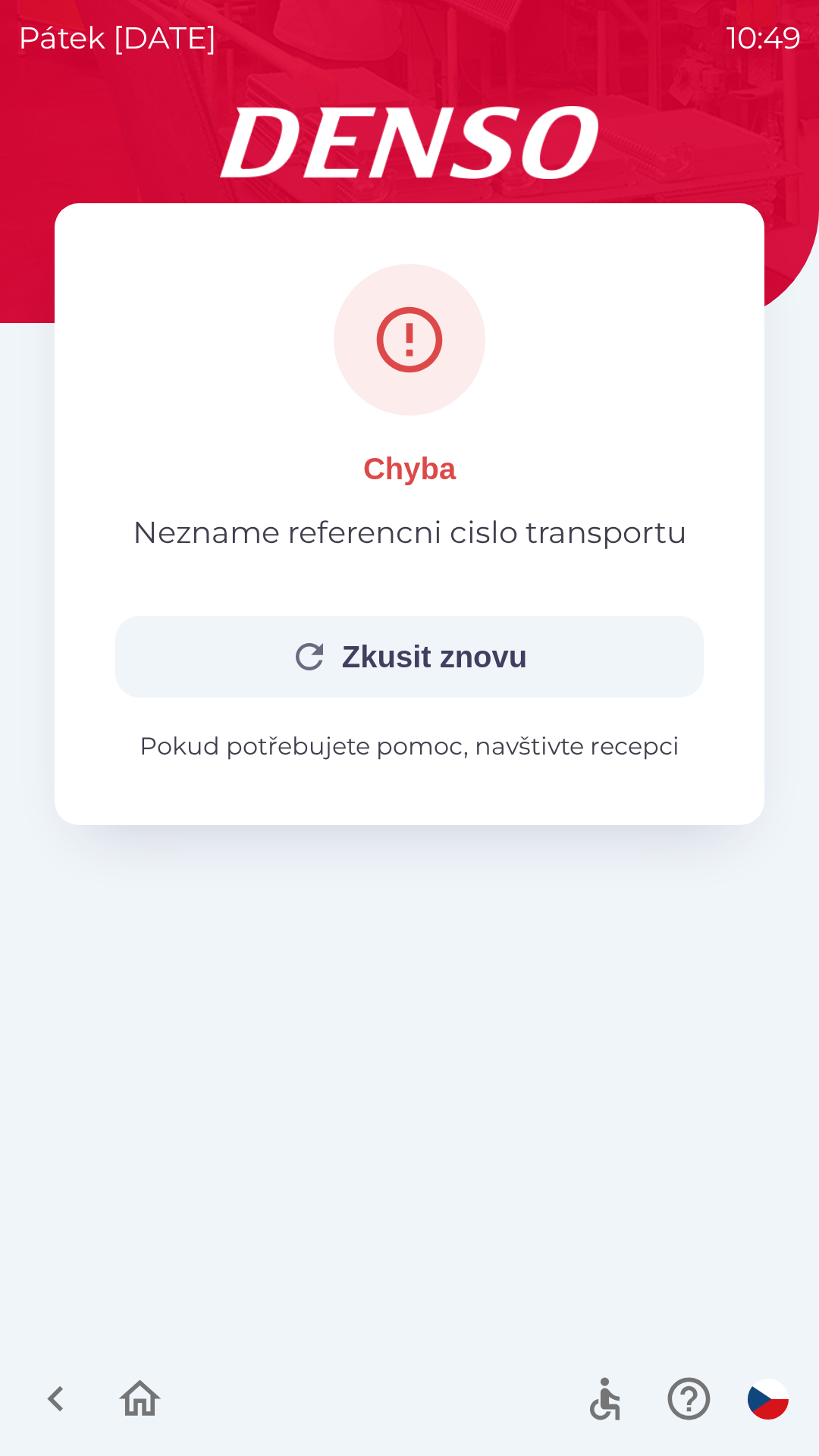
click at [484, 659] on button "Zkusit znovu" at bounding box center [409, 656] width 588 height 82
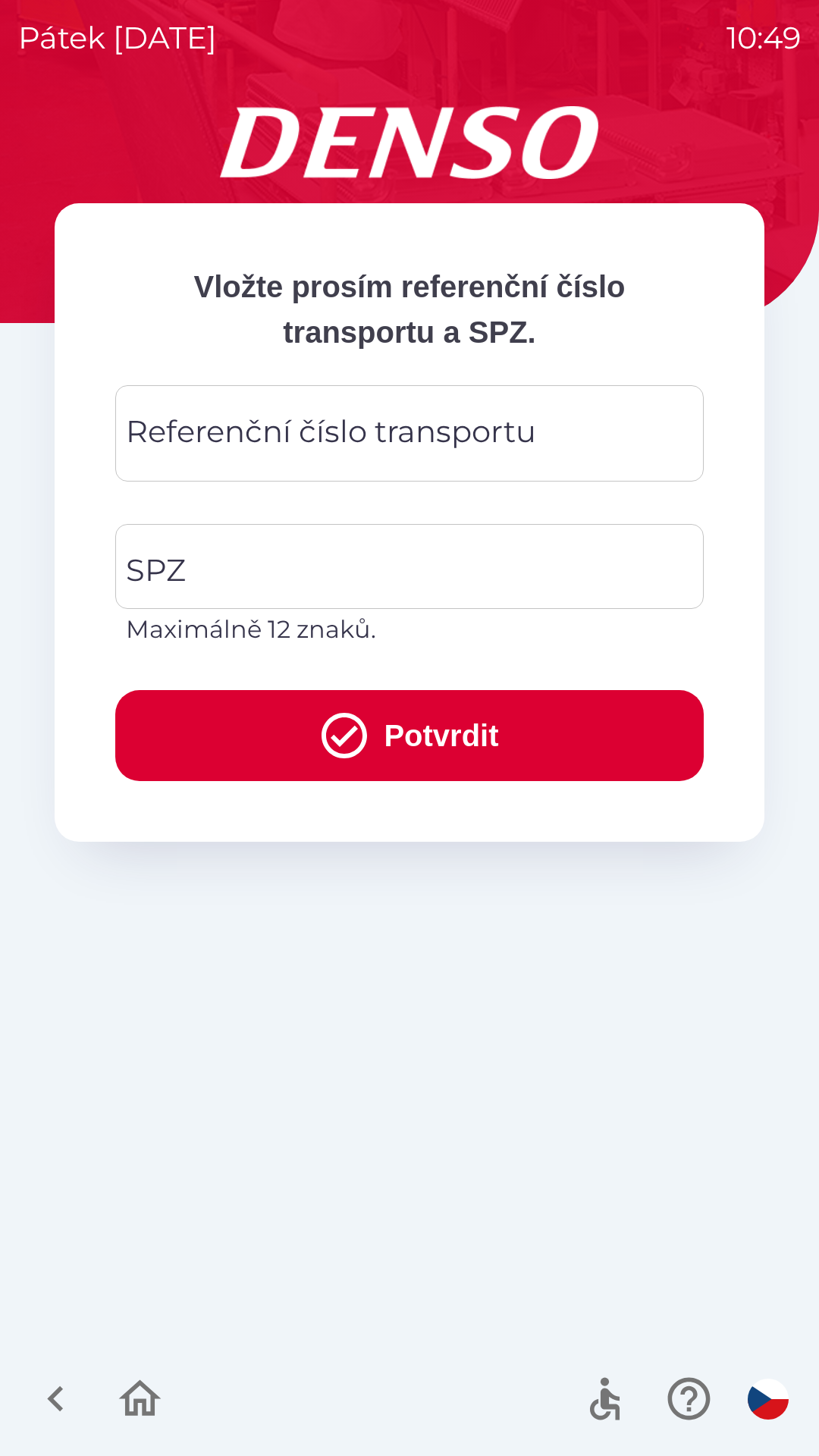
click at [444, 445] on div "Referenční číslo transportu Referenční číslo transportu" at bounding box center [409, 434] width 588 height 96
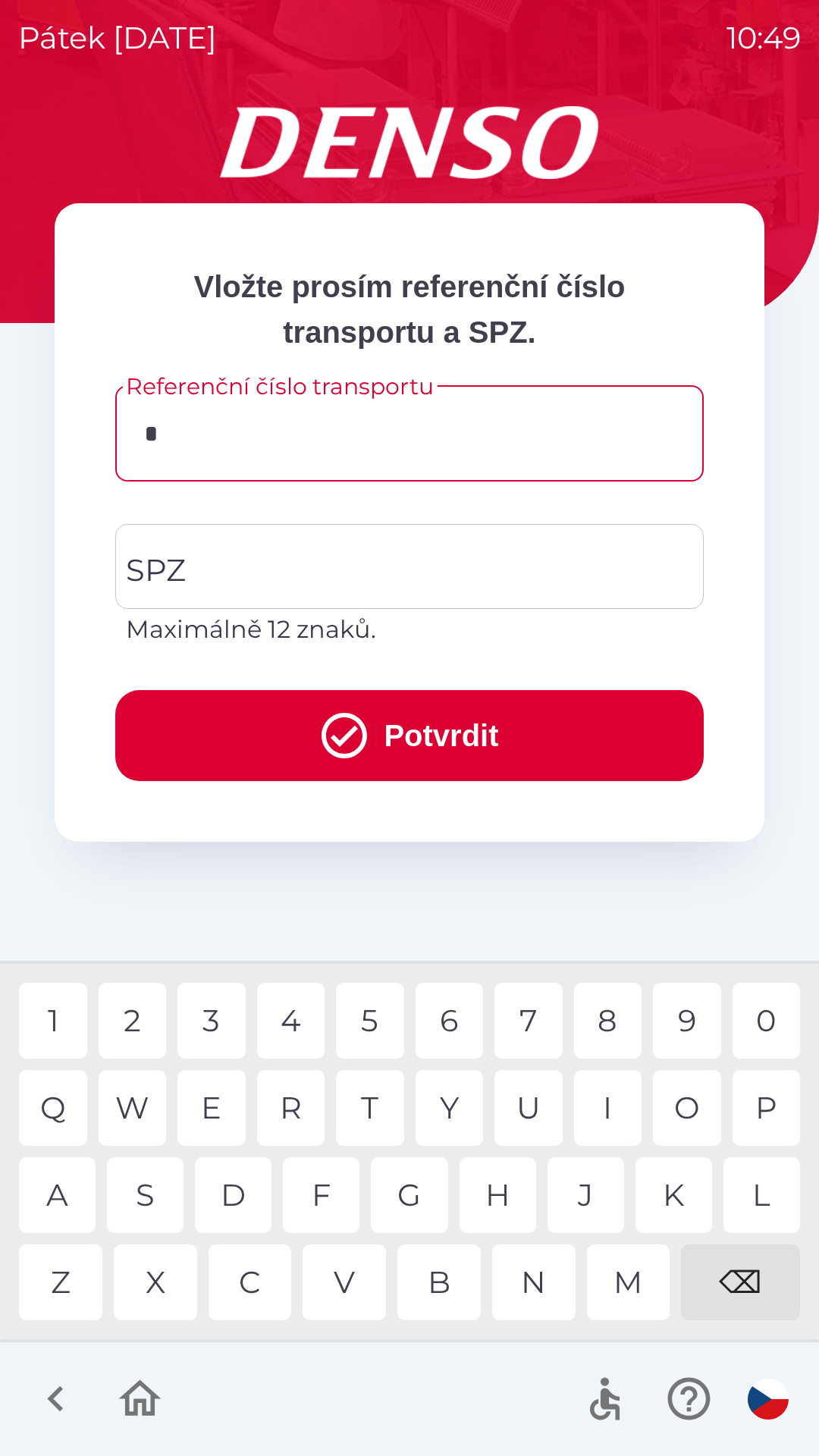
click at [217, 1020] on div "3" at bounding box center [211, 1021] width 68 height 76
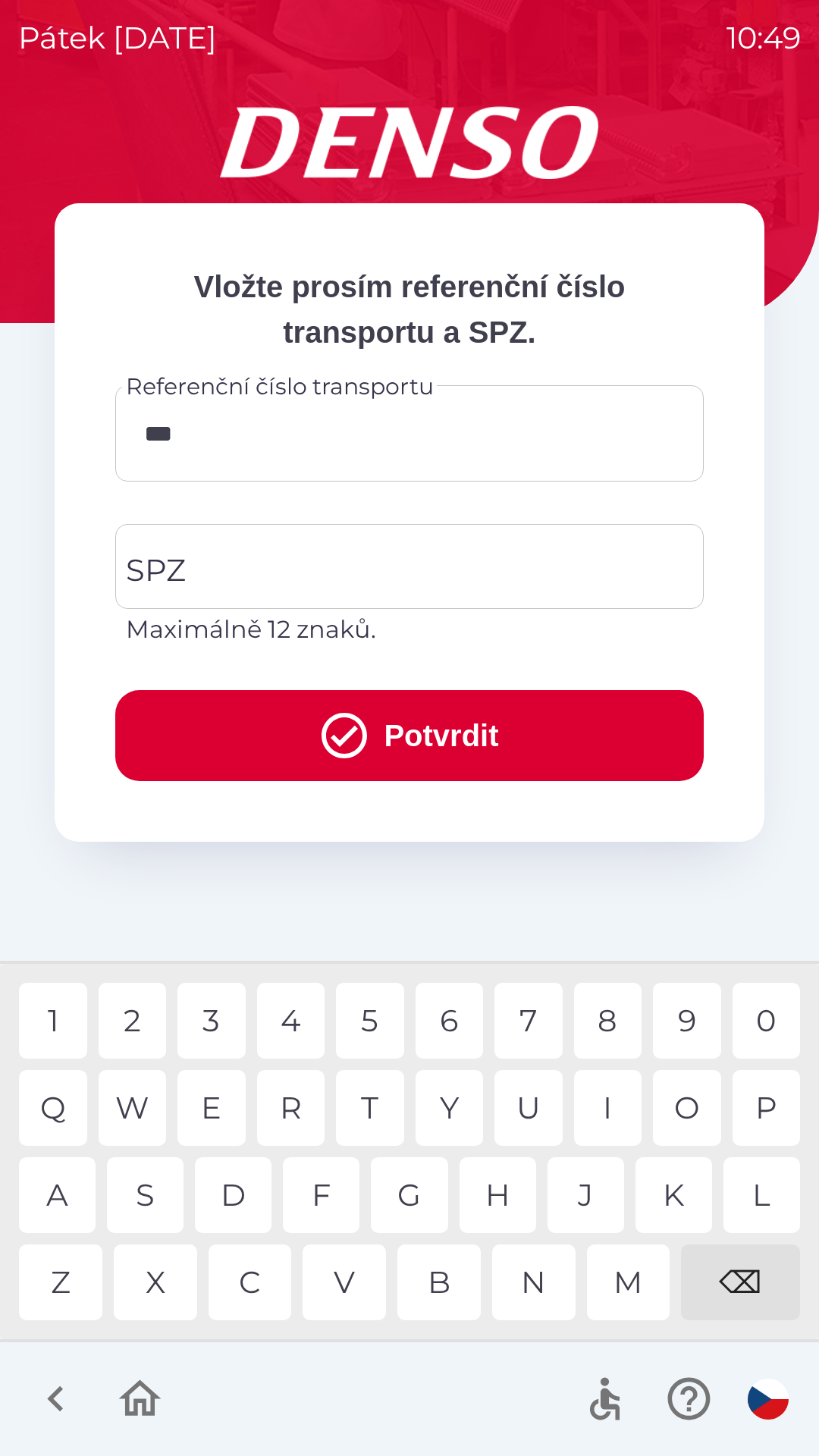
click at [365, 1018] on div "5" at bounding box center [370, 1021] width 68 height 76
click at [68, 1015] on div "1" at bounding box center [53, 1021] width 68 height 76
type input "******"
click at [336, 571] on input "SPZ" at bounding box center [398, 567] width 552 height 72
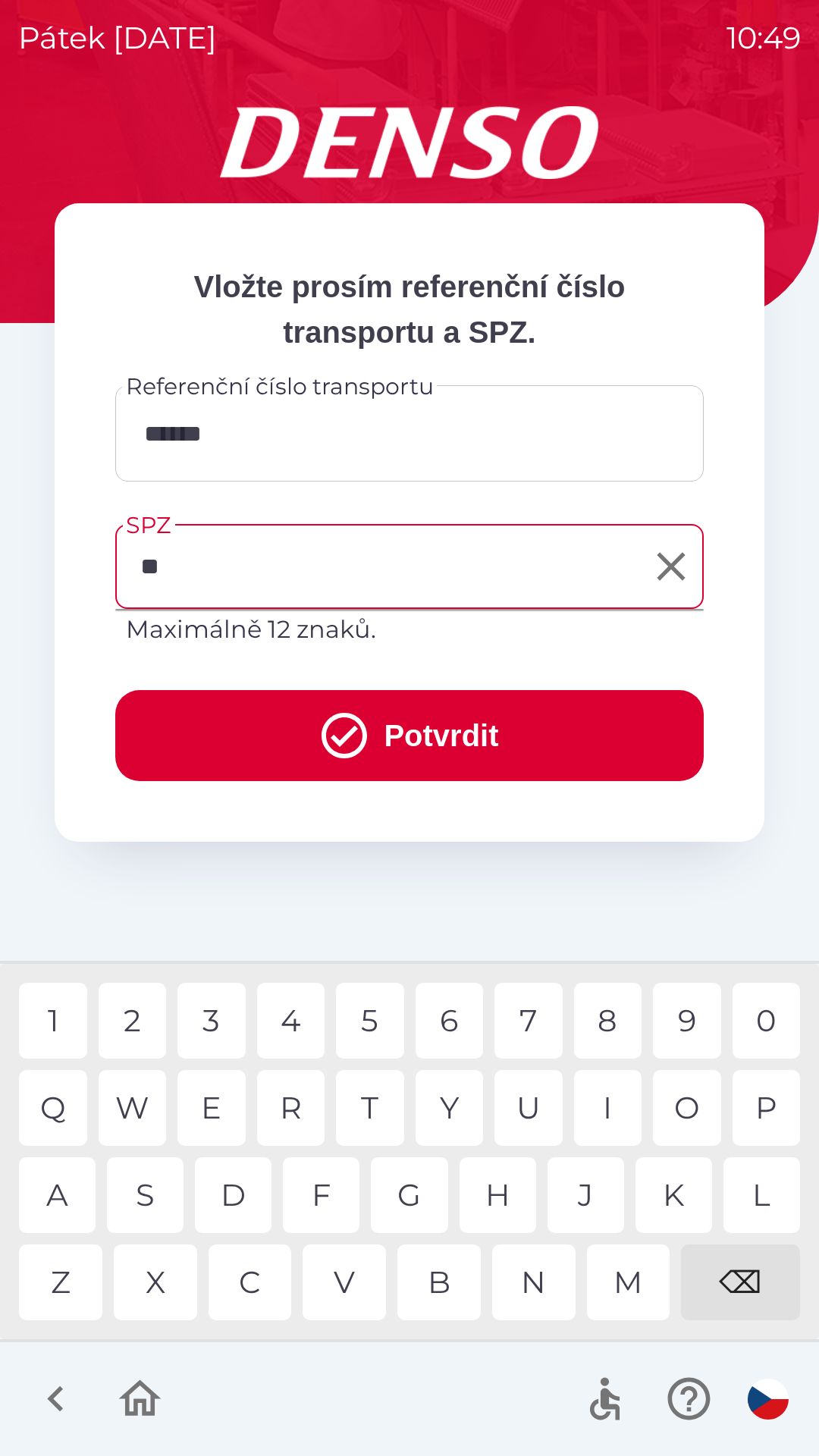
click at [64, 1196] on div "A" at bounding box center [57, 1196] width 77 height 76
click at [145, 1020] on div "2" at bounding box center [133, 1021] width 68 height 76
click at [44, 1023] on div "1" at bounding box center [53, 1021] width 68 height 76
type input "*******"
click at [441, 749] on button "Potvrdit" at bounding box center [409, 735] width 588 height 91
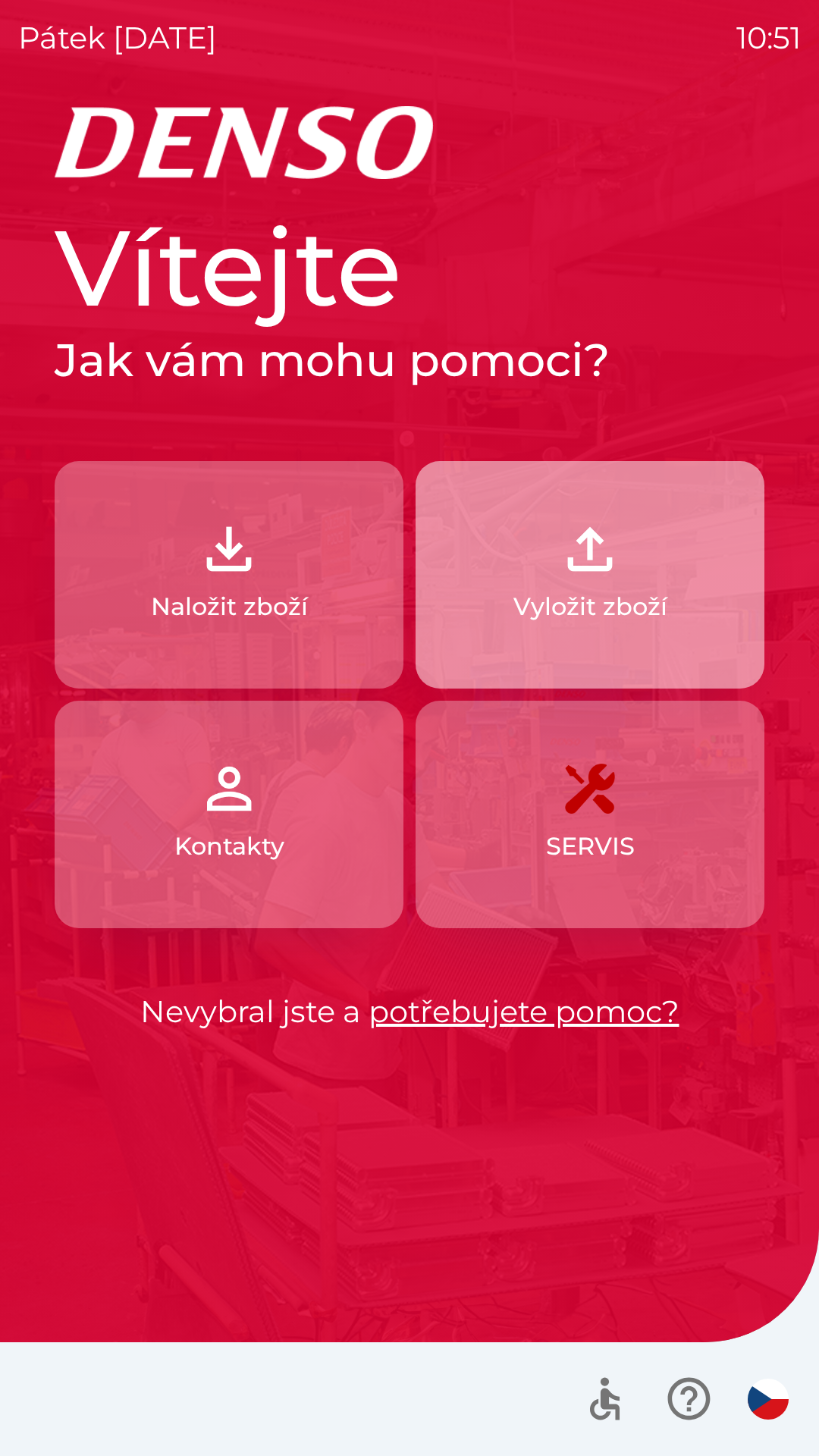
click at [607, 559] on img "button" at bounding box center [590, 549] width 67 height 67
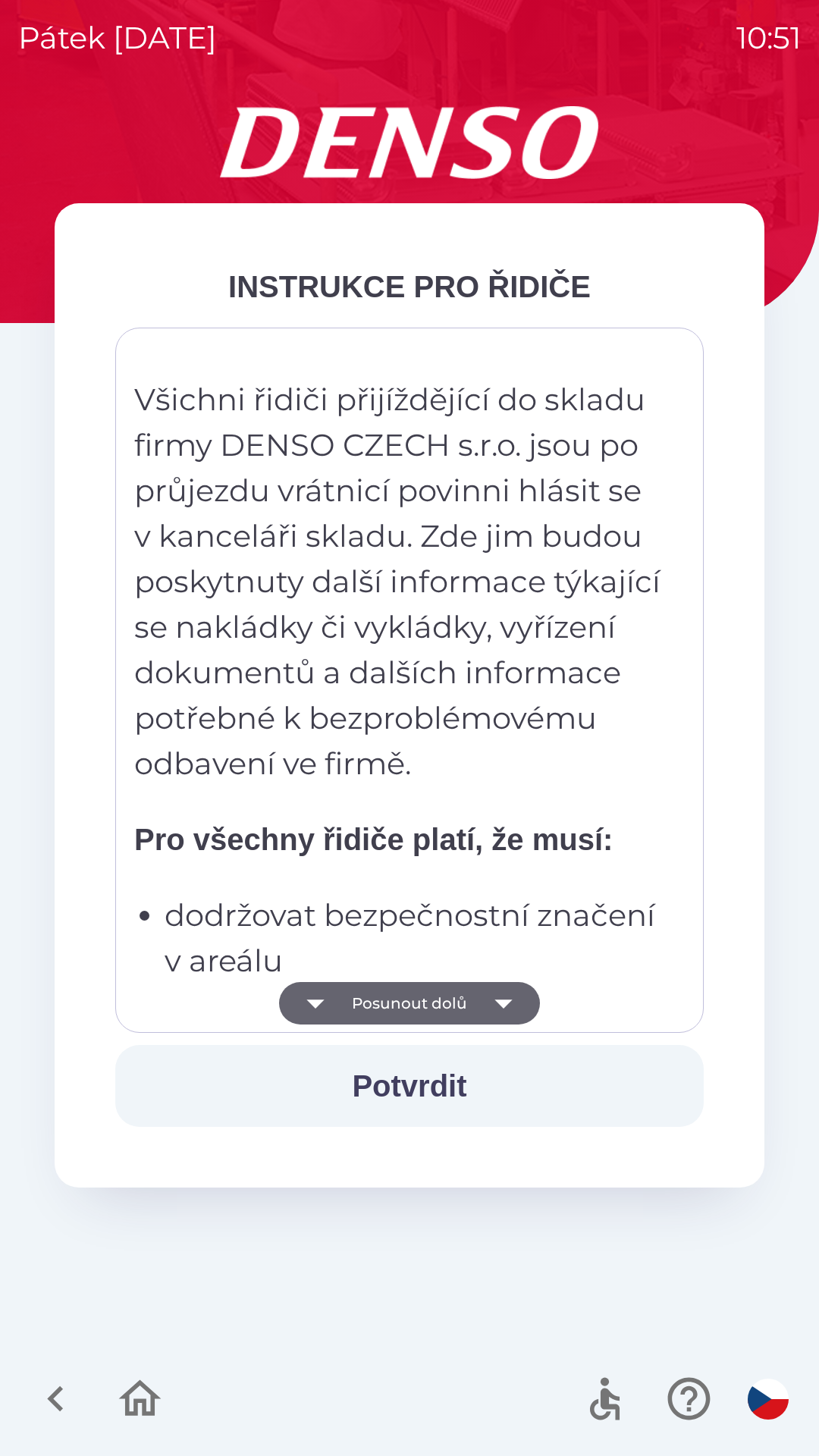
click at [412, 997] on button "Posunout dolů" at bounding box center [410, 1003] width 261 height 43
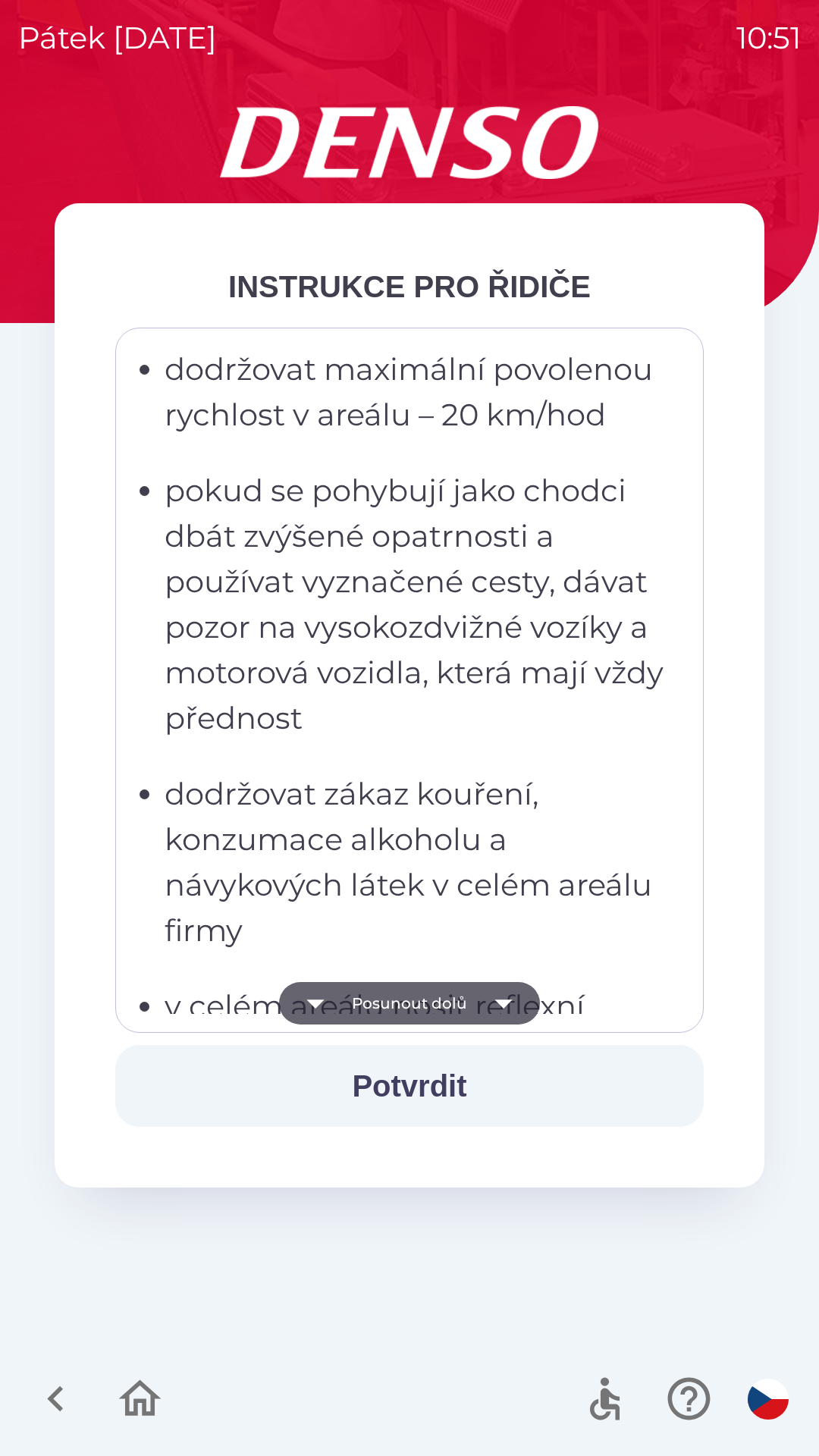
click at [418, 1001] on button "Posunout dolů" at bounding box center [410, 1003] width 261 height 43
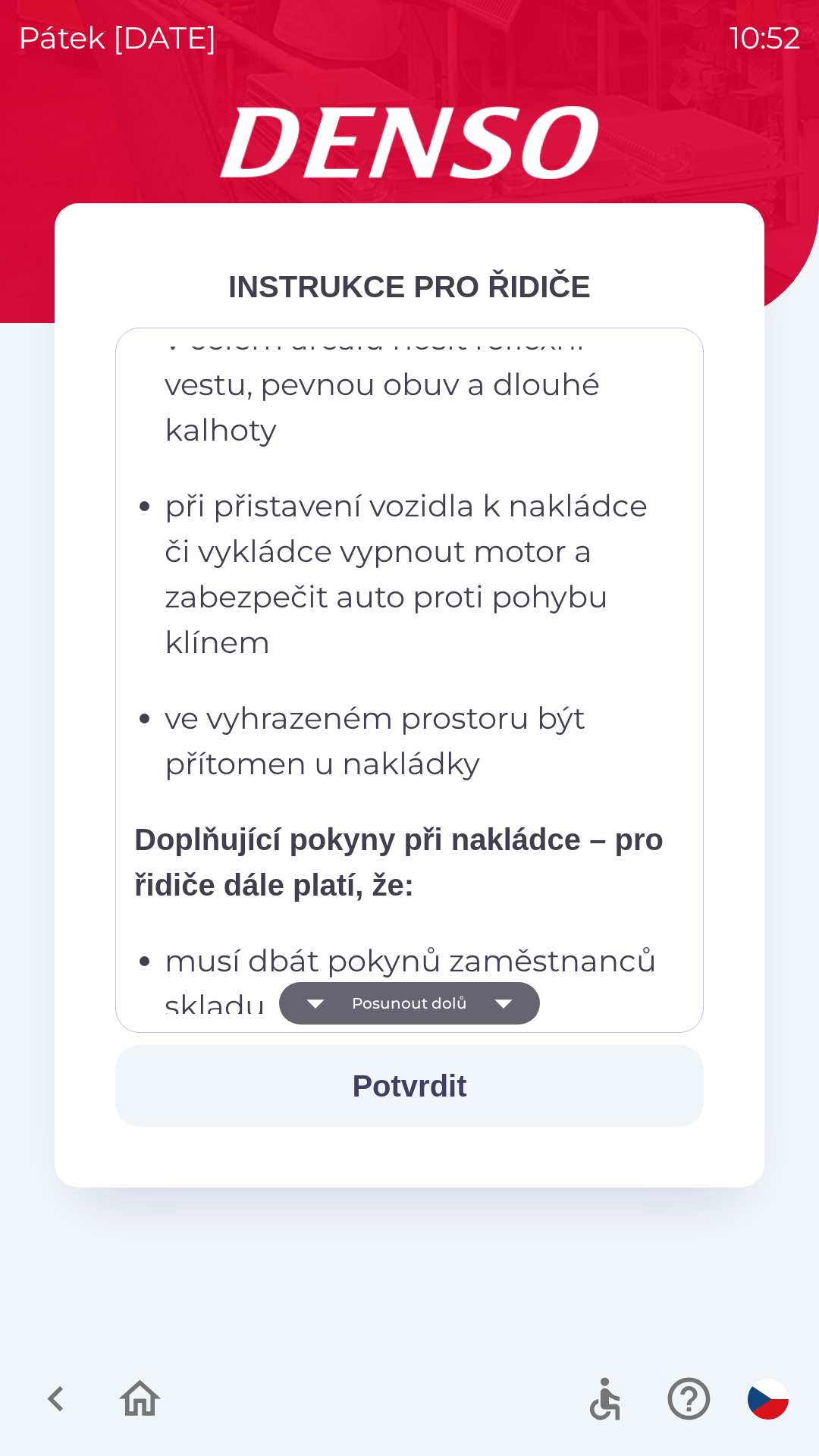
click at [414, 1000] on button "Posunout dolů" at bounding box center [410, 1003] width 261 height 43
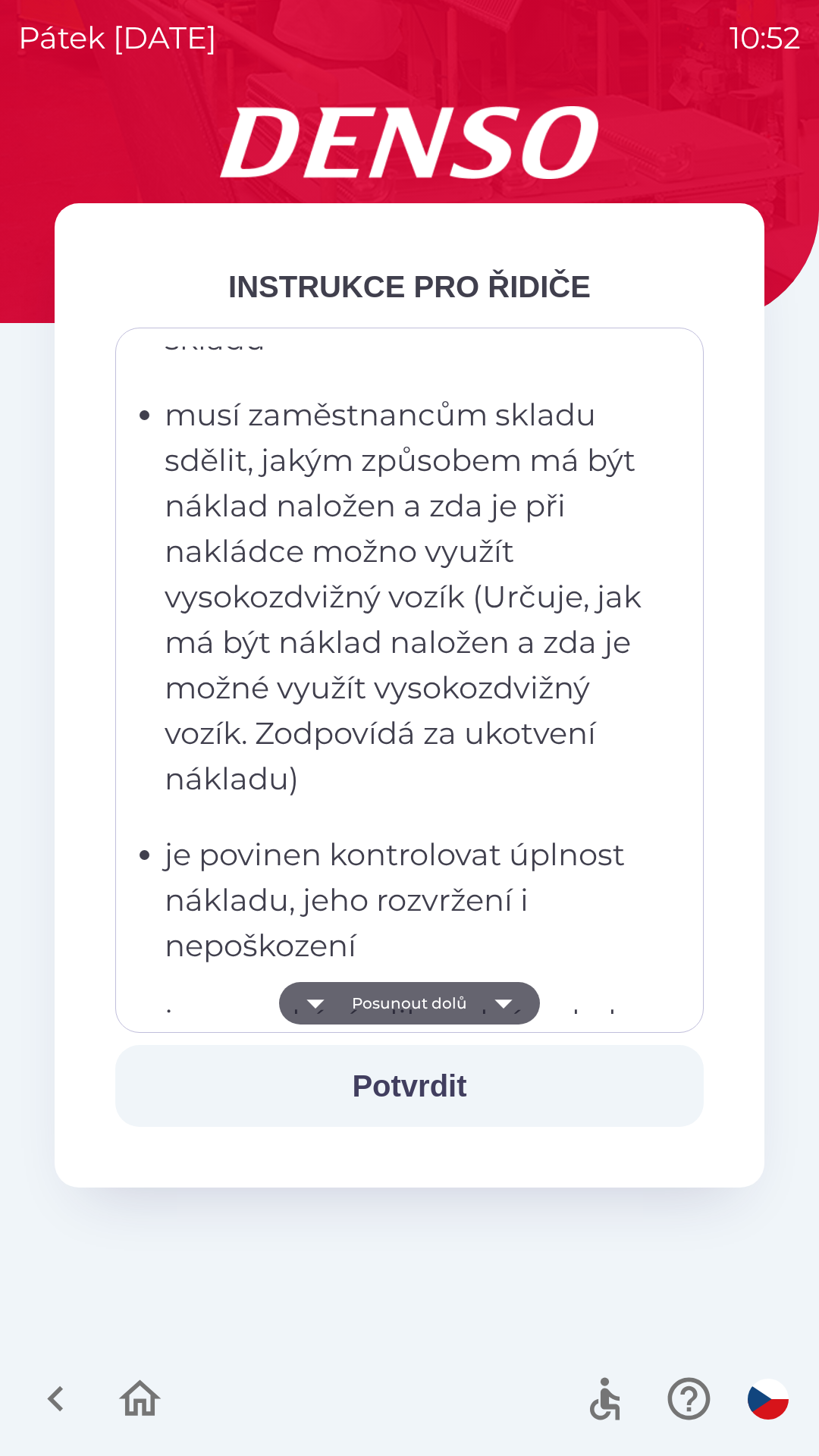
click at [426, 1000] on button "Posunout dolů" at bounding box center [410, 1003] width 261 height 43
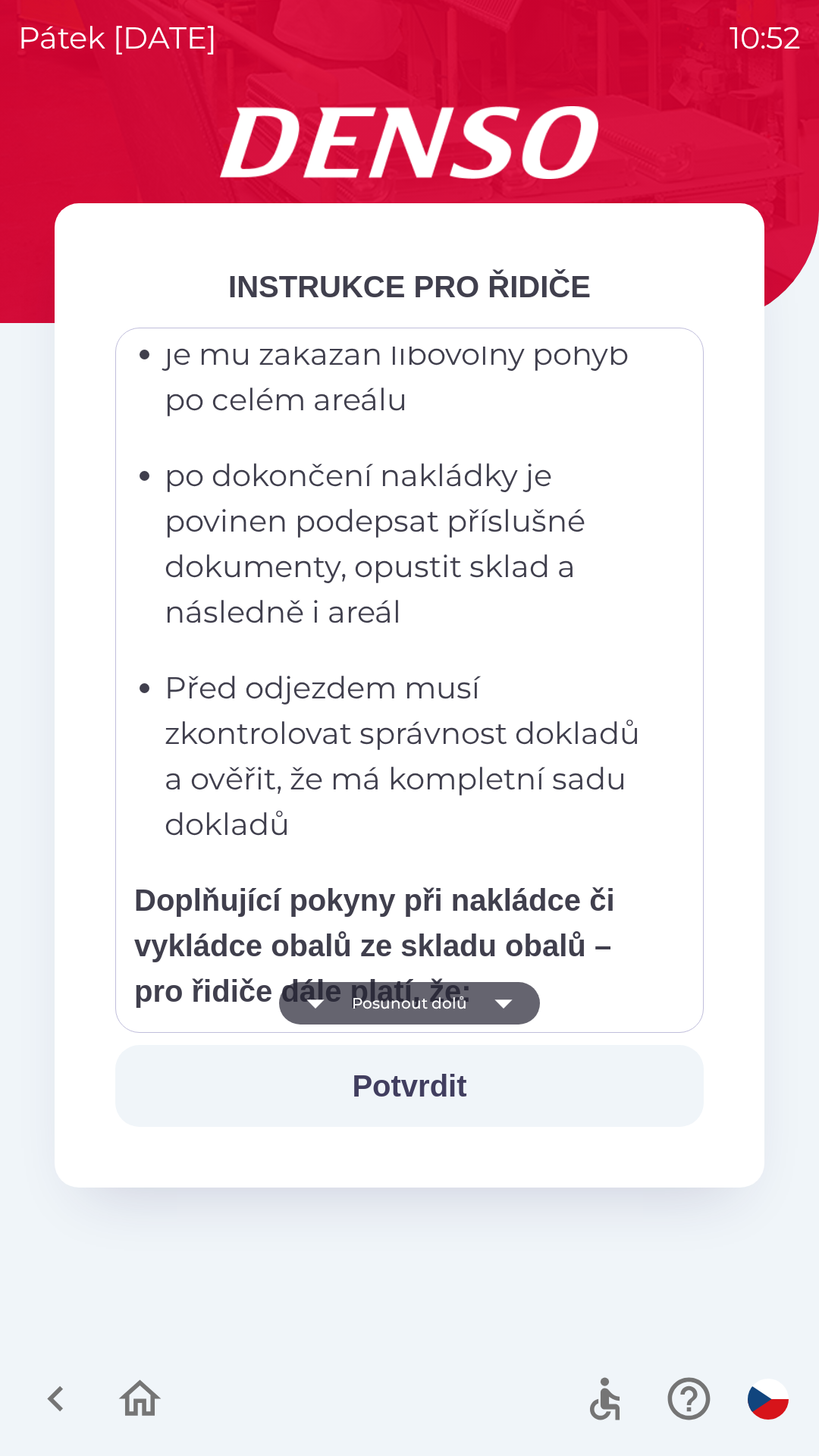
click at [437, 1001] on button "Posunout dolů" at bounding box center [410, 1003] width 261 height 43
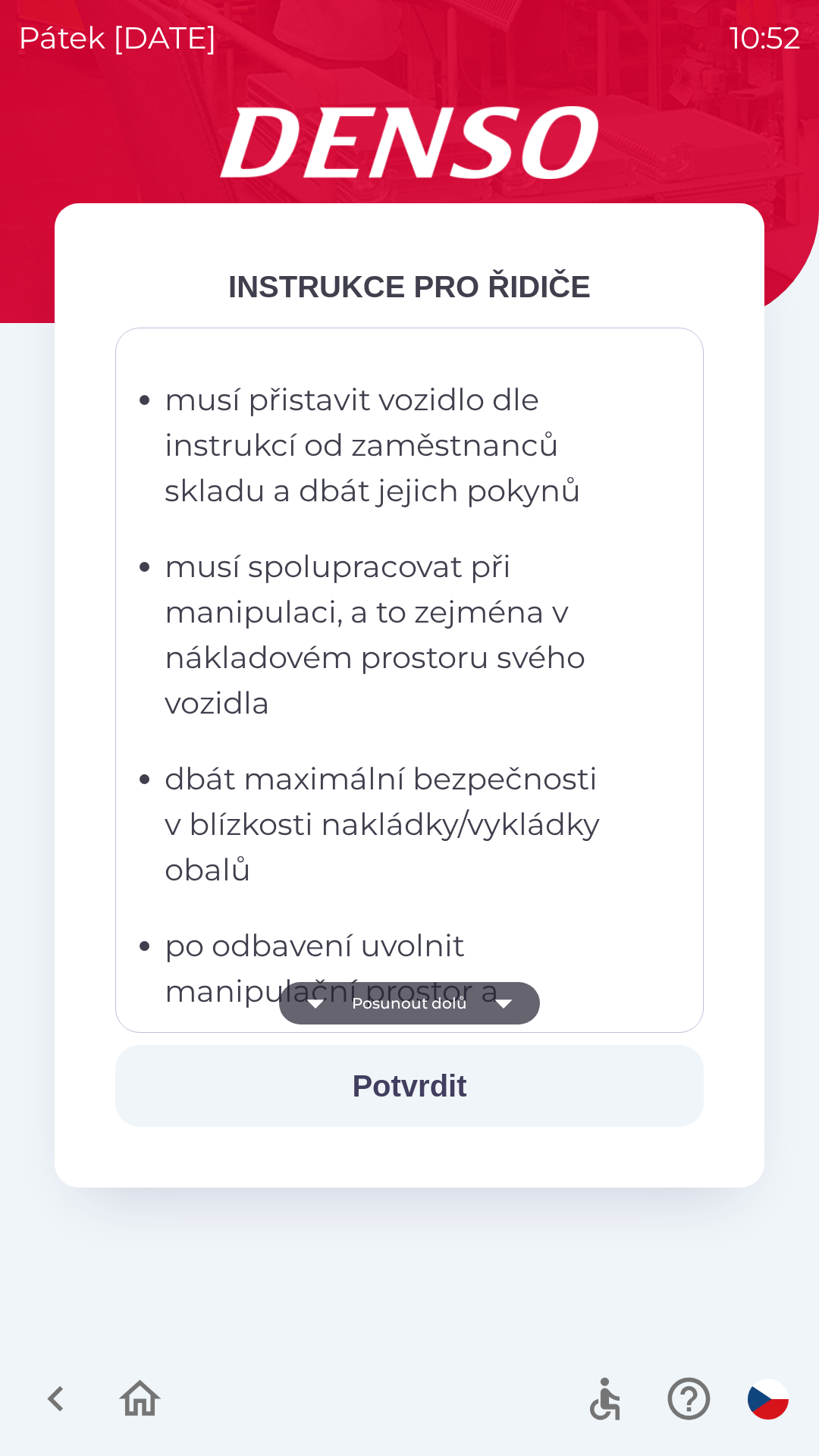
click at [451, 994] on button "Posunout dolů" at bounding box center [410, 1003] width 261 height 43
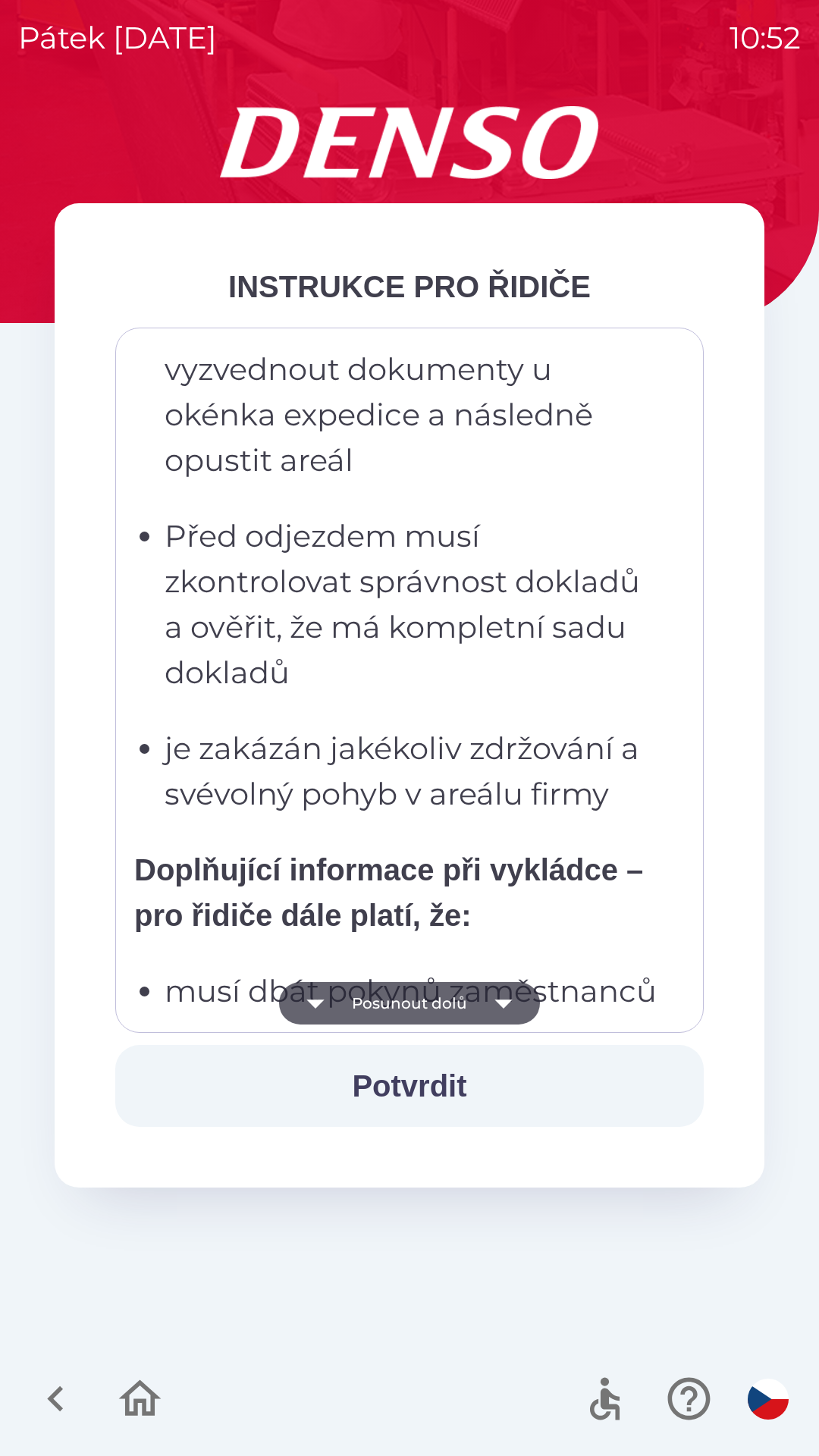
click at [437, 999] on button "Posunout dolů" at bounding box center [410, 1003] width 261 height 43
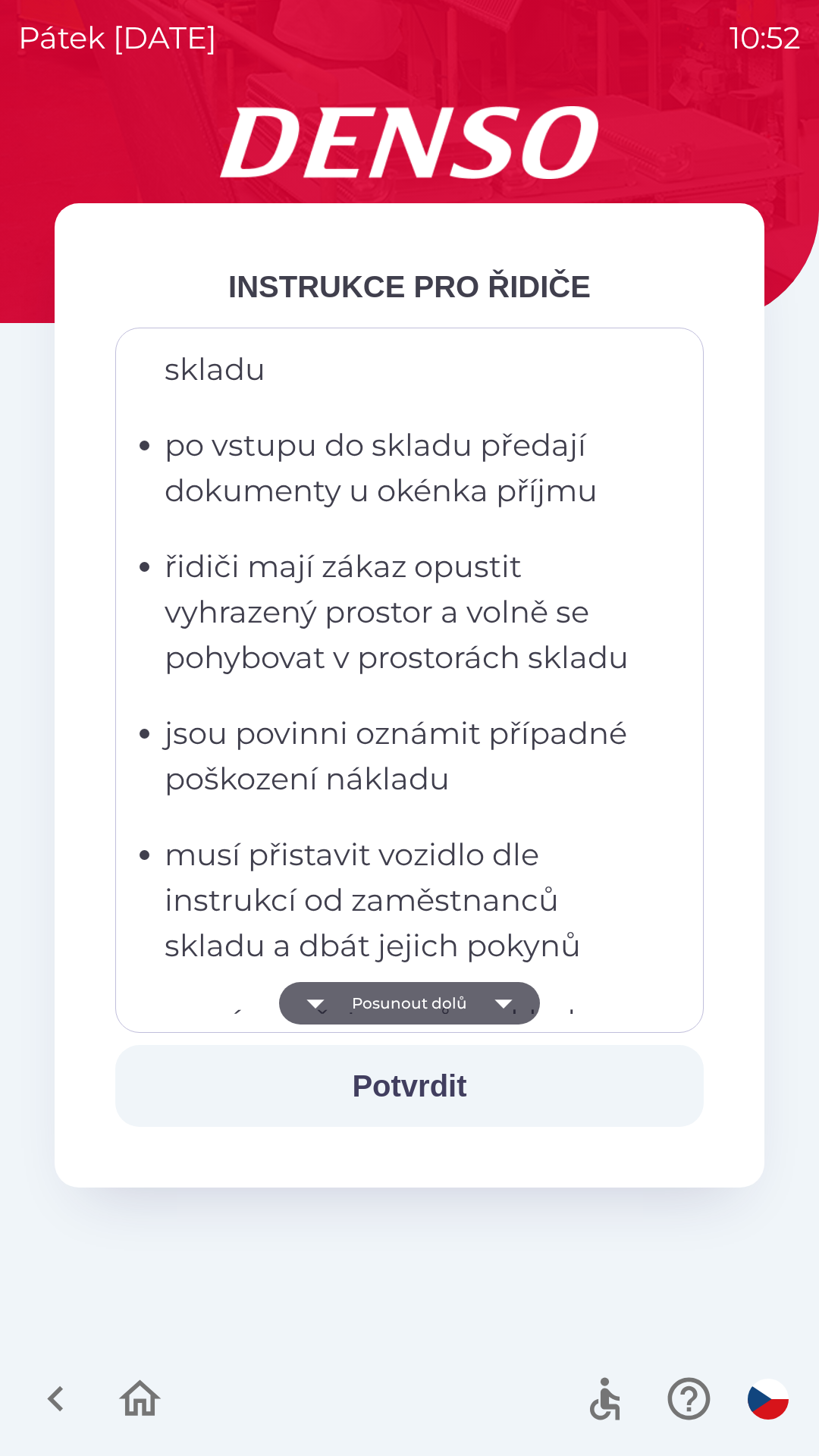
click at [437, 1011] on button "Posunout dolů" at bounding box center [410, 1003] width 261 height 43
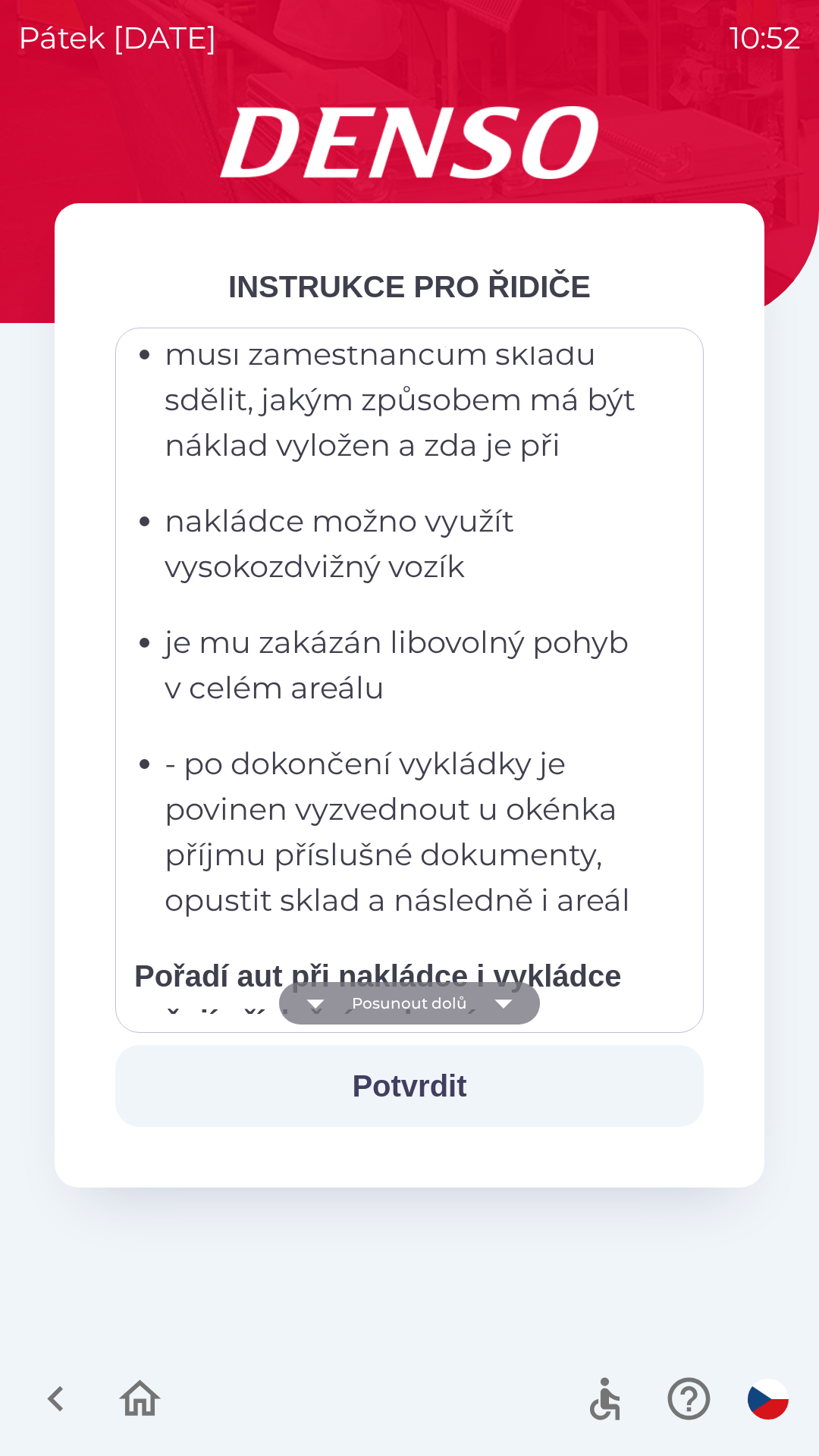
click at [448, 1006] on button "Posunout dolů" at bounding box center [410, 1003] width 261 height 43
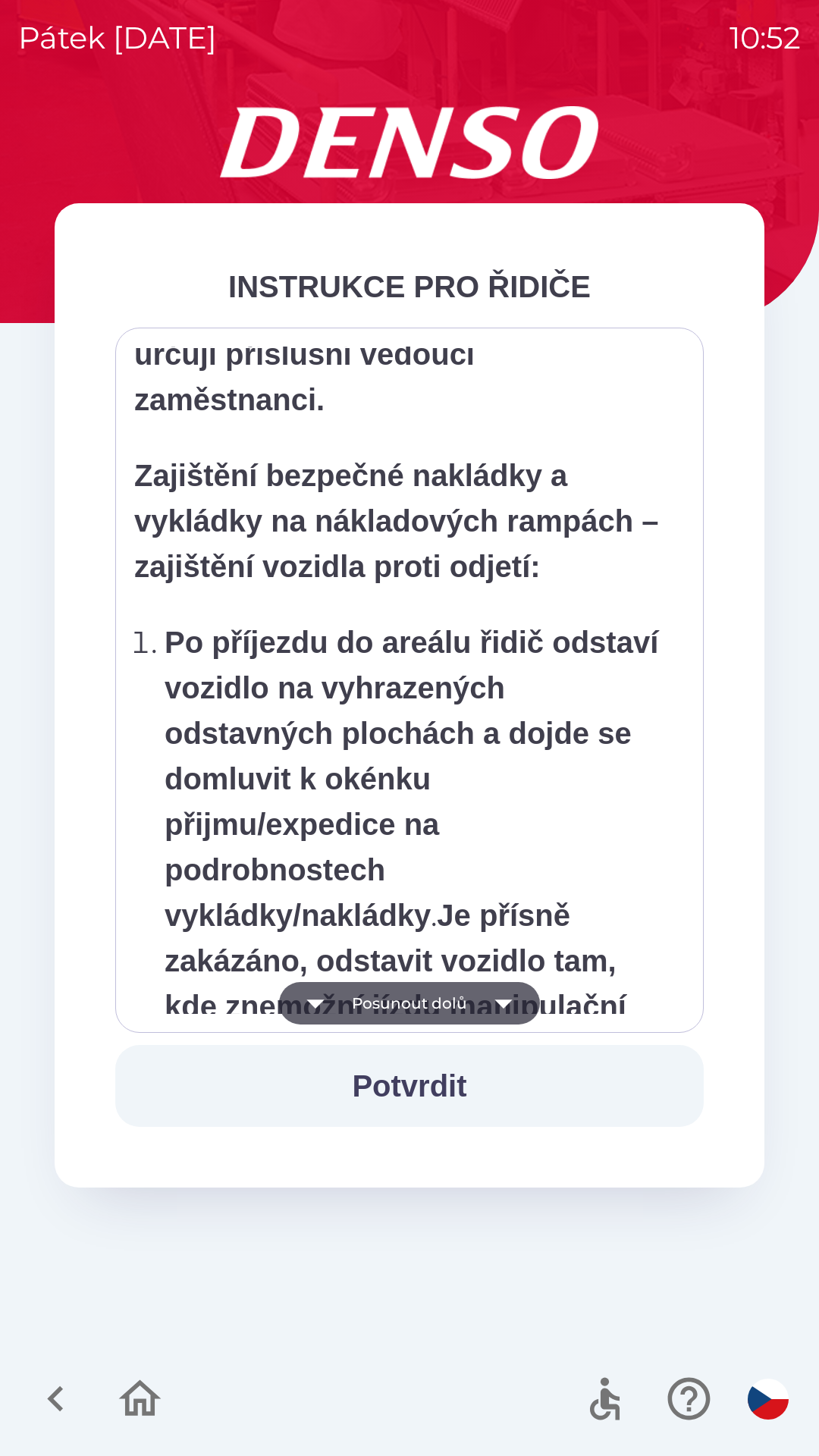
click at [419, 994] on button "Posunout dolů" at bounding box center [410, 1003] width 261 height 43
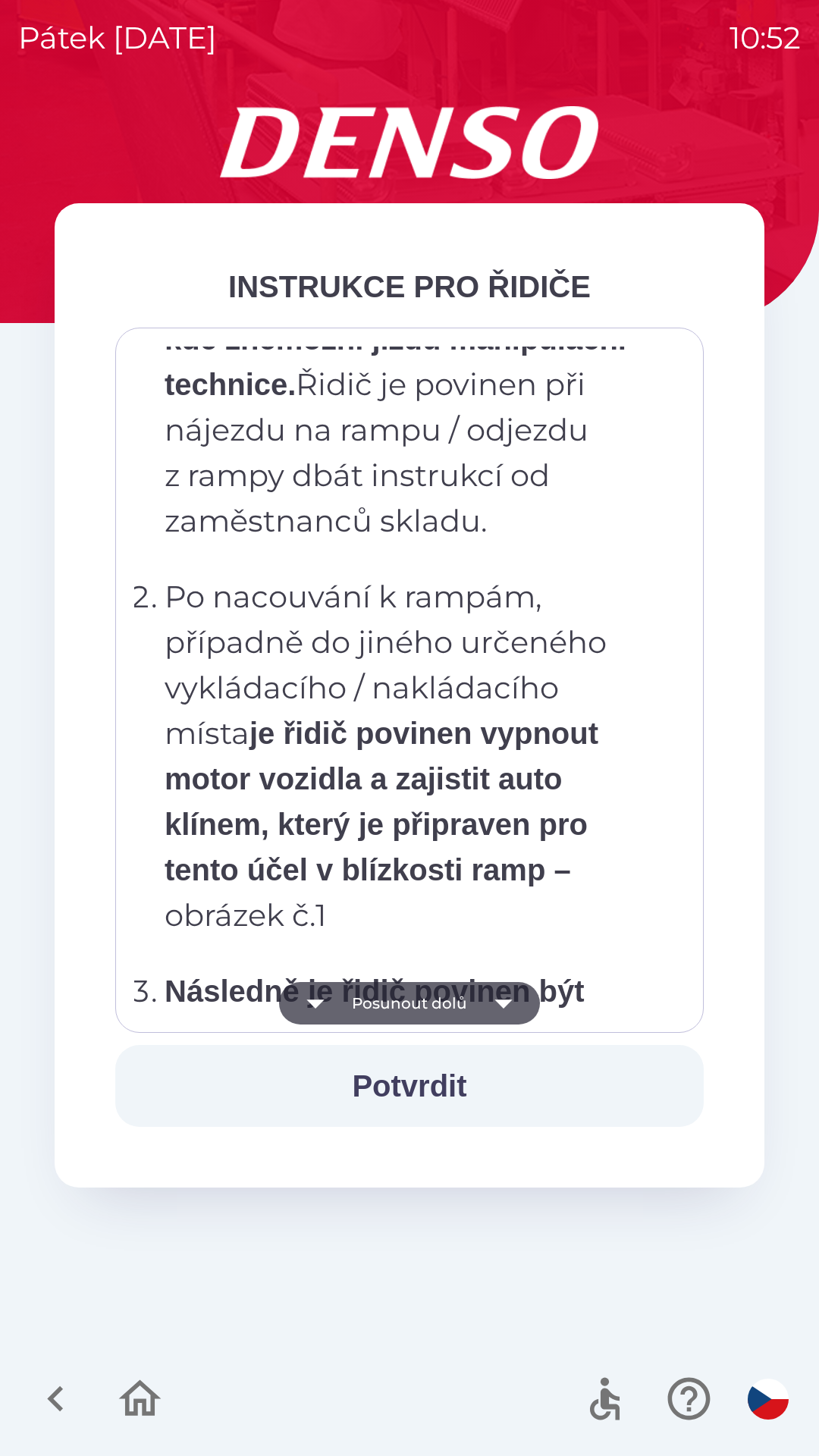
click at [414, 997] on button "Posunout dolů" at bounding box center [410, 1003] width 261 height 43
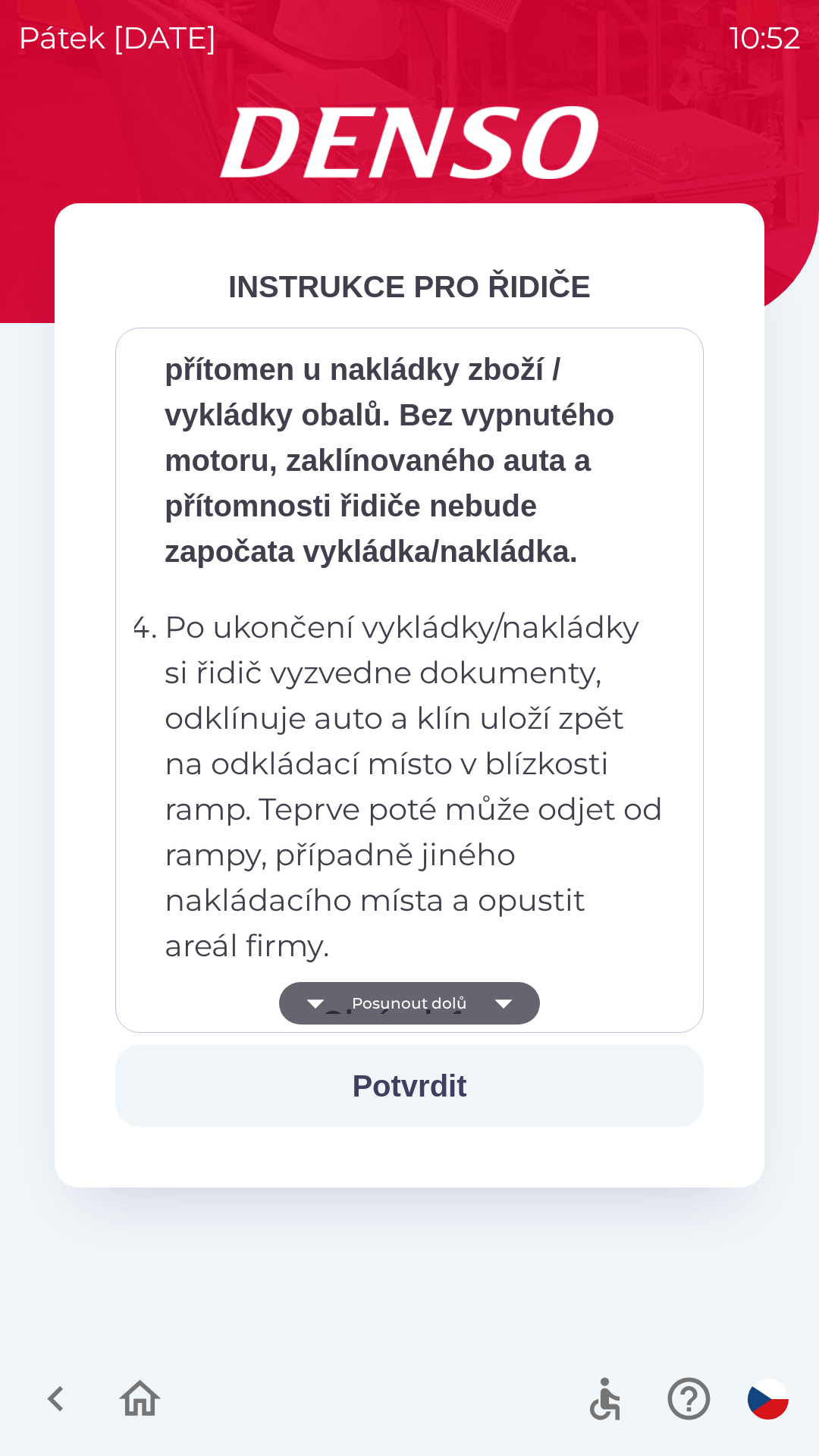
click at [406, 1008] on button "Posunout dolů" at bounding box center [410, 1003] width 261 height 43
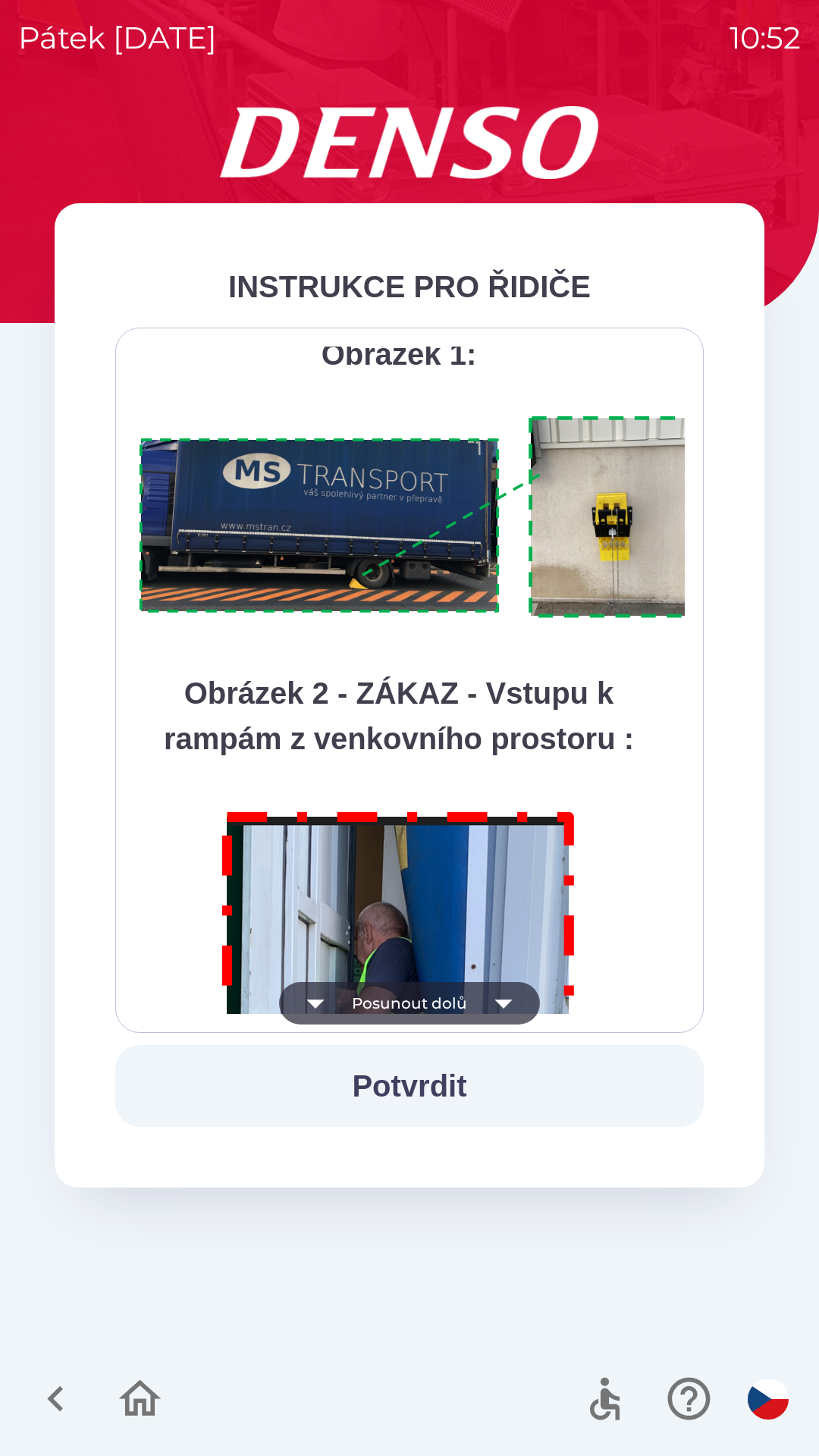
click at [437, 1007] on button "Posunout dolů" at bounding box center [410, 1003] width 261 height 43
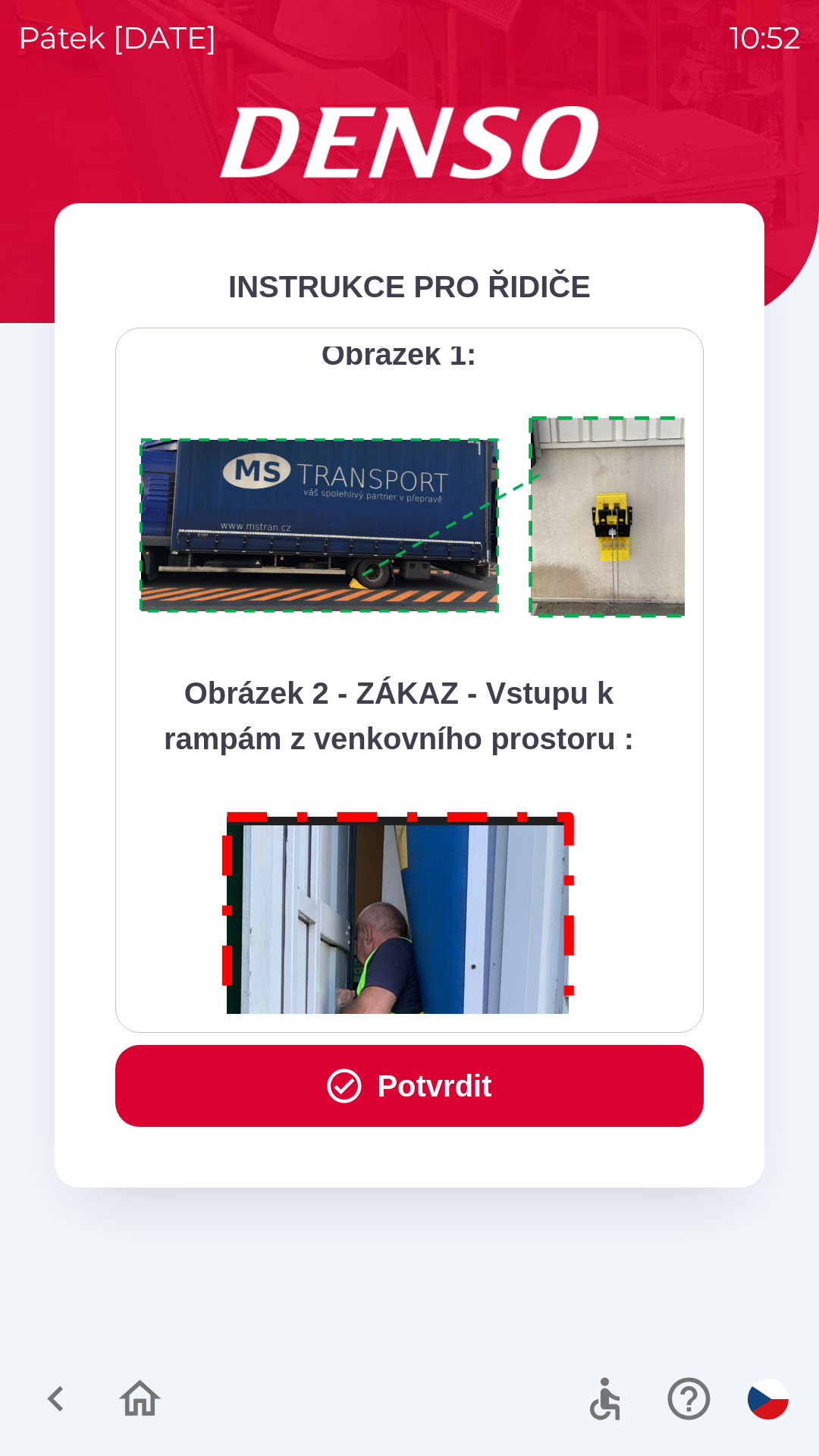
scroll to position [8522, 0]
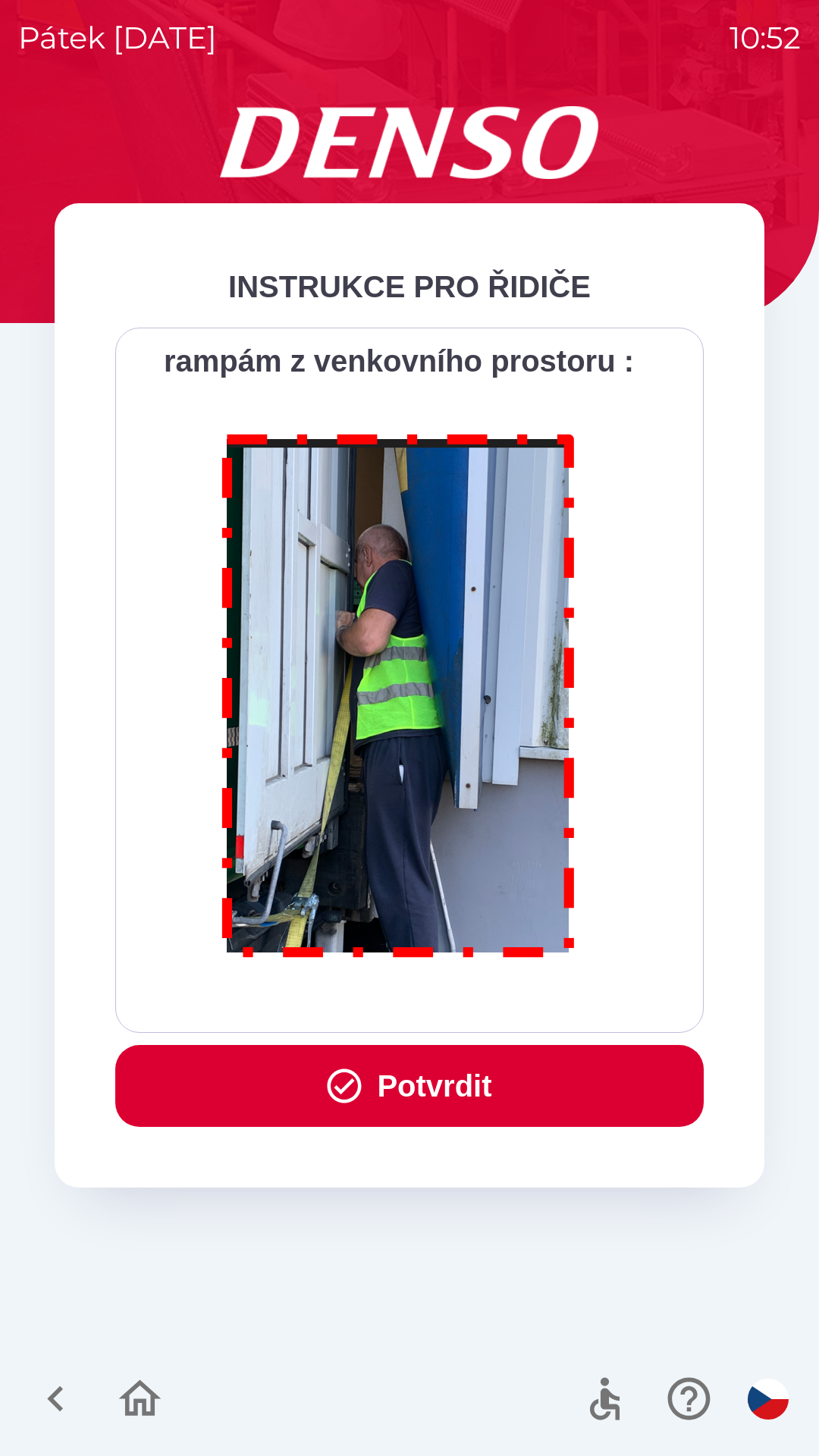
click at [436, 1084] on button "Potvrdit" at bounding box center [409, 1085] width 588 height 82
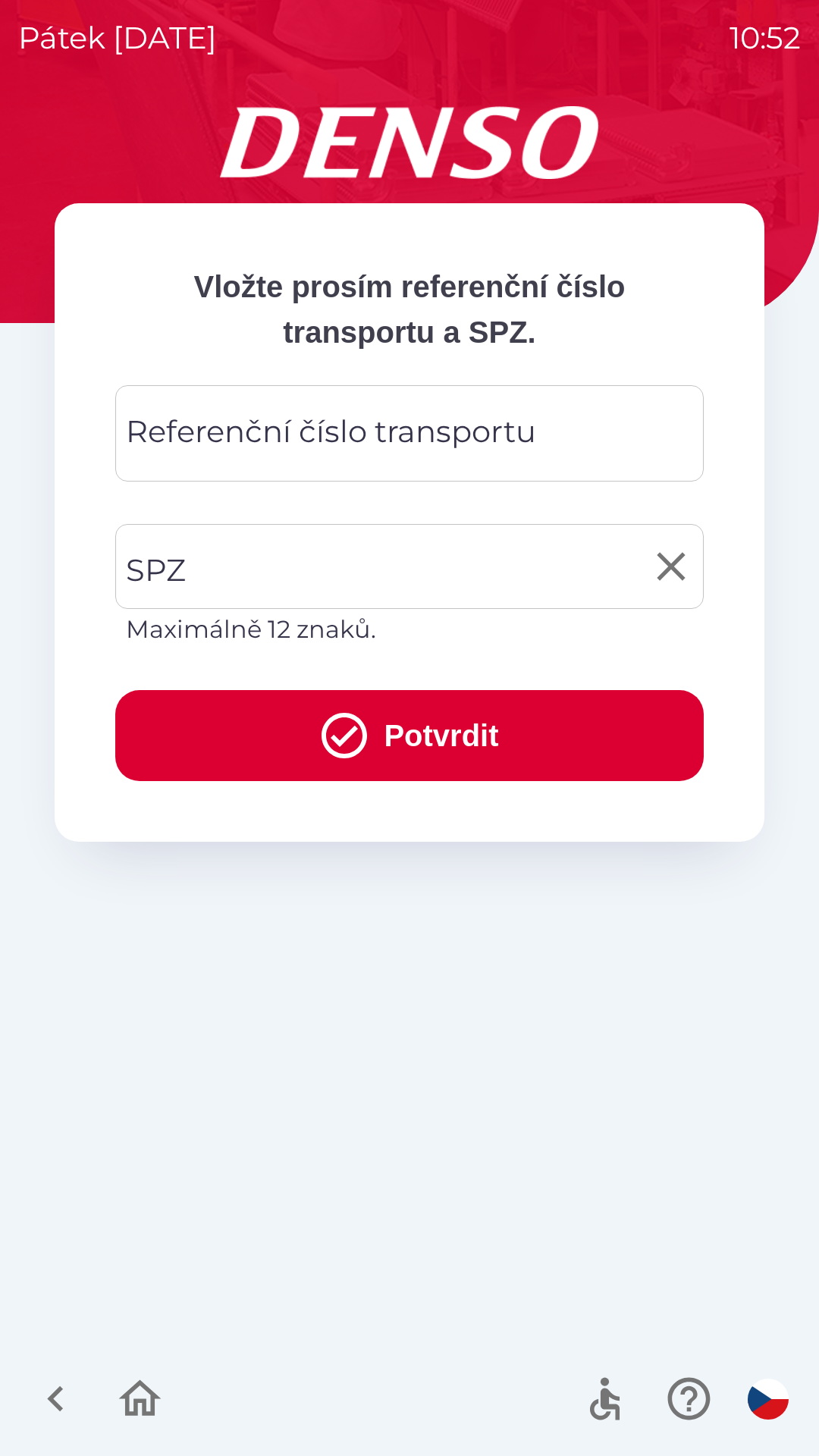
click at [267, 568] on input "SPZ" at bounding box center [398, 567] width 552 height 72
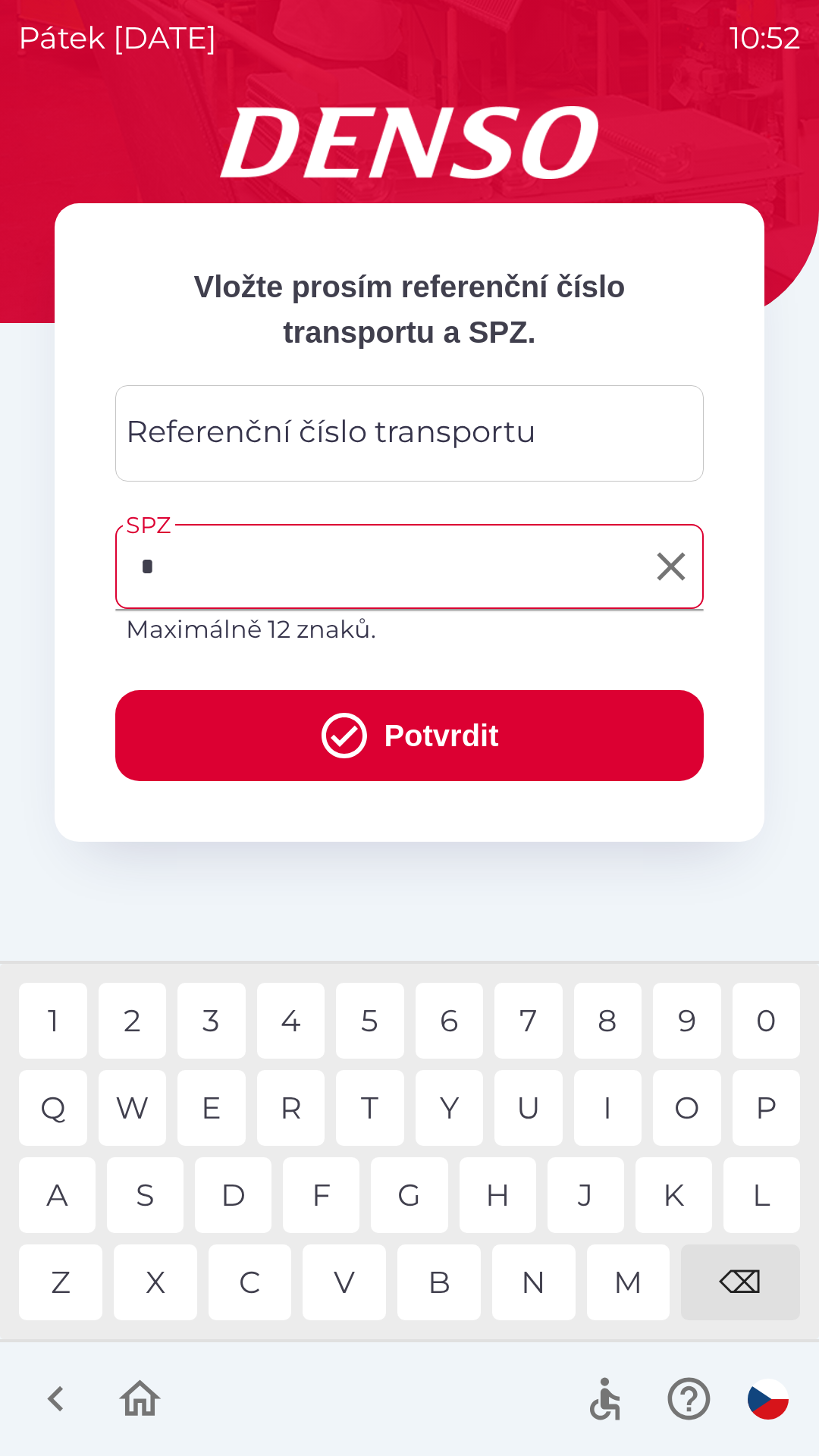
click at [697, 1019] on div "9" at bounding box center [687, 1021] width 68 height 76
click at [763, 1110] on div "P" at bounding box center [766, 1108] width 68 height 76
click at [48, 1015] on div "1" at bounding box center [53, 1021] width 68 height 76
click at [294, 1022] on div "4" at bounding box center [291, 1021] width 68 height 76
type input "*******"
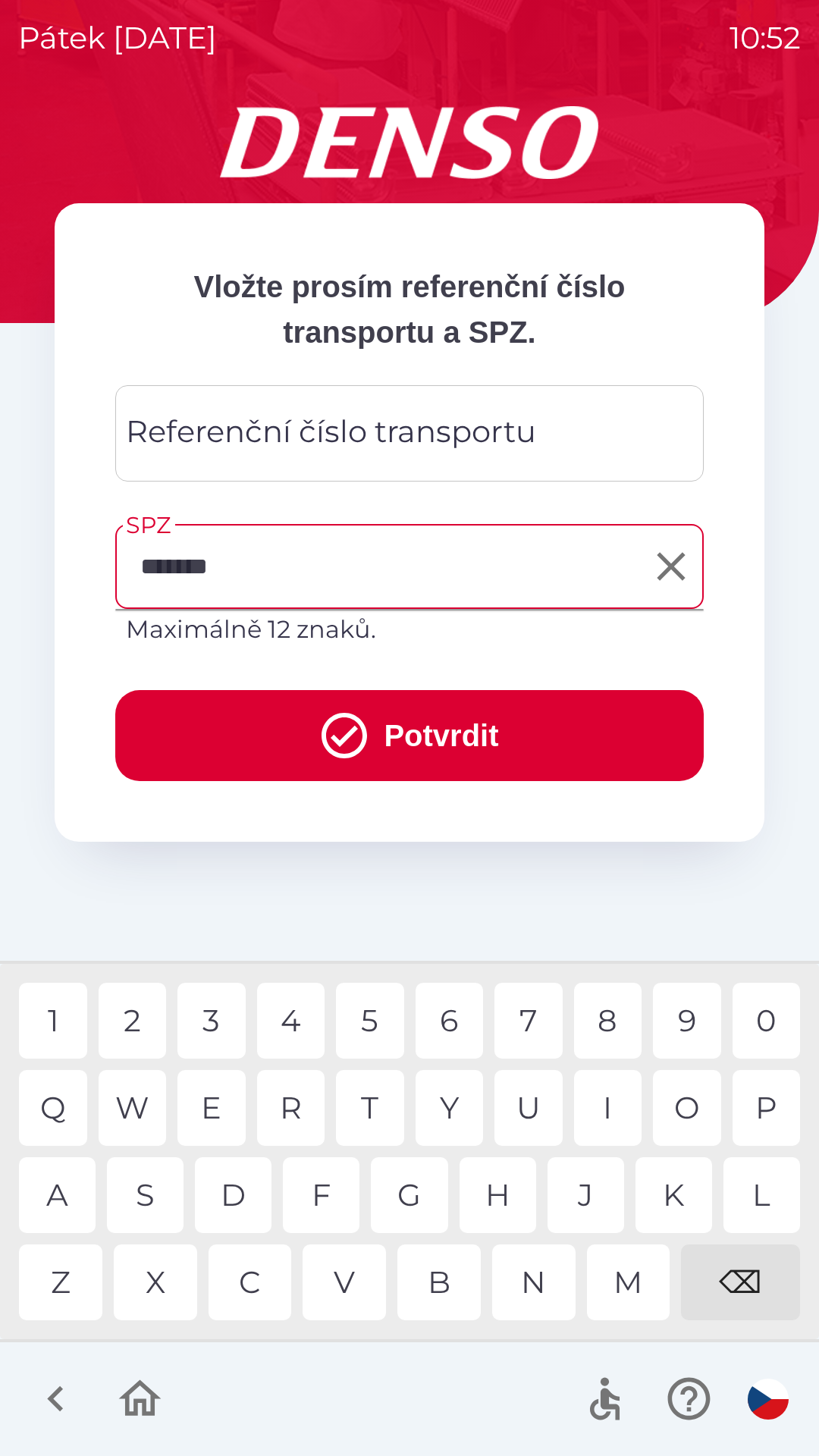
click at [466, 728] on button "Potvrdit" at bounding box center [409, 735] width 588 height 91
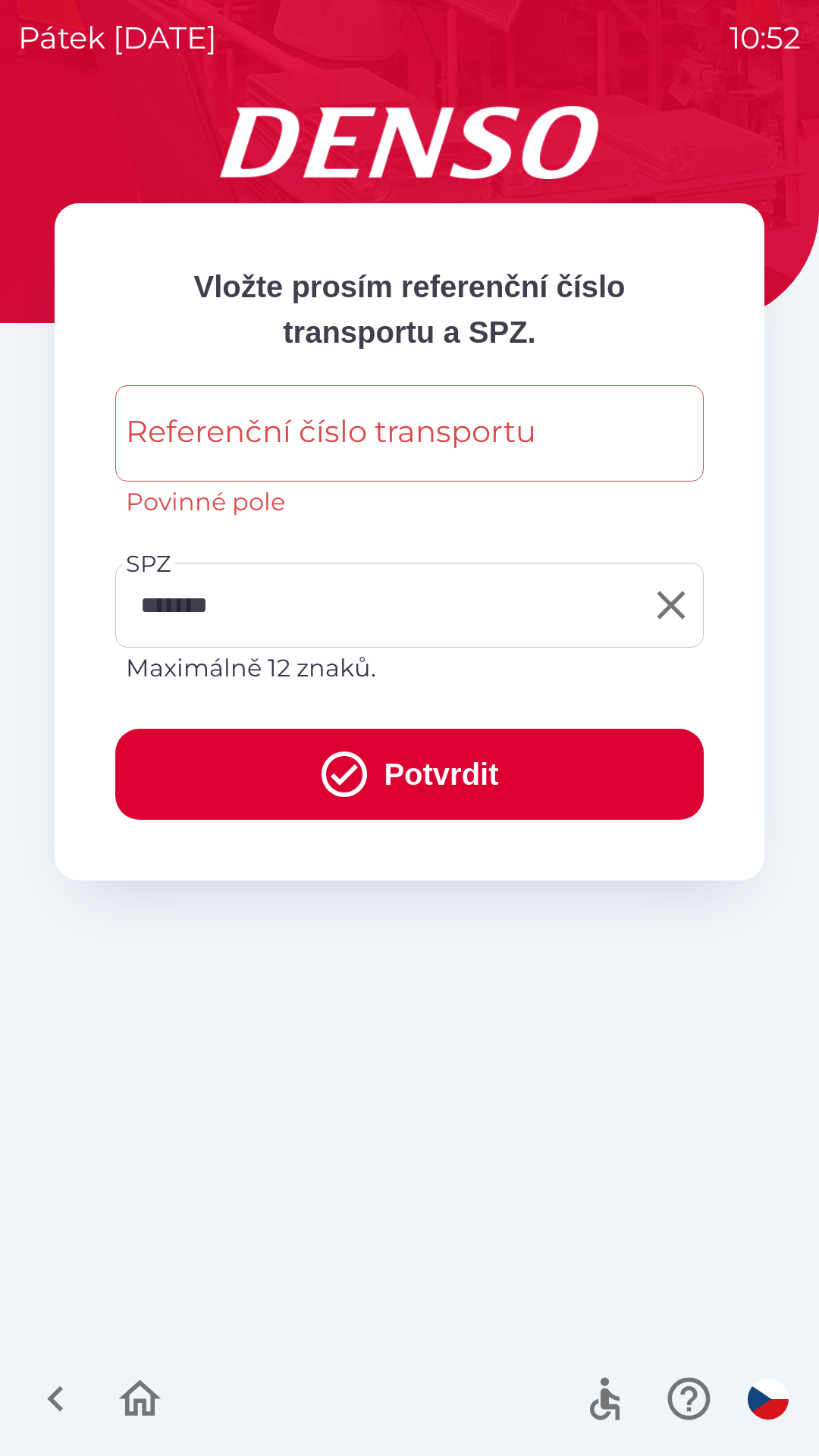
click at [482, 758] on button "Potvrdit" at bounding box center [409, 773] width 588 height 91
click at [289, 426] on div "Referenční číslo transportu Referenční číslo transportu Povinné pole" at bounding box center [409, 453] width 588 height 135
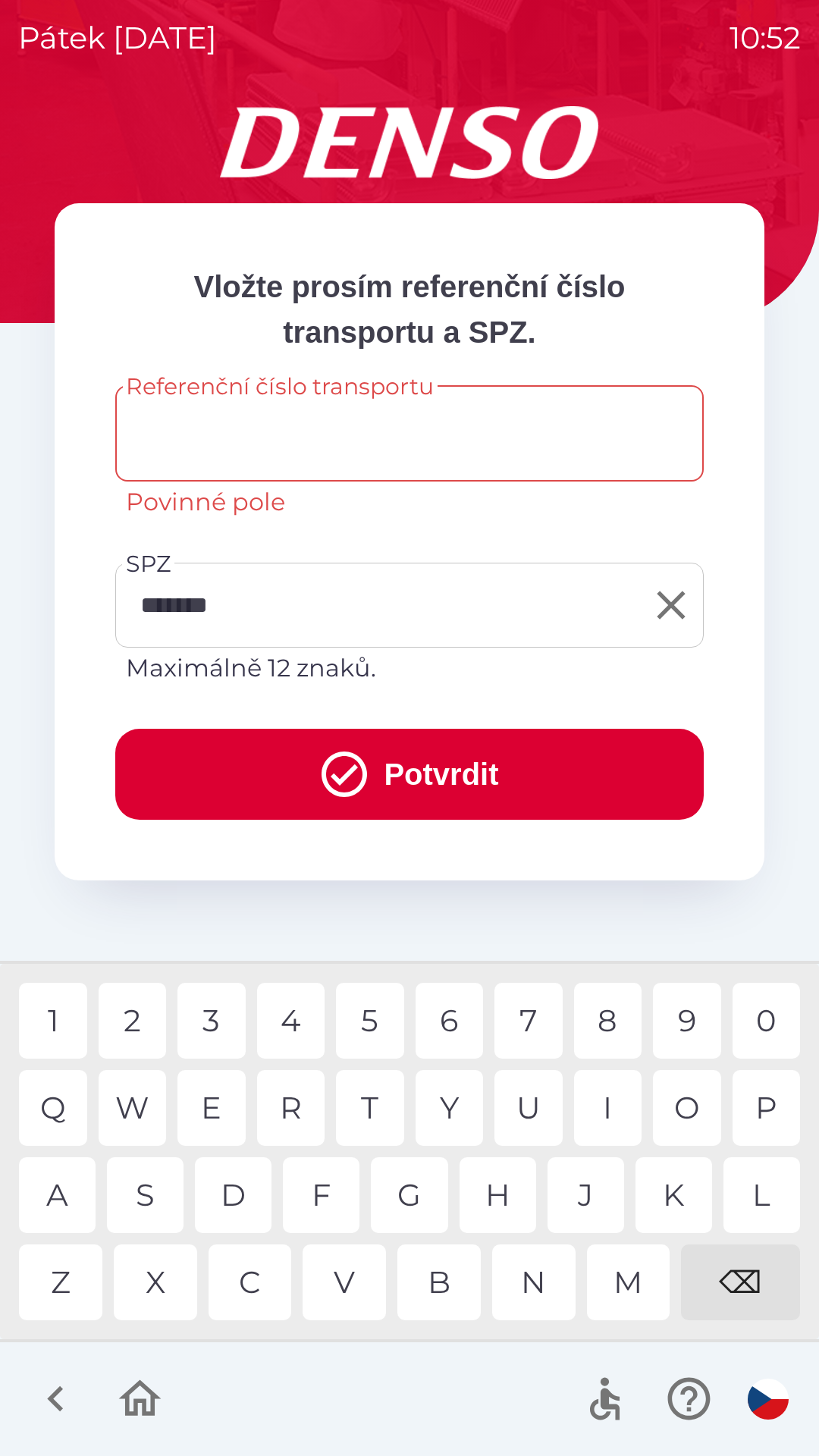
click at [525, 775] on button "Potvrdit" at bounding box center [409, 773] width 588 height 91
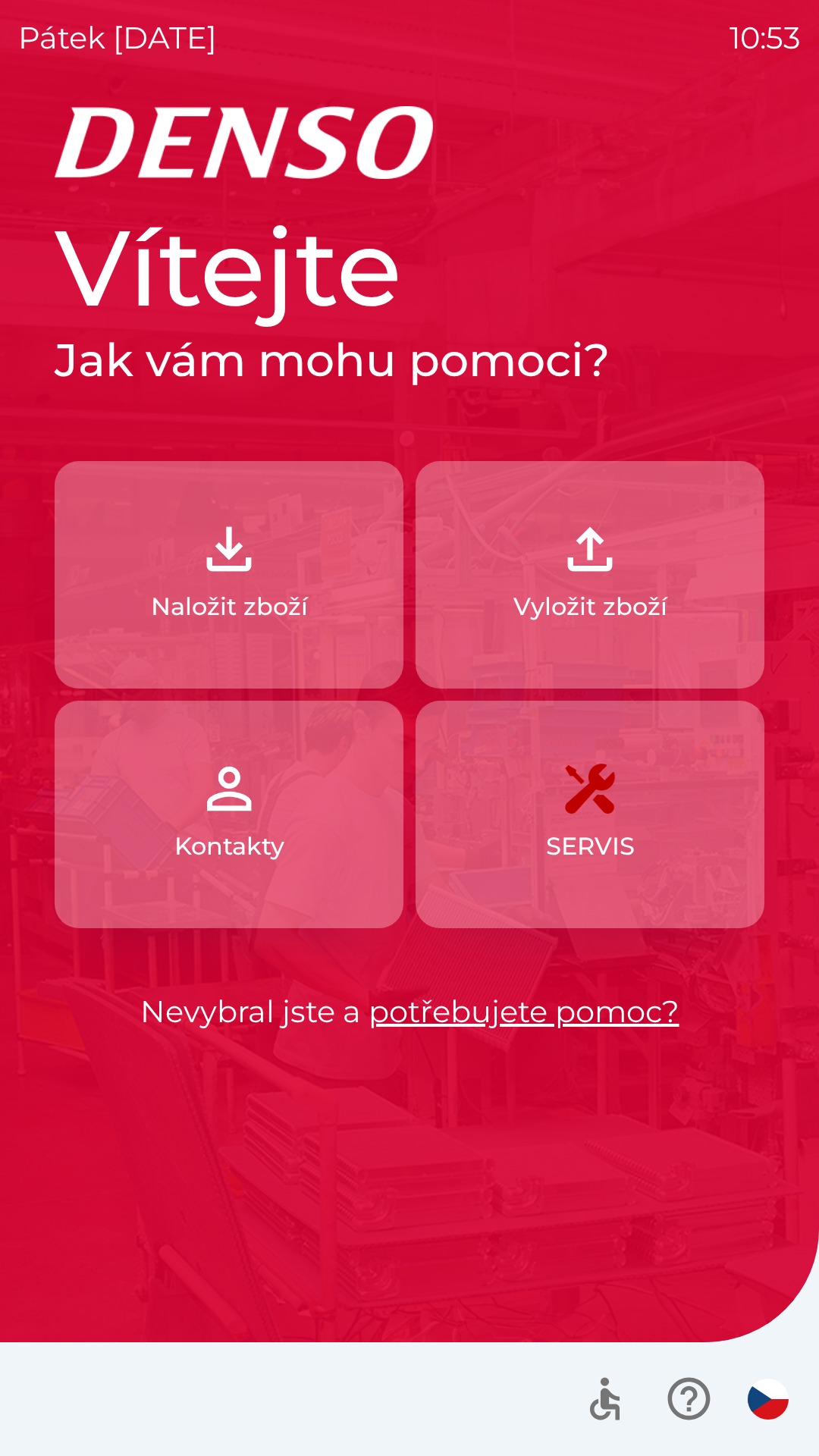
click at [245, 590] on p "Naložit zboží" at bounding box center [229, 606] width 157 height 37
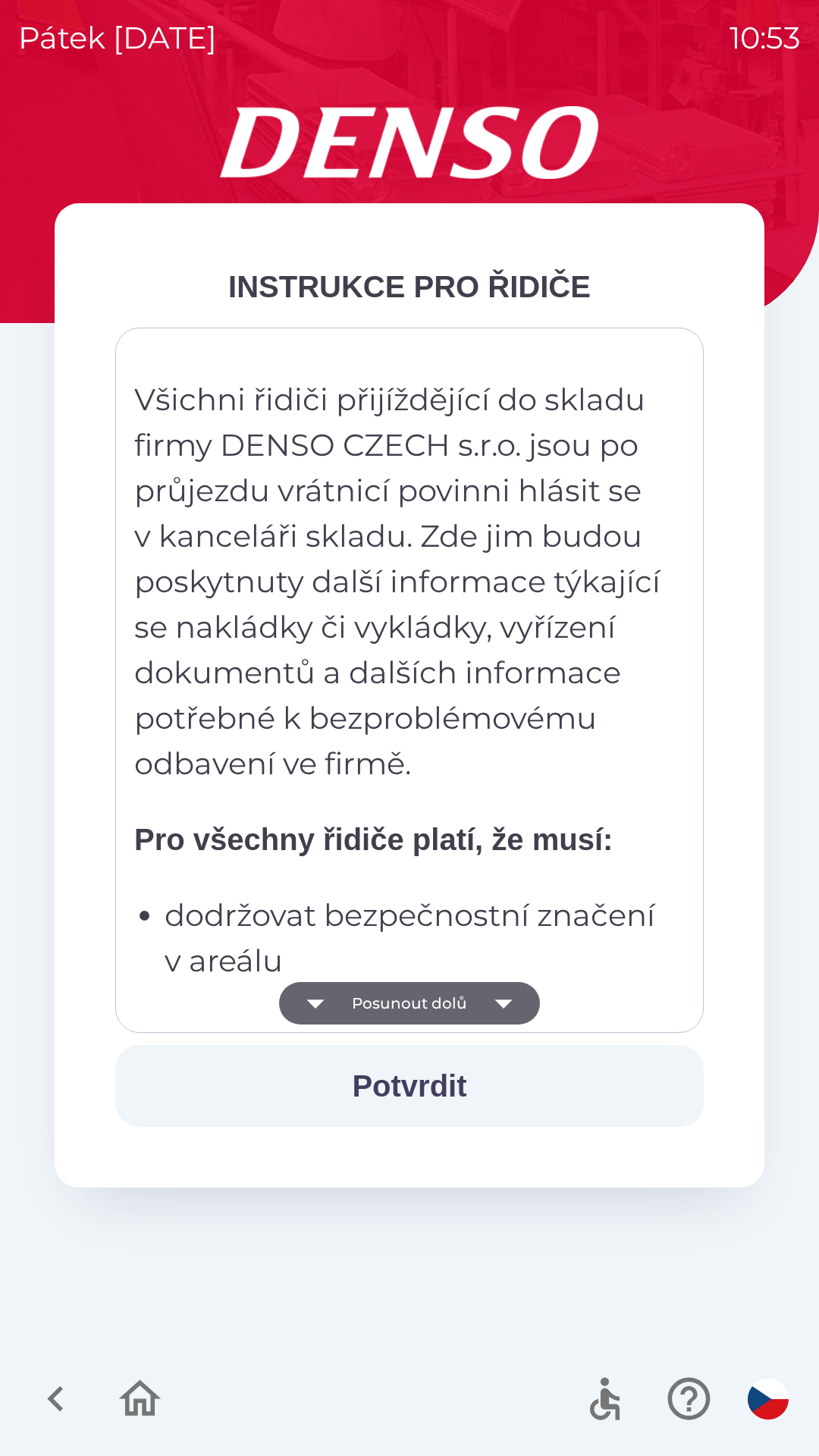
click at [425, 1000] on button "Posunout dolů" at bounding box center [410, 1003] width 261 height 43
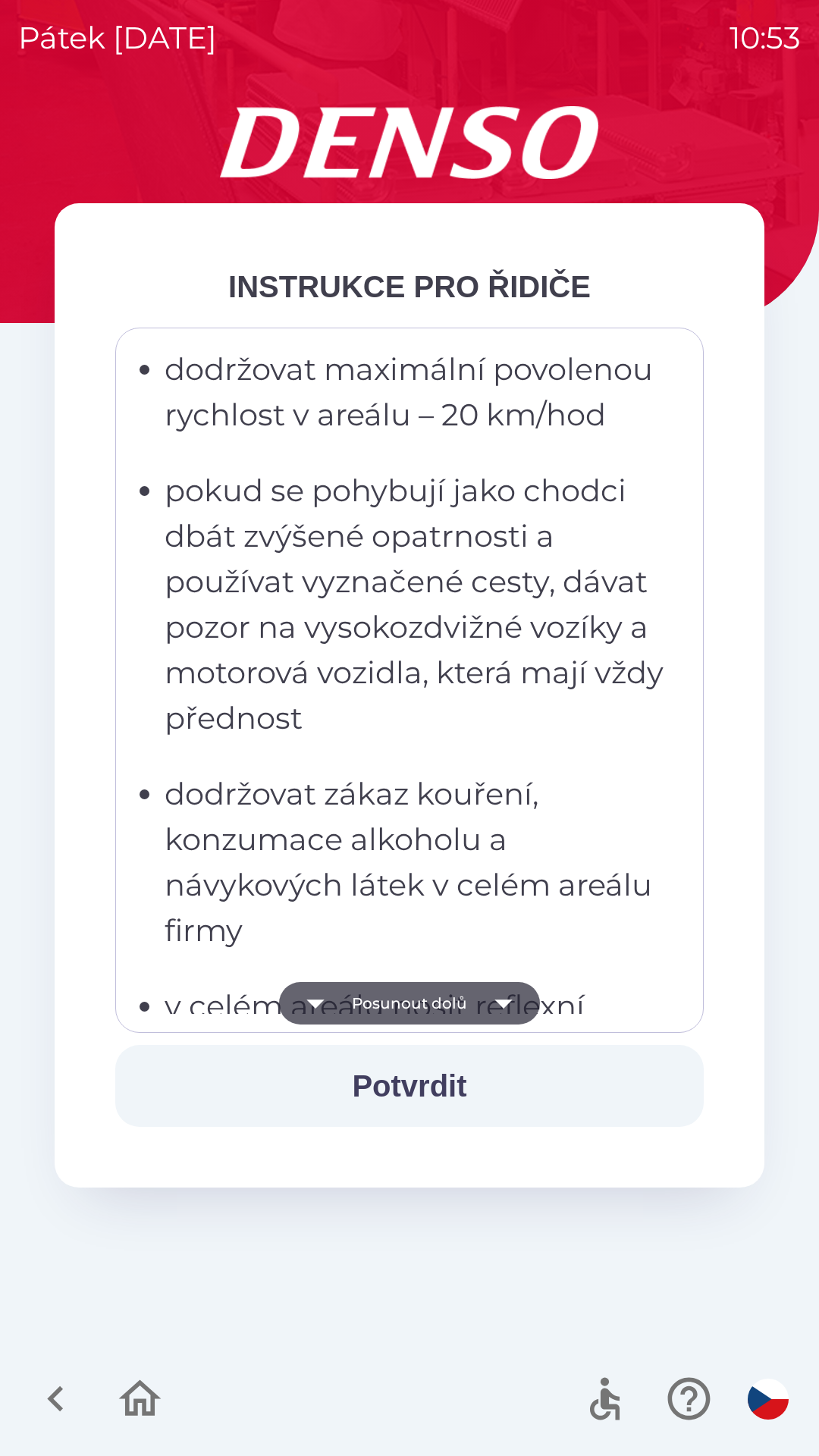
click at [436, 1007] on button "Posunout dolů" at bounding box center [410, 1003] width 261 height 43
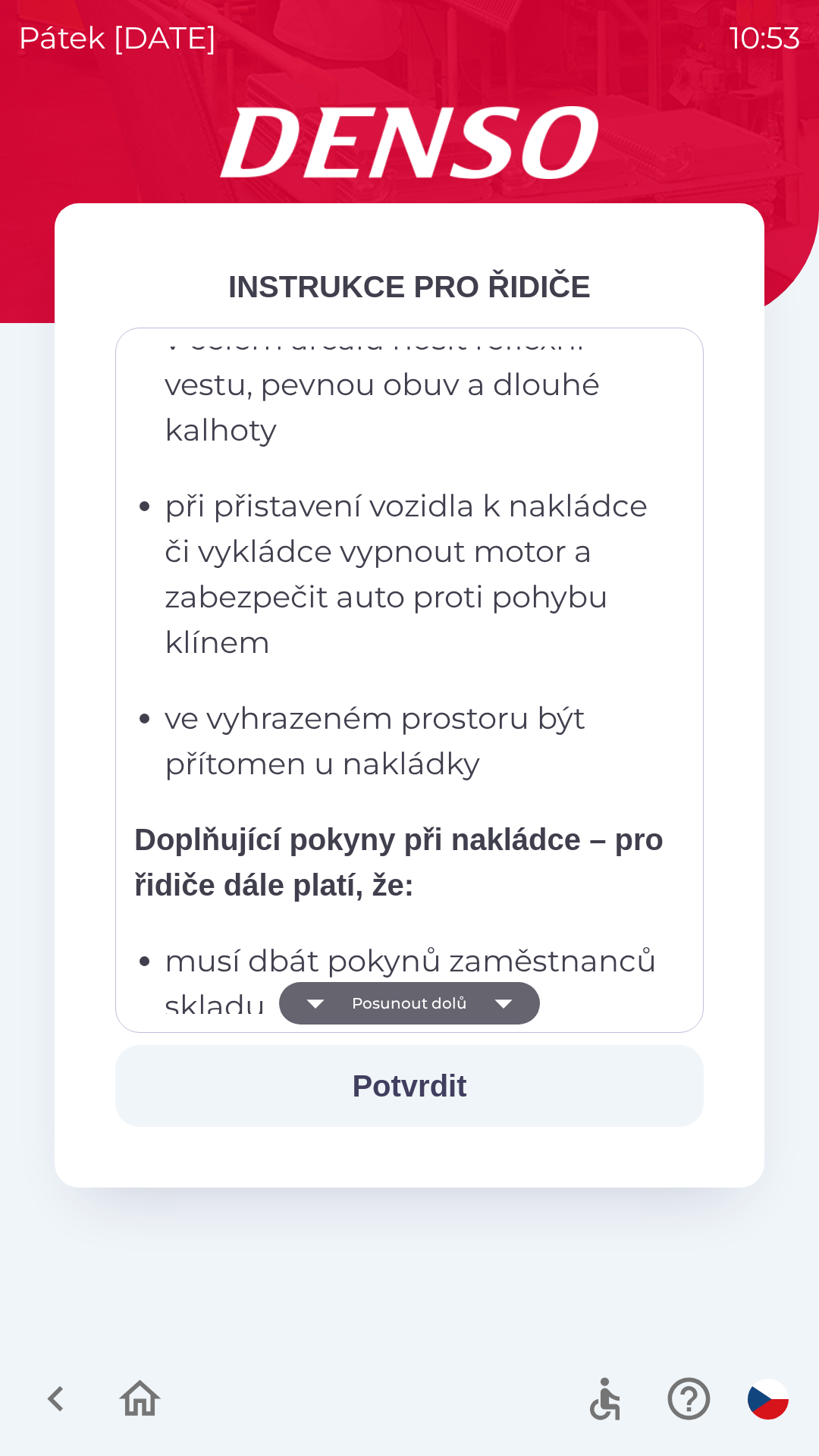
click at [453, 999] on button "Posunout dolů" at bounding box center [410, 1003] width 261 height 43
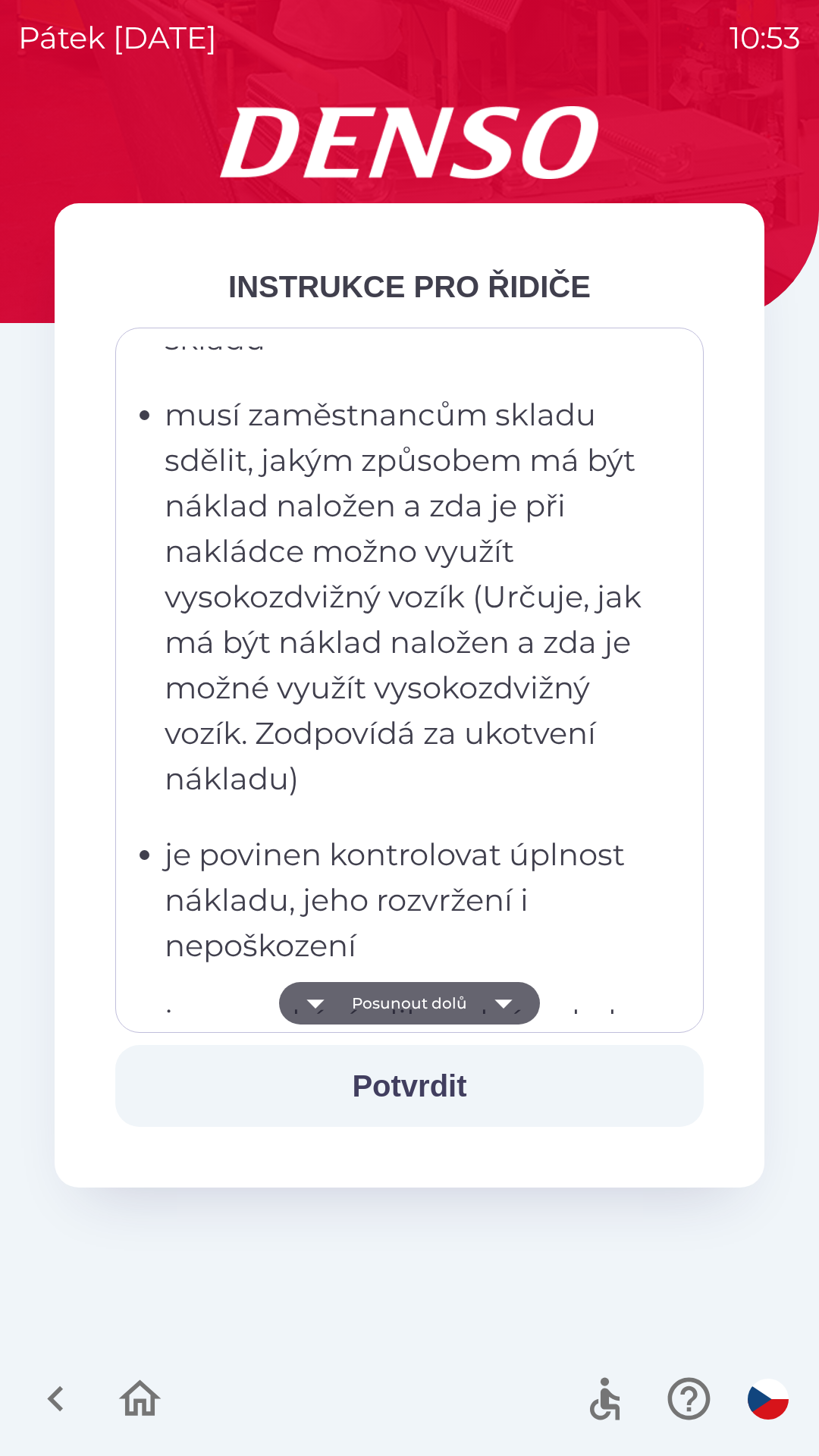
click at [434, 1000] on button "Posunout dolů" at bounding box center [410, 1003] width 261 height 43
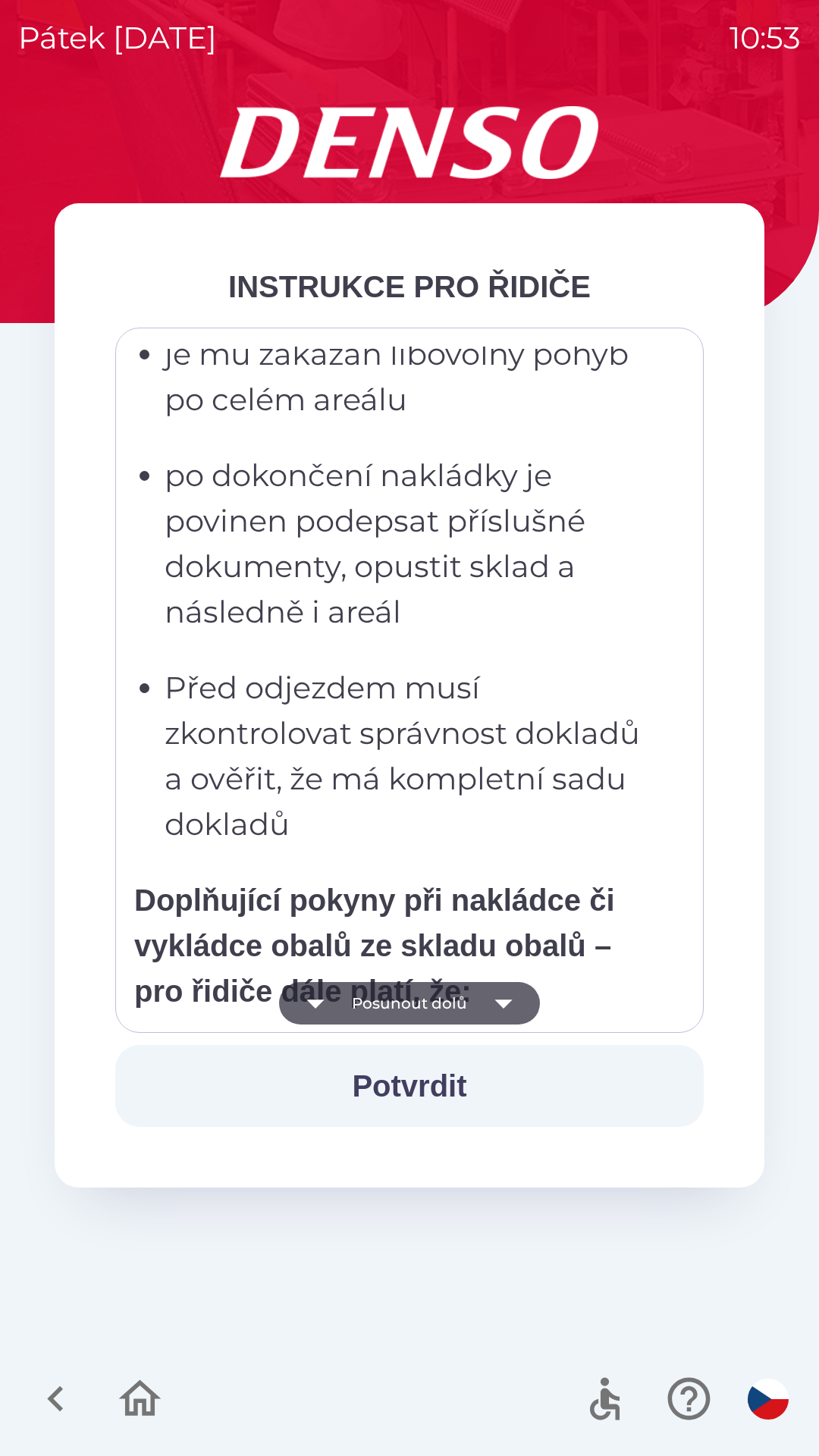
click at [438, 1005] on button "Posunout dolů" at bounding box center [410, 1003] width 261 height 43
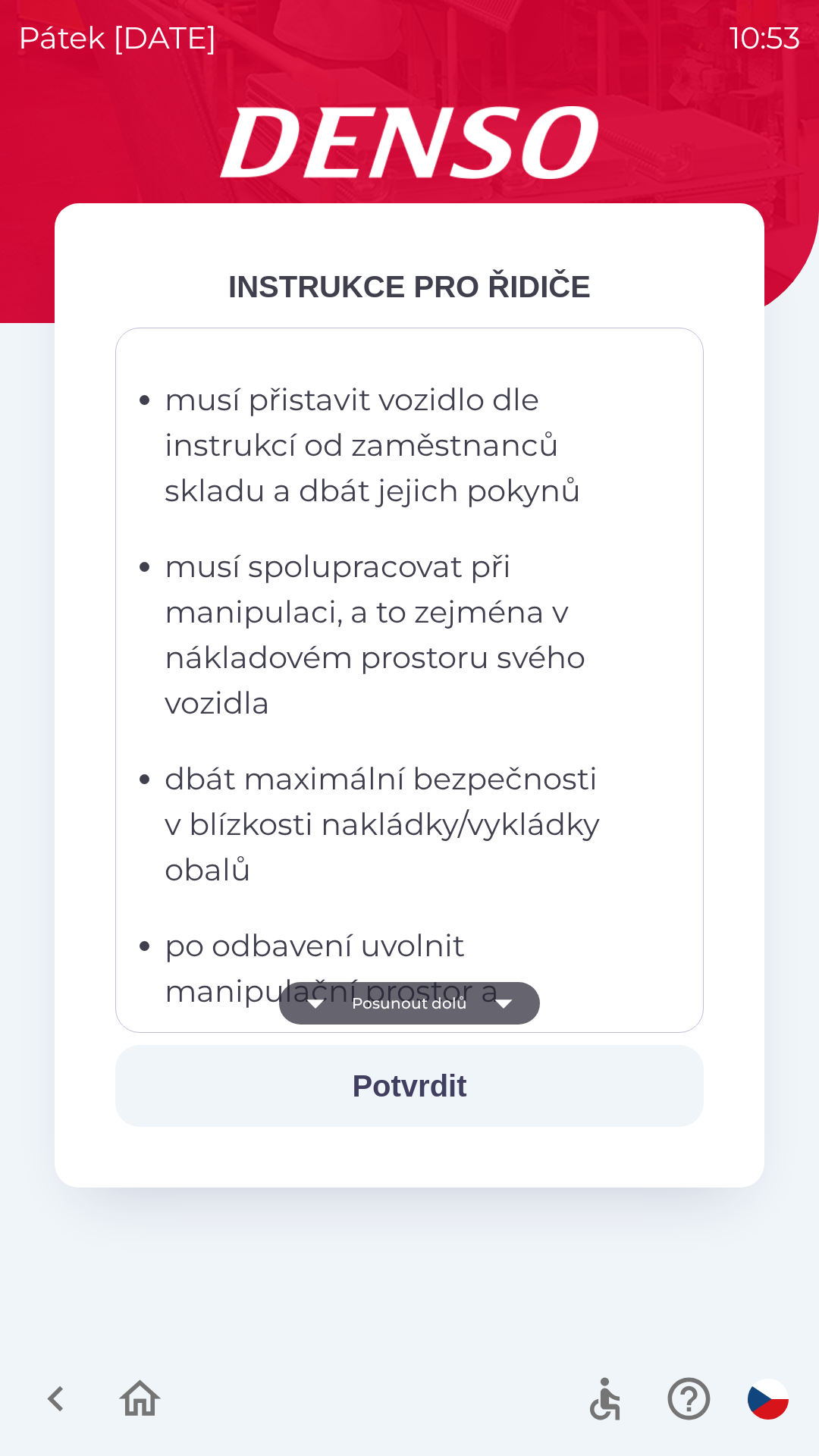
click at [441, 1007] on button "Posunout dolů" at bounding box center [410, 1003] width 261 height 43
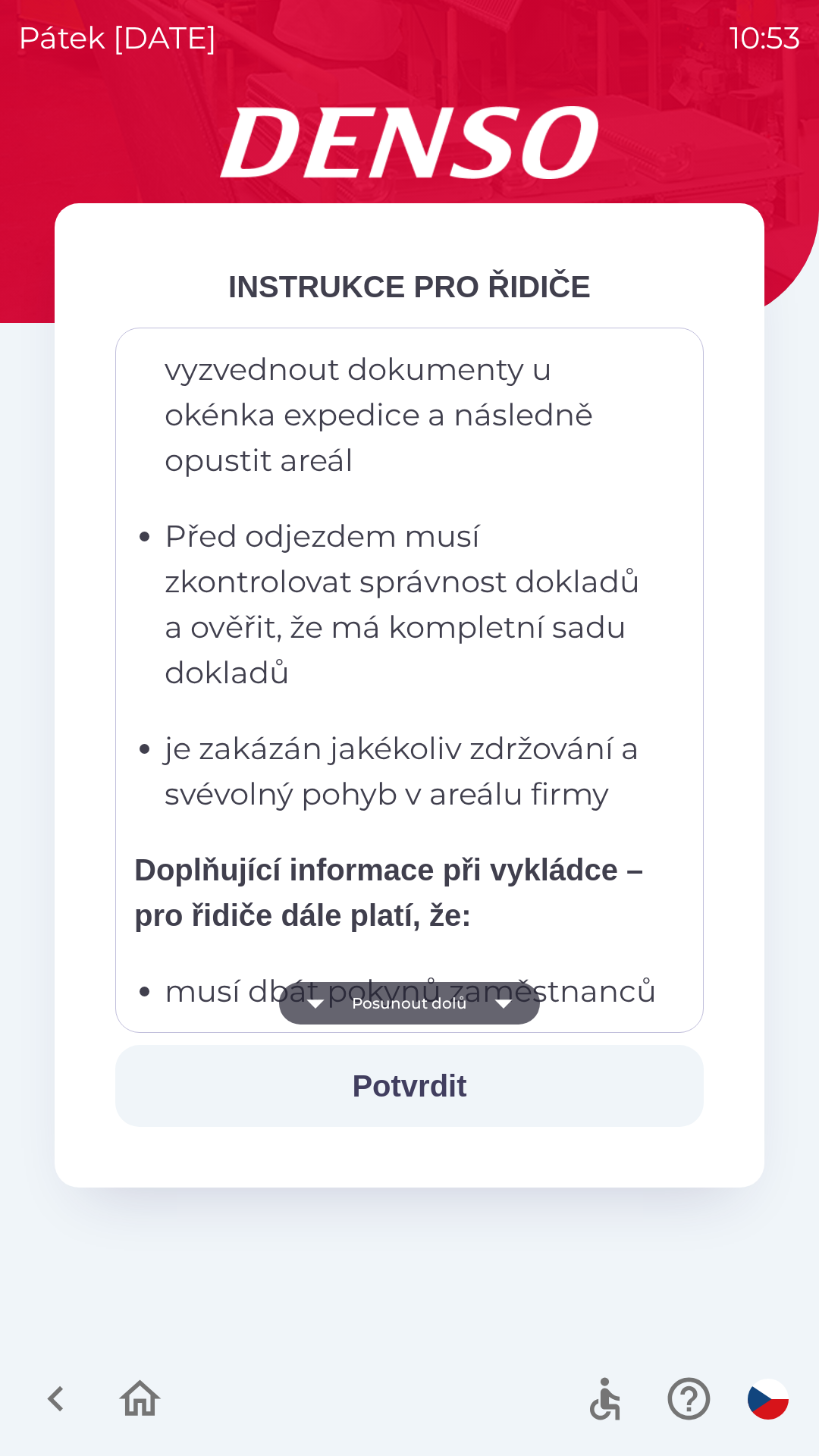
click at [444, 1004] on button "Posunout dolů" at bounding box center [410, 1003] width 261 height 43
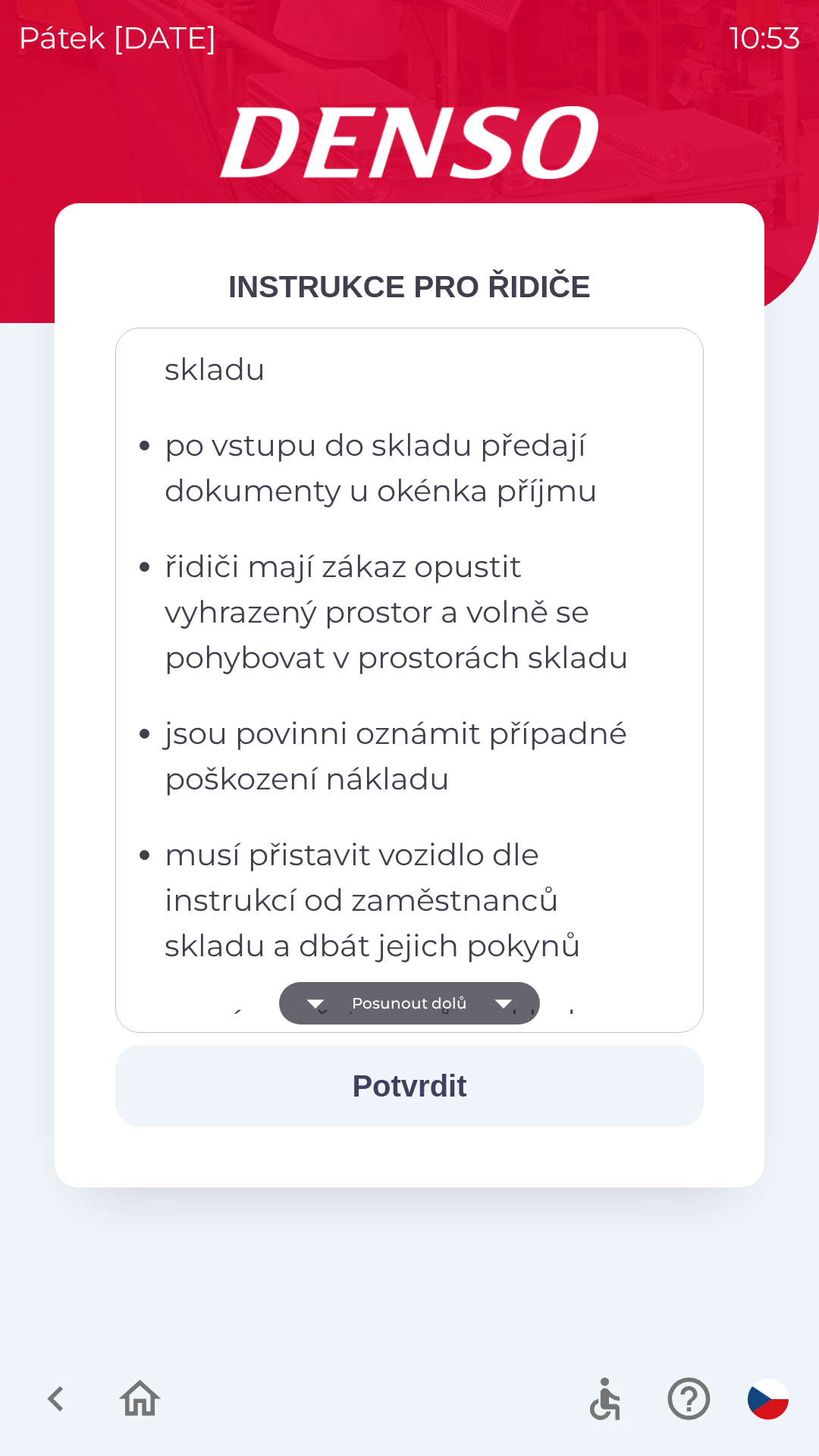
click at [448, 1001] on button "Posunout dolů" at bounding box center [410, 1003] width 261 height 43
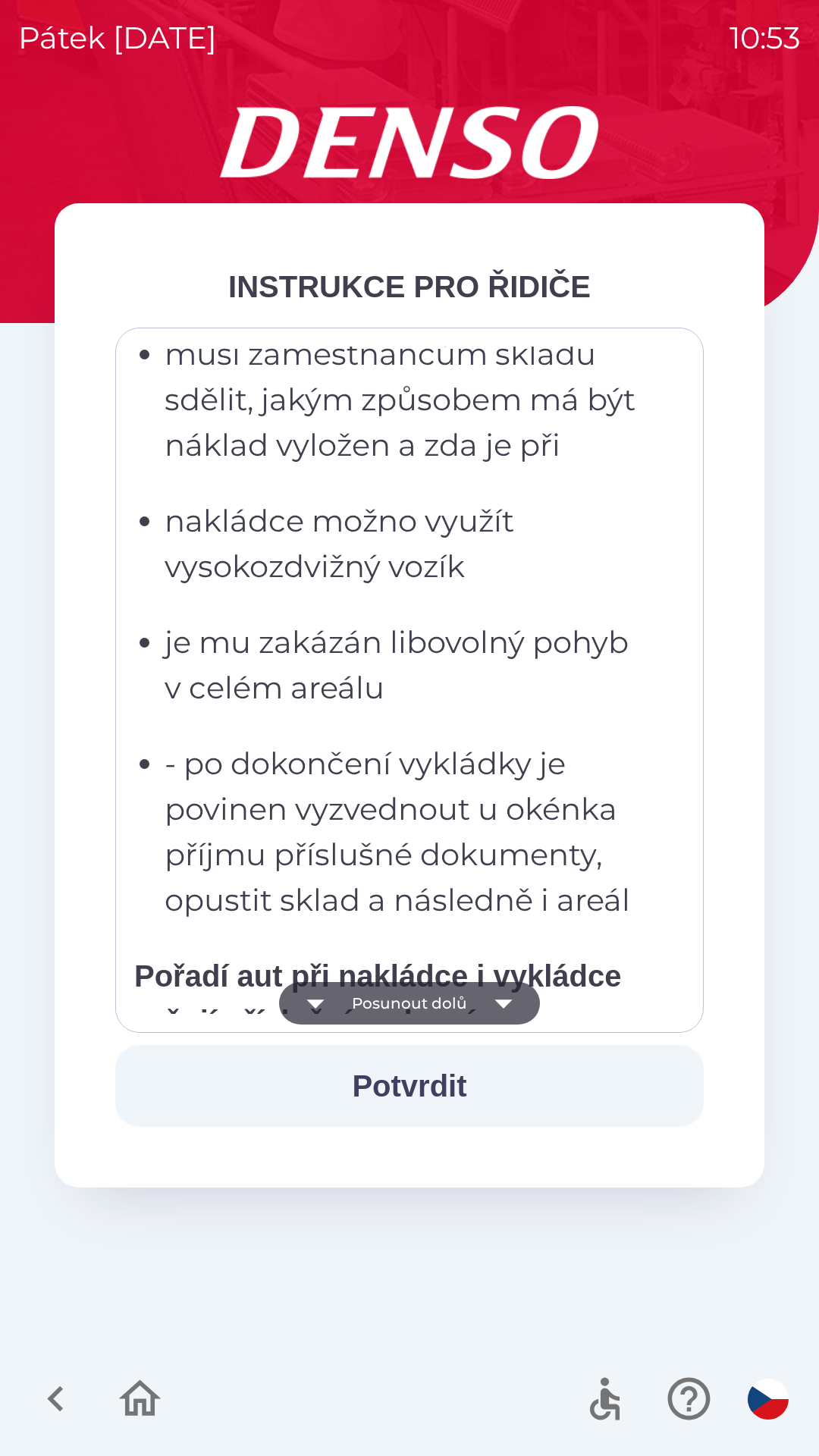
click at [448, 1002] on button "Posunout dolů" at bounding box center [410, 1003] width 261 height 43
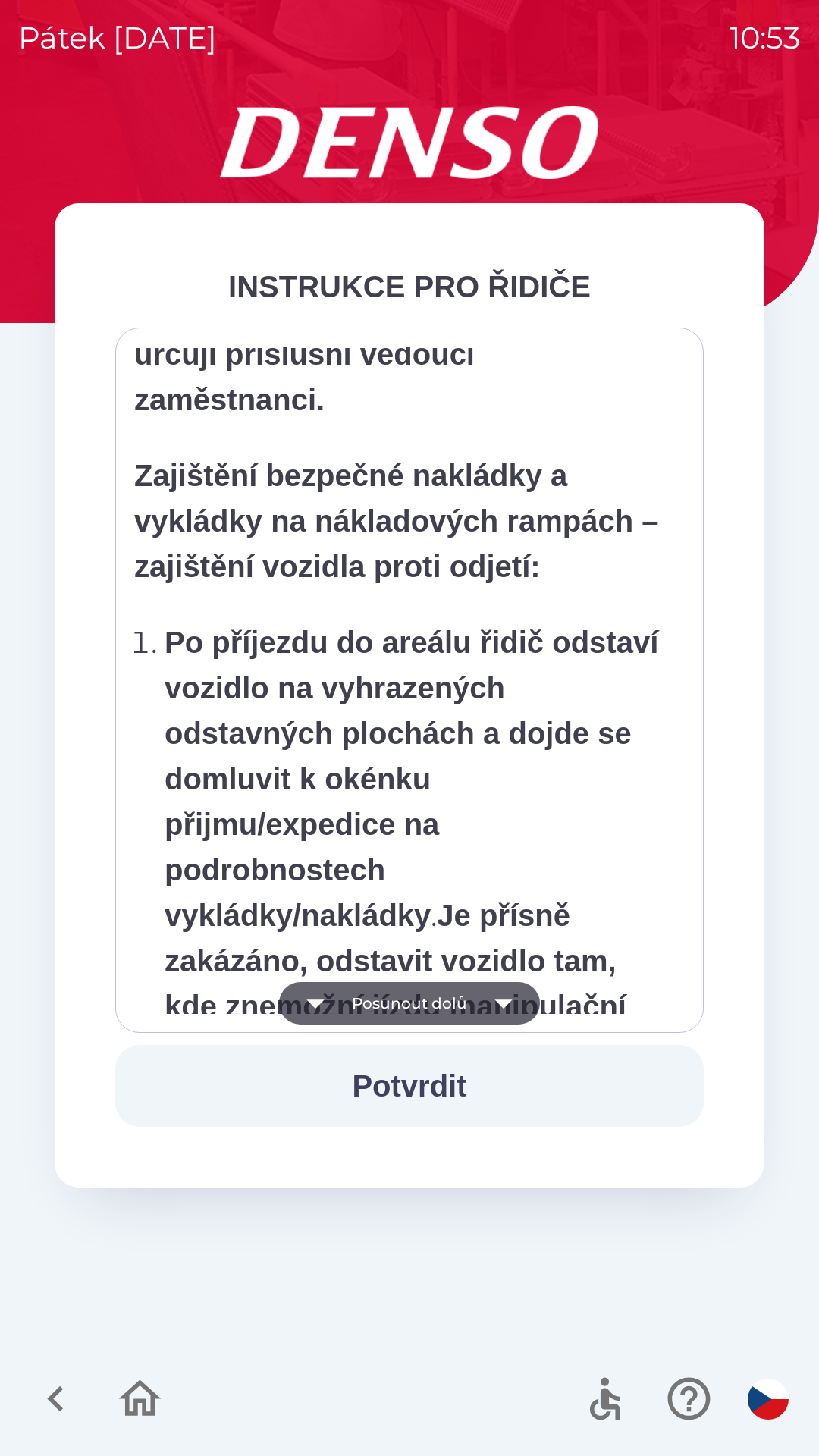
click at [449, 1002] on button "Posunout dolů" at bounding box center [410, 1003] width 261 height 43
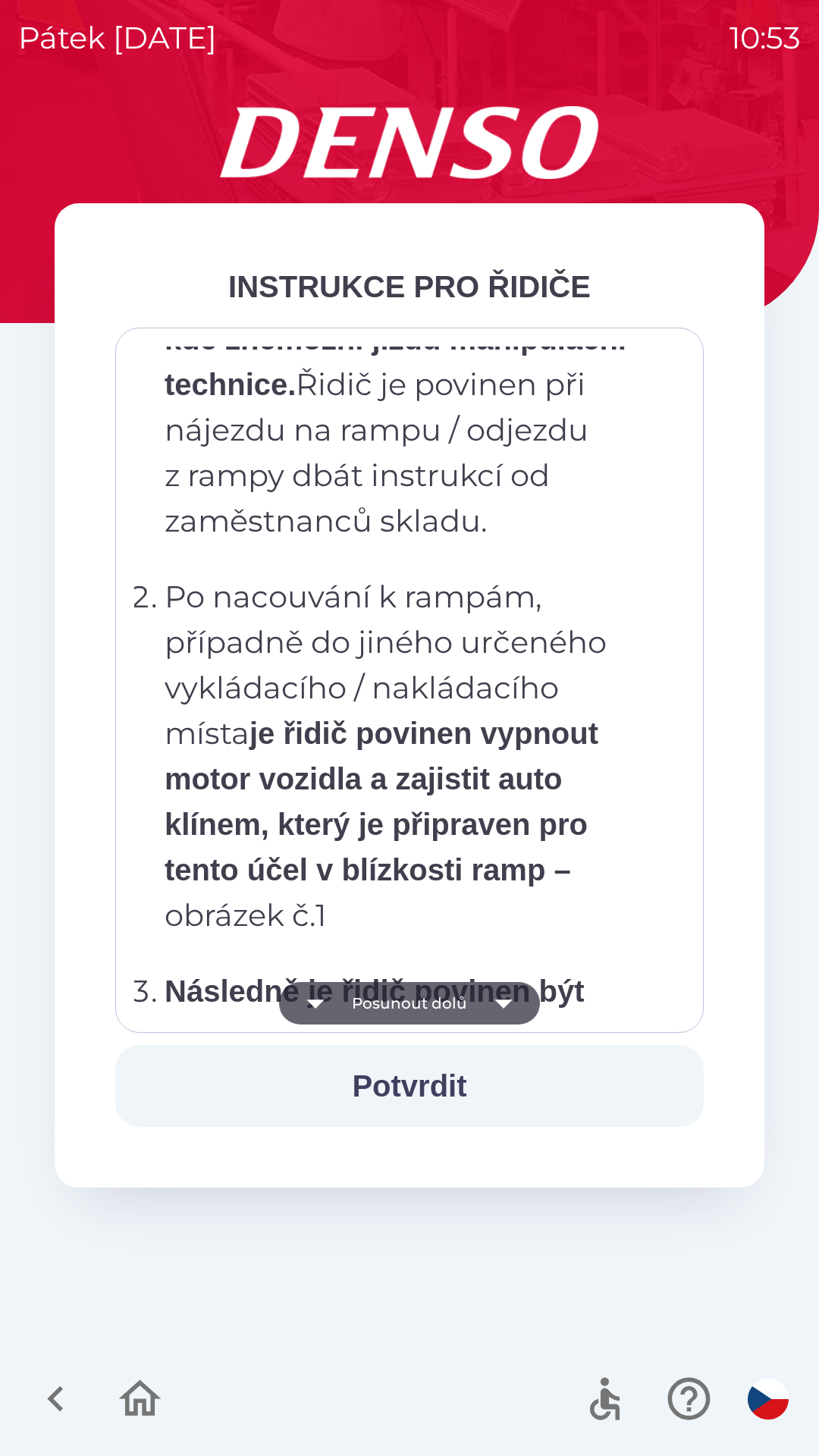
click at [450, 1004] on button "Posunout dolů" at bounding box center [410, 1003] width 261 height 43
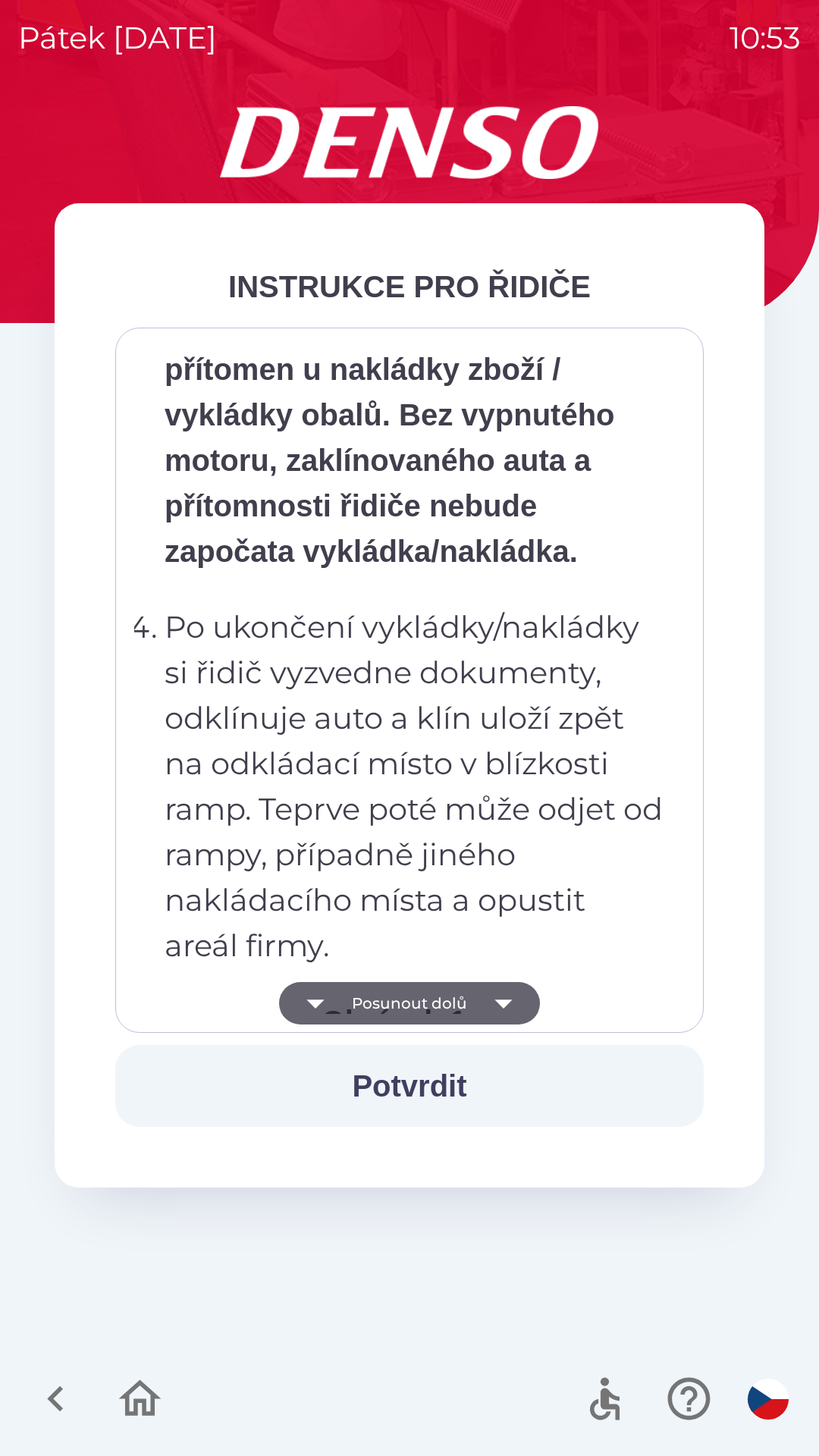
click at [451, 1007] on button "Posunout dolů" at bounding box center [410, 1003] width 261 height 43
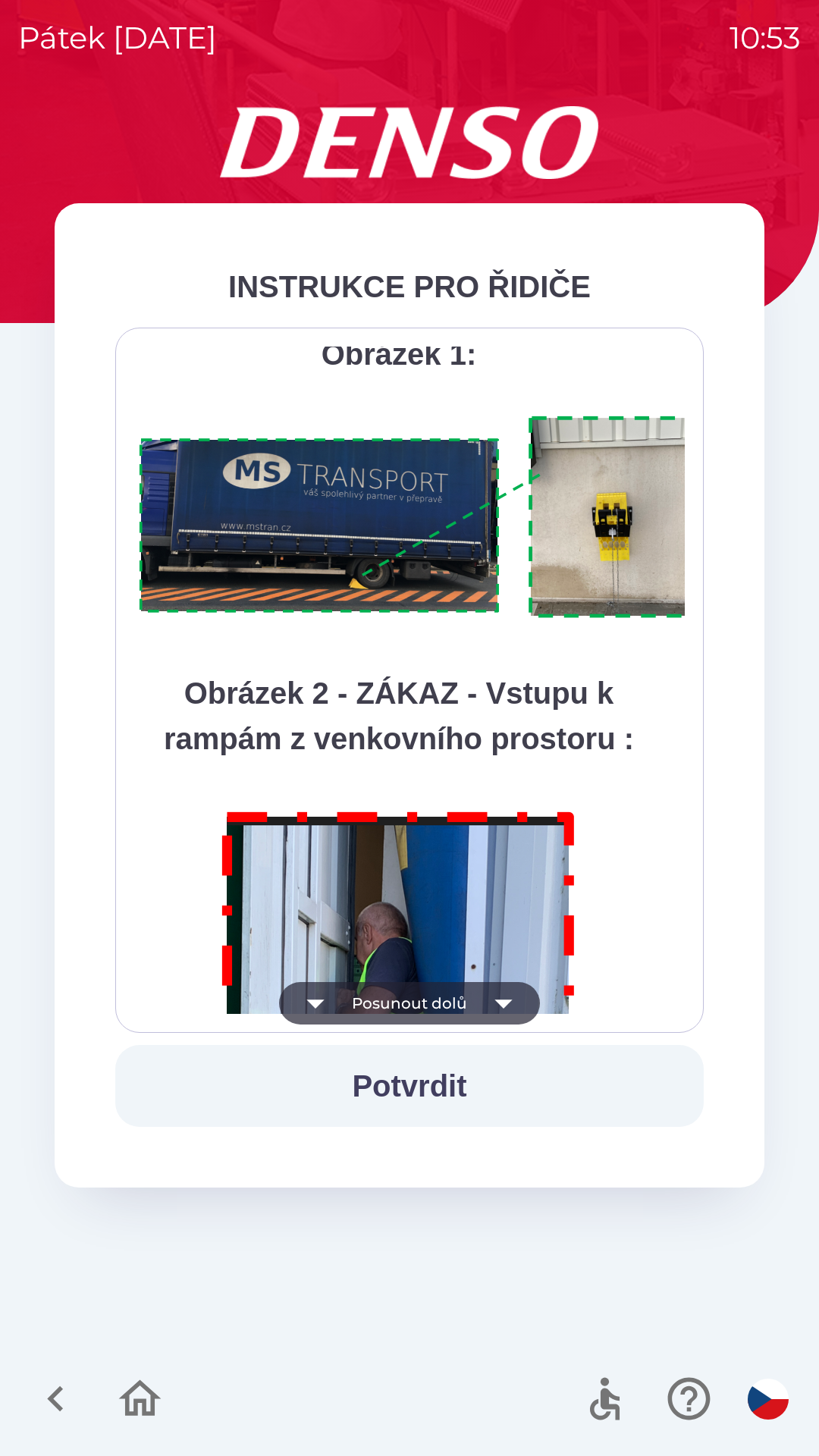
click at [448, 1000] on button "Posunout dolů" at bounding box center [410, 1003] width 261 height 43
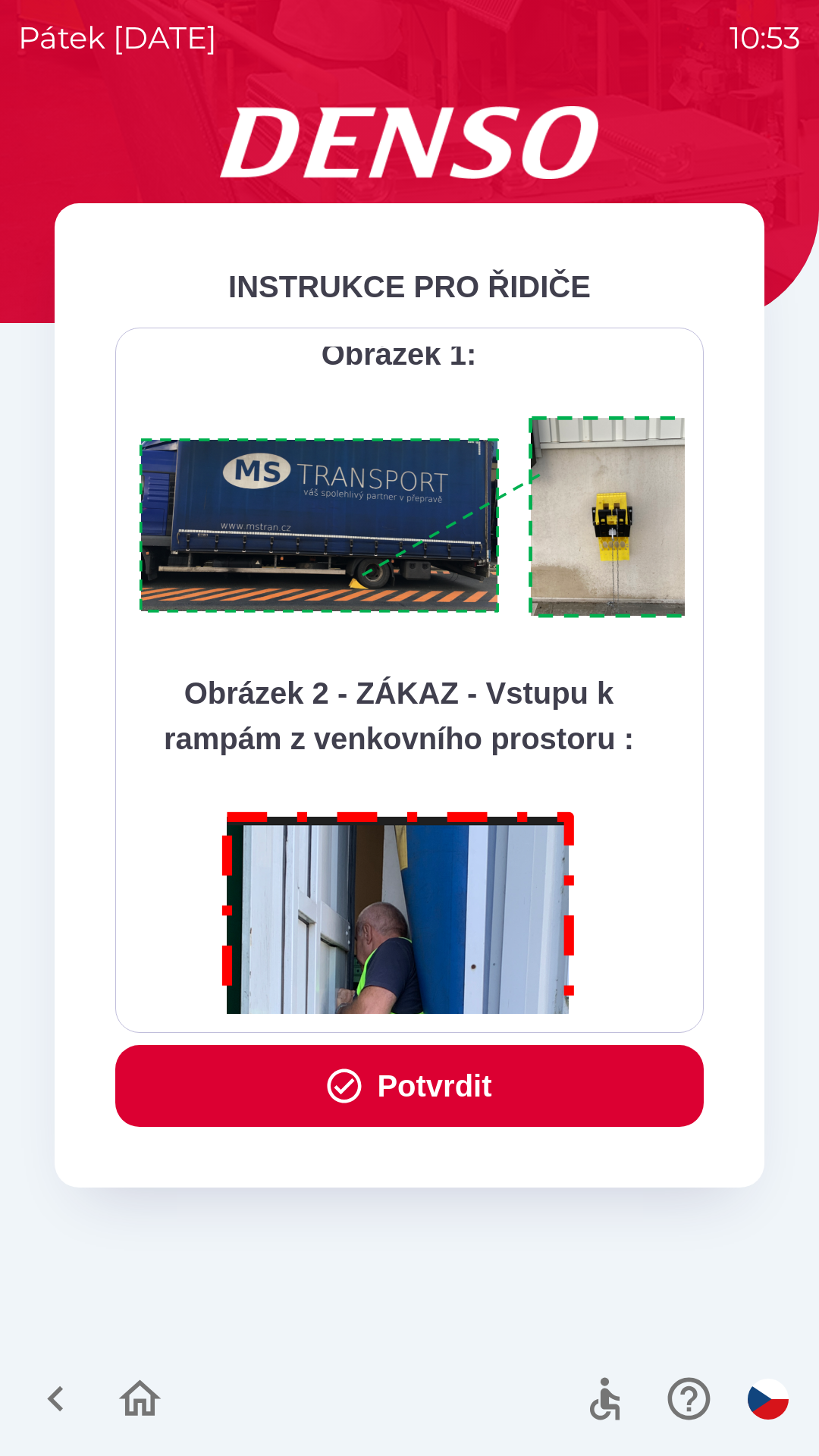
scroll to position [8522, 0]
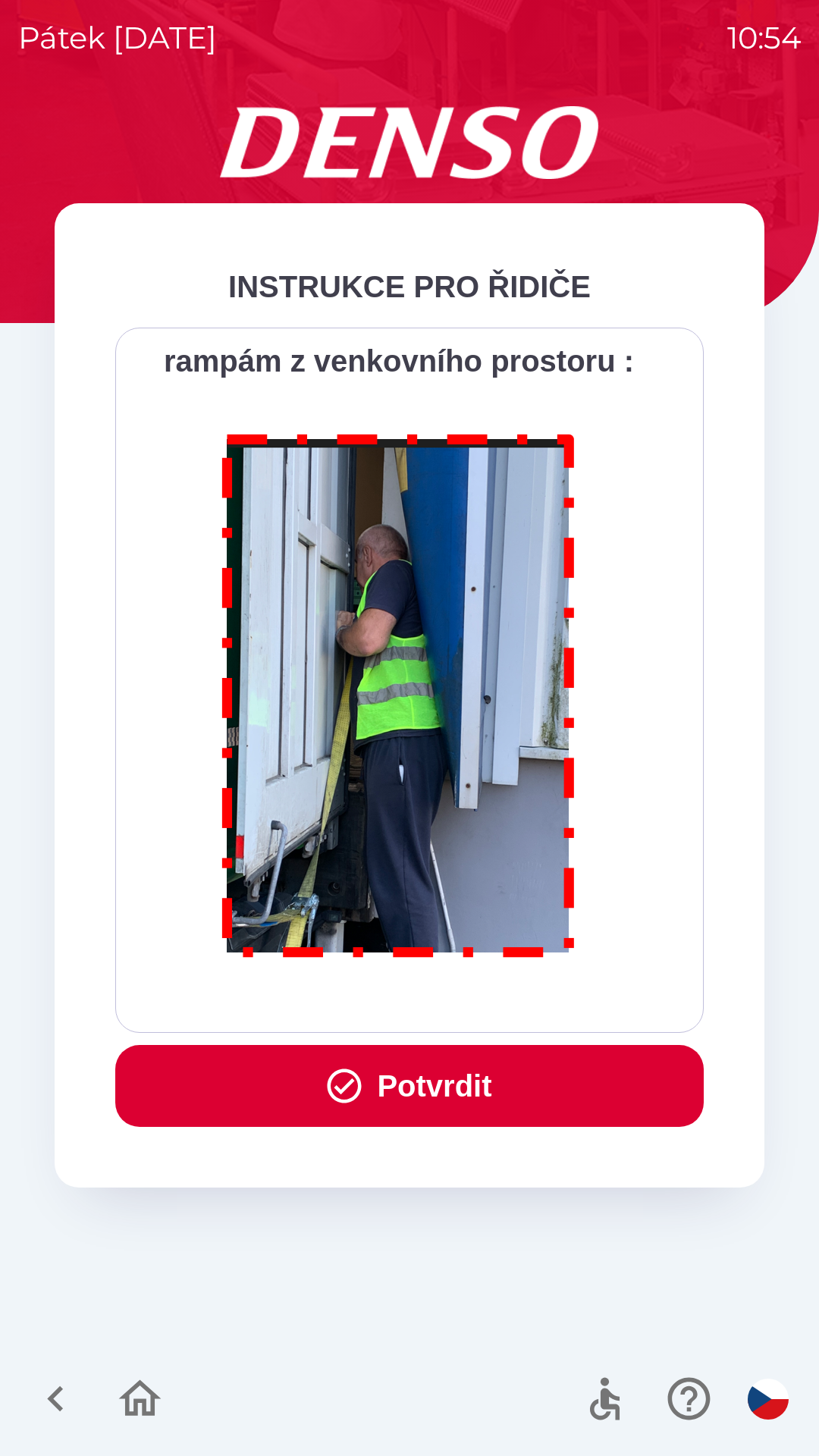
click at [451, 1093] on button "Potvrdit" at bounding box center [409, 1085] width 588 height 82
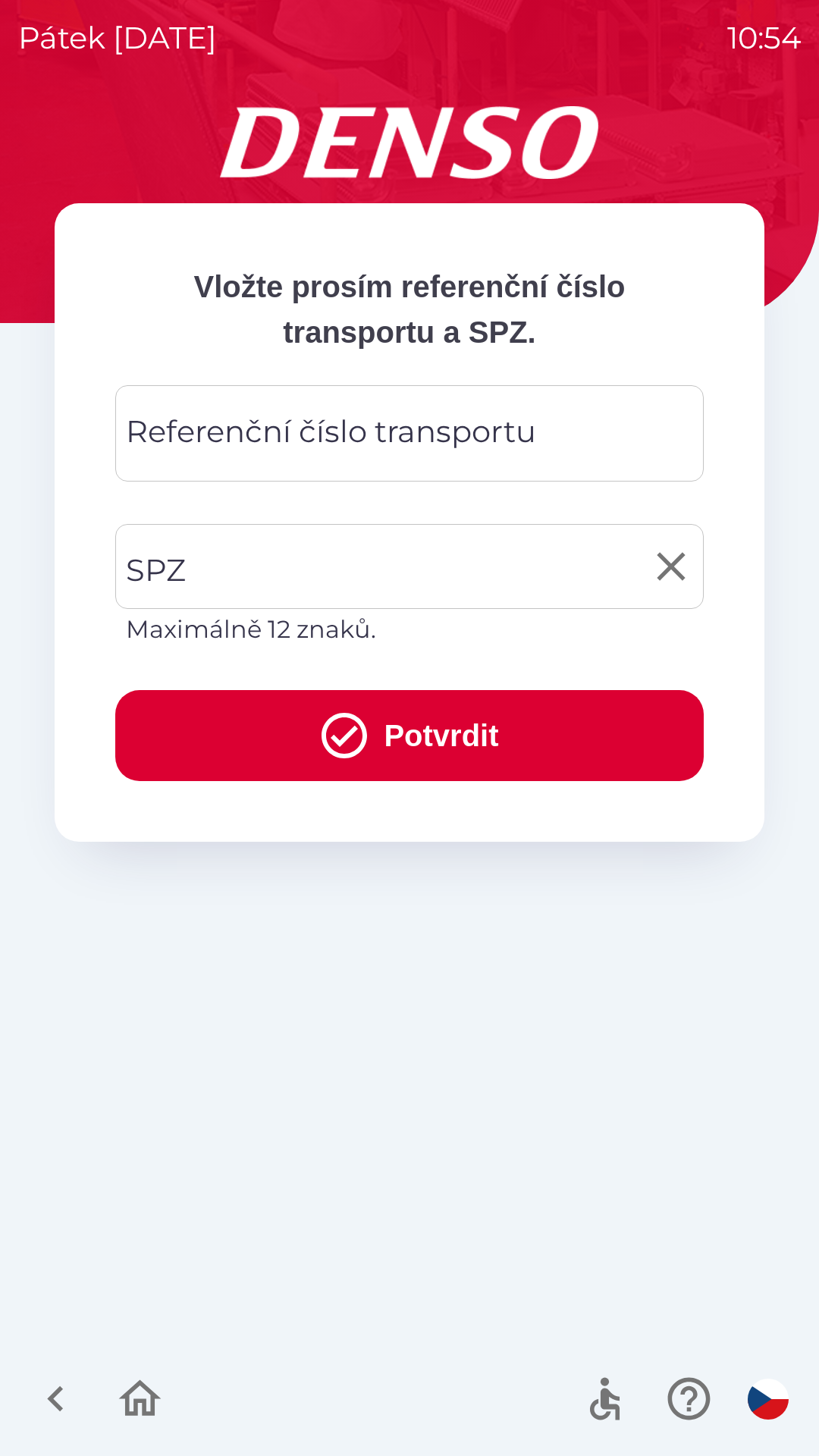
click at [284, 550] on input "SPZ" at bounding box center [398, 567] width 552 height 72
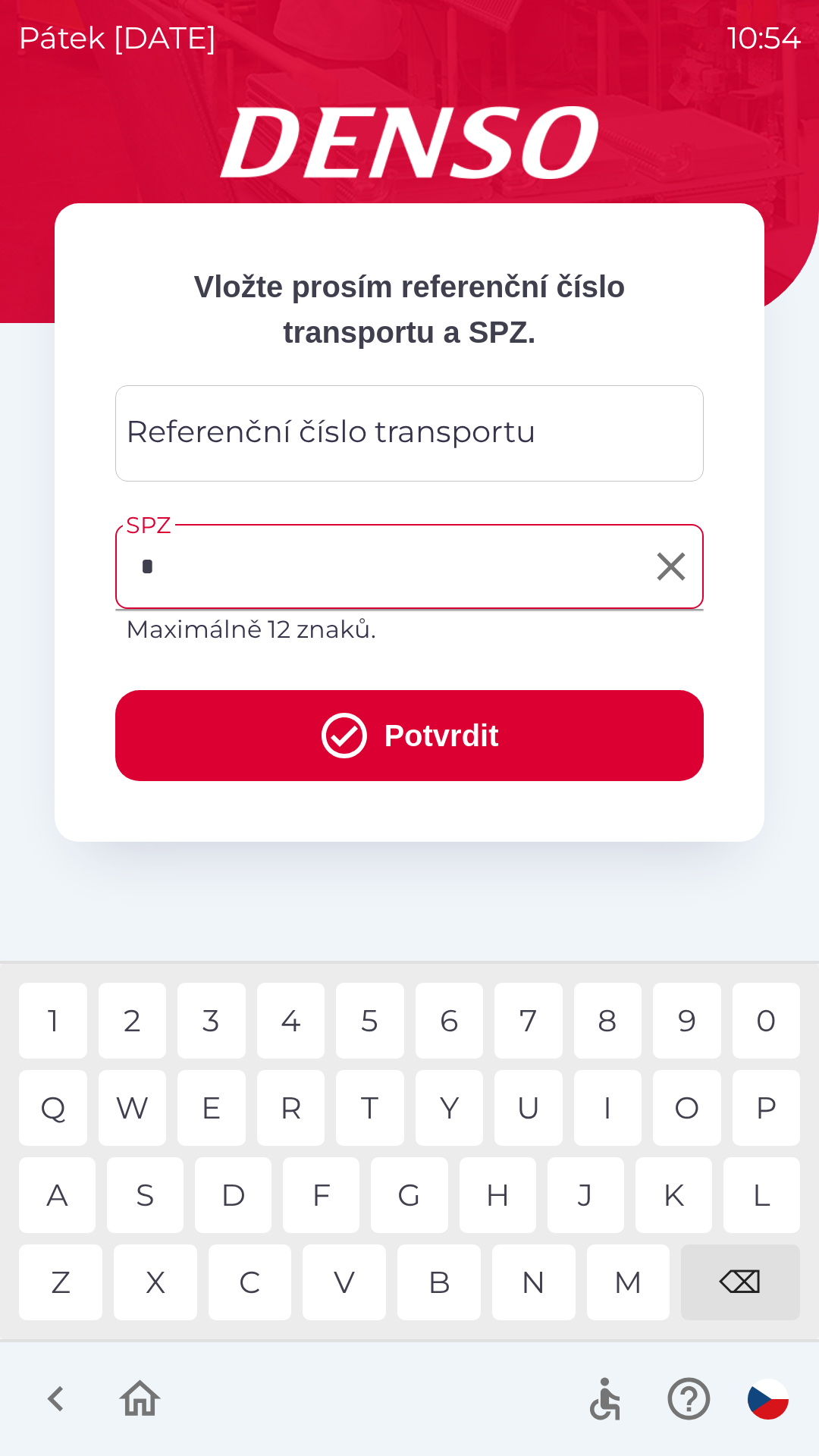
click at [689, 1016] on div "9" at bounding box center [687, 1021] width 68 height 76
click at [776, 1107] on div "P" at bounding box center [766, 1108] width 68 height 76
click at [58, 1018] on div "1" at bounding box center [53, 1021] width 68 height 76
click at [392, 1400] on div at bounding box center [410, 1399] width 819 height 113
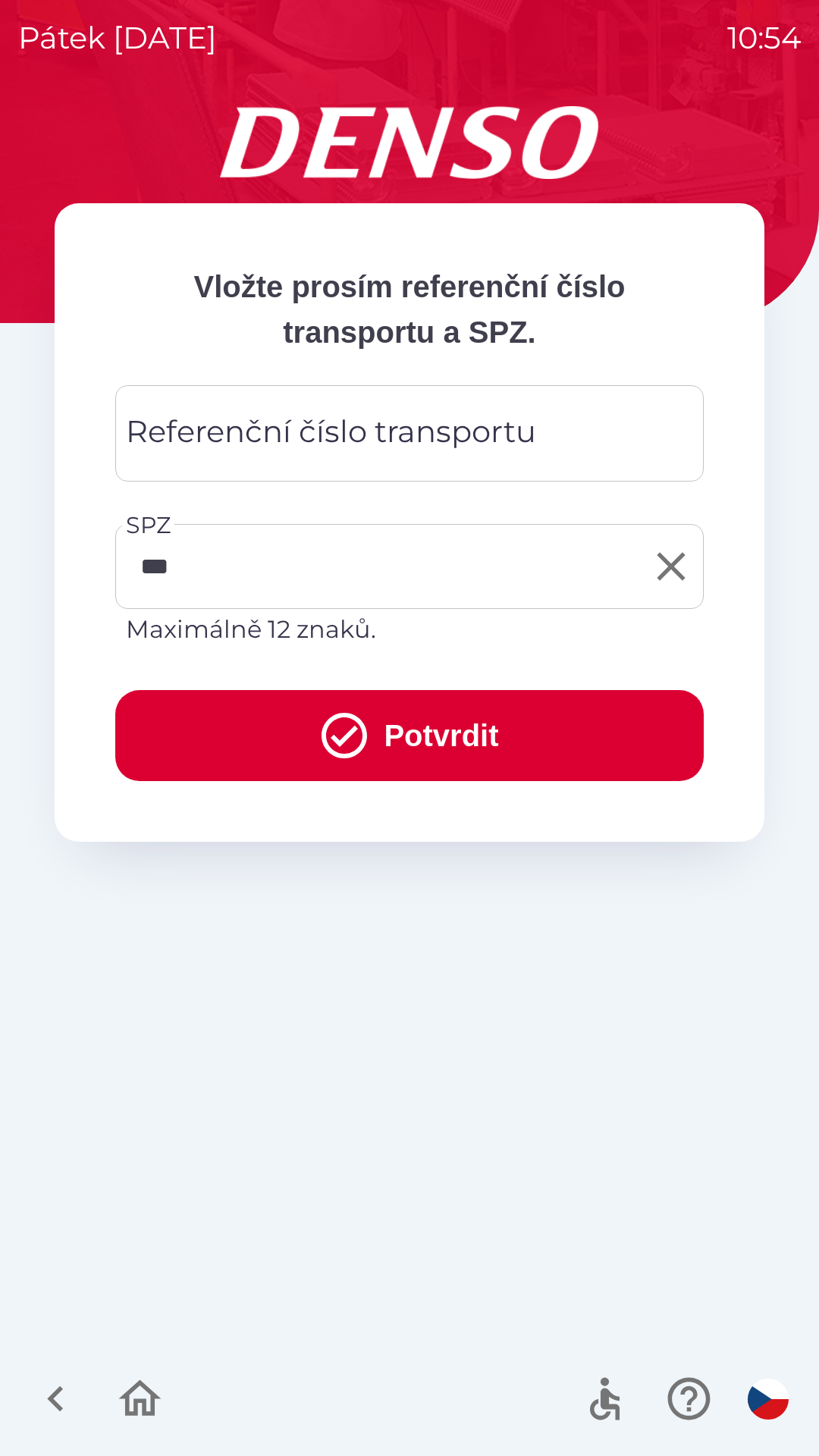
click at [273, 571] on input "***" at bounding box center [398, 567] width 552 height 72
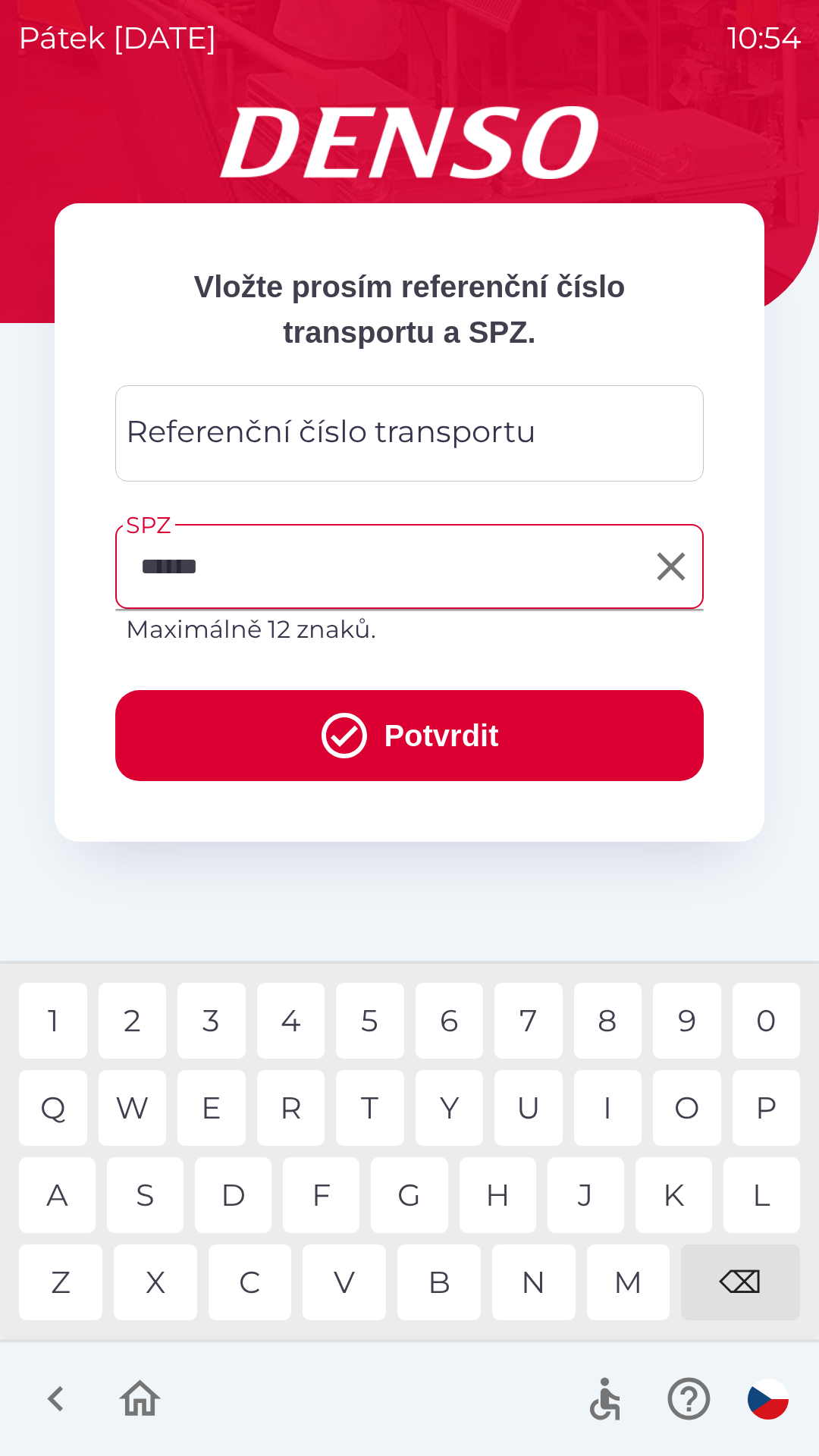
click at [215, 1018] on div "3" at bounding box center [211, 1021] width 68 height 76
type input "*******"
click at [763, 1023] on div "0" at bounding box center [766, 1021] width 68 height 76
click at [464, 716] on button "Potvrdit" at bounding box center [409, 735] width 588 height 91
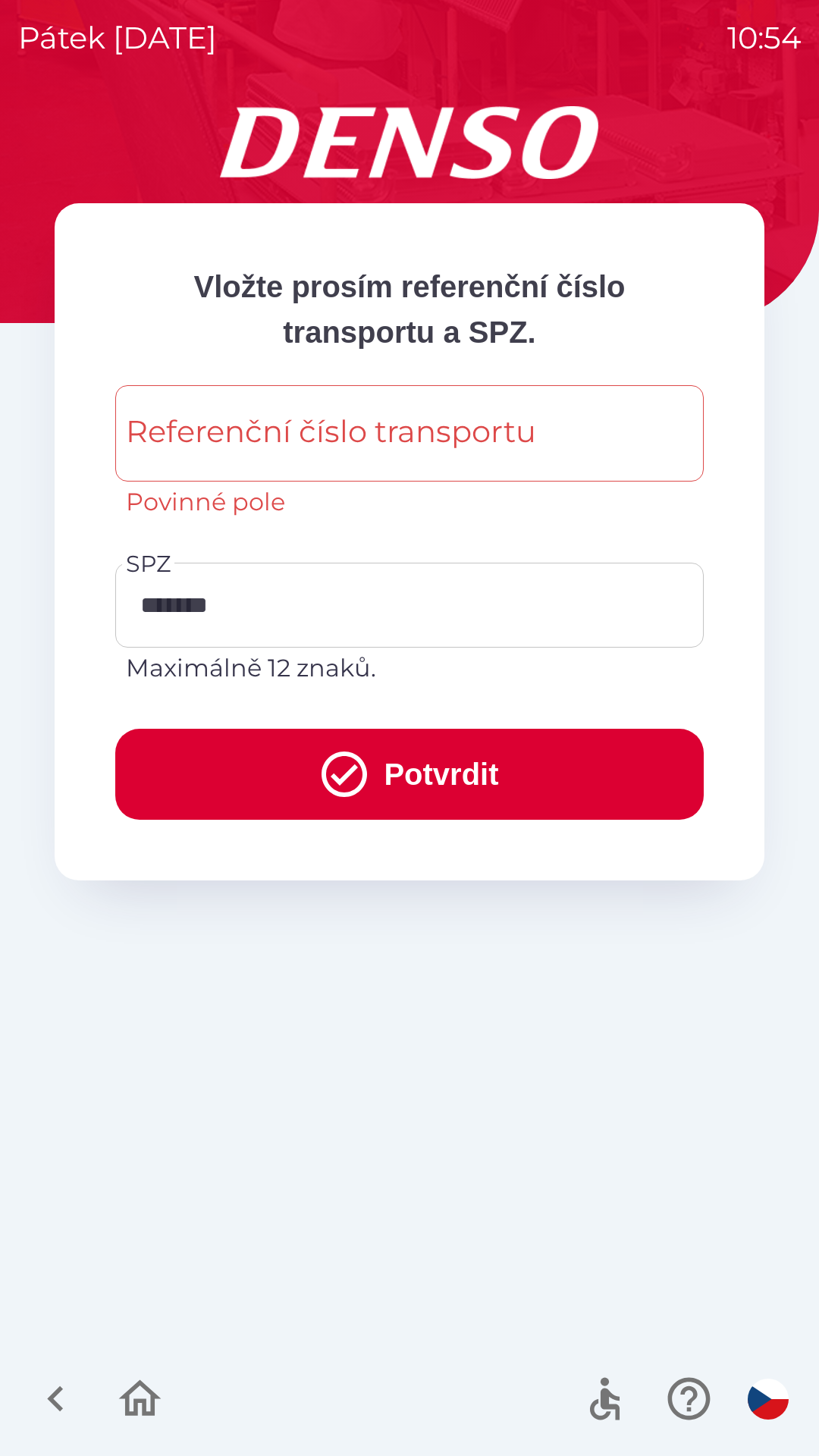
click at [260, 421] on div "Referenční číslo transportu Referenční číslo transportu Povinné pole" at bounding box center [409, 453] width 588 height 135
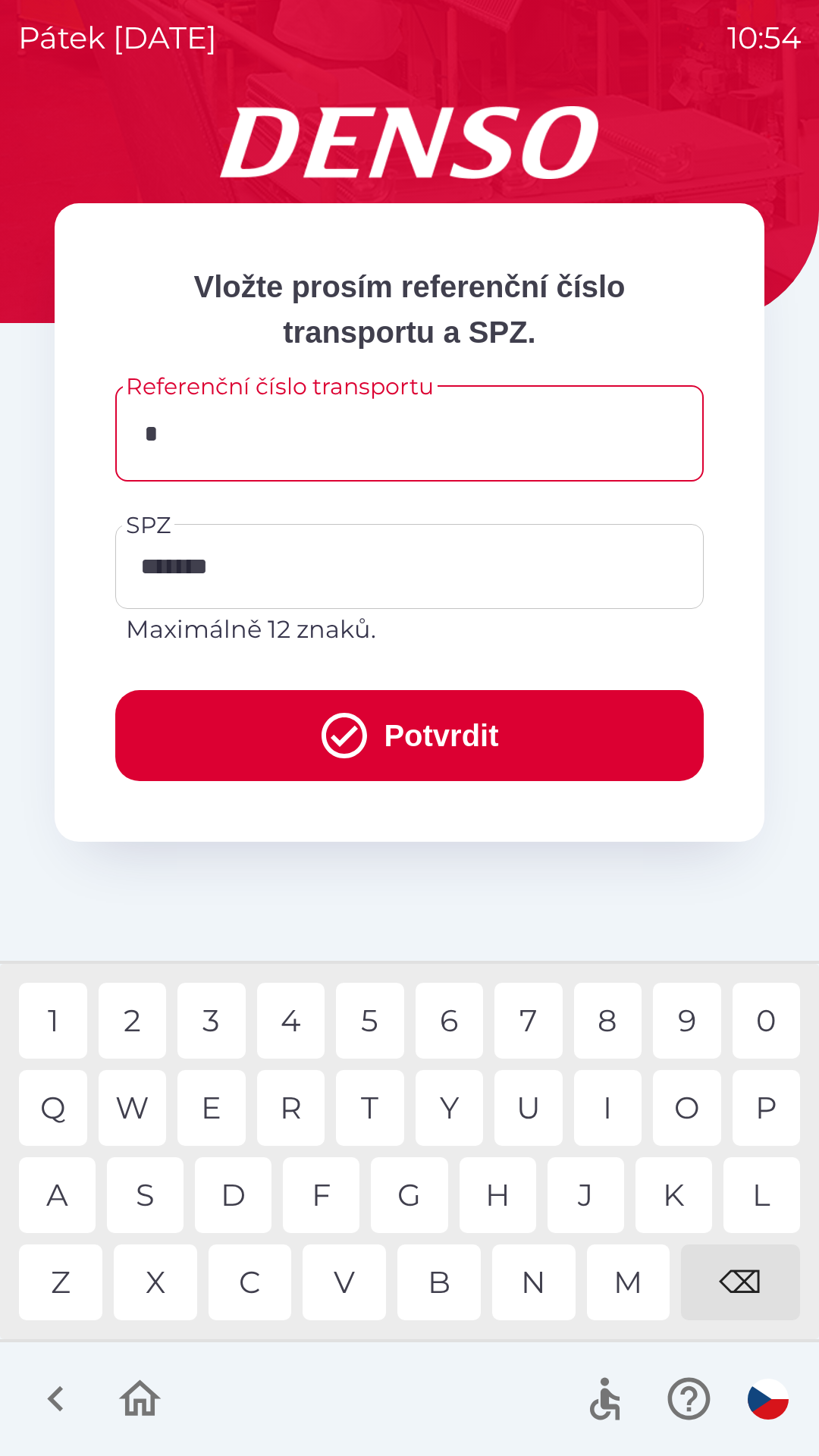
click at [770, 1011] on div "0" at bounding box center [766, 1021] width 68 height 76
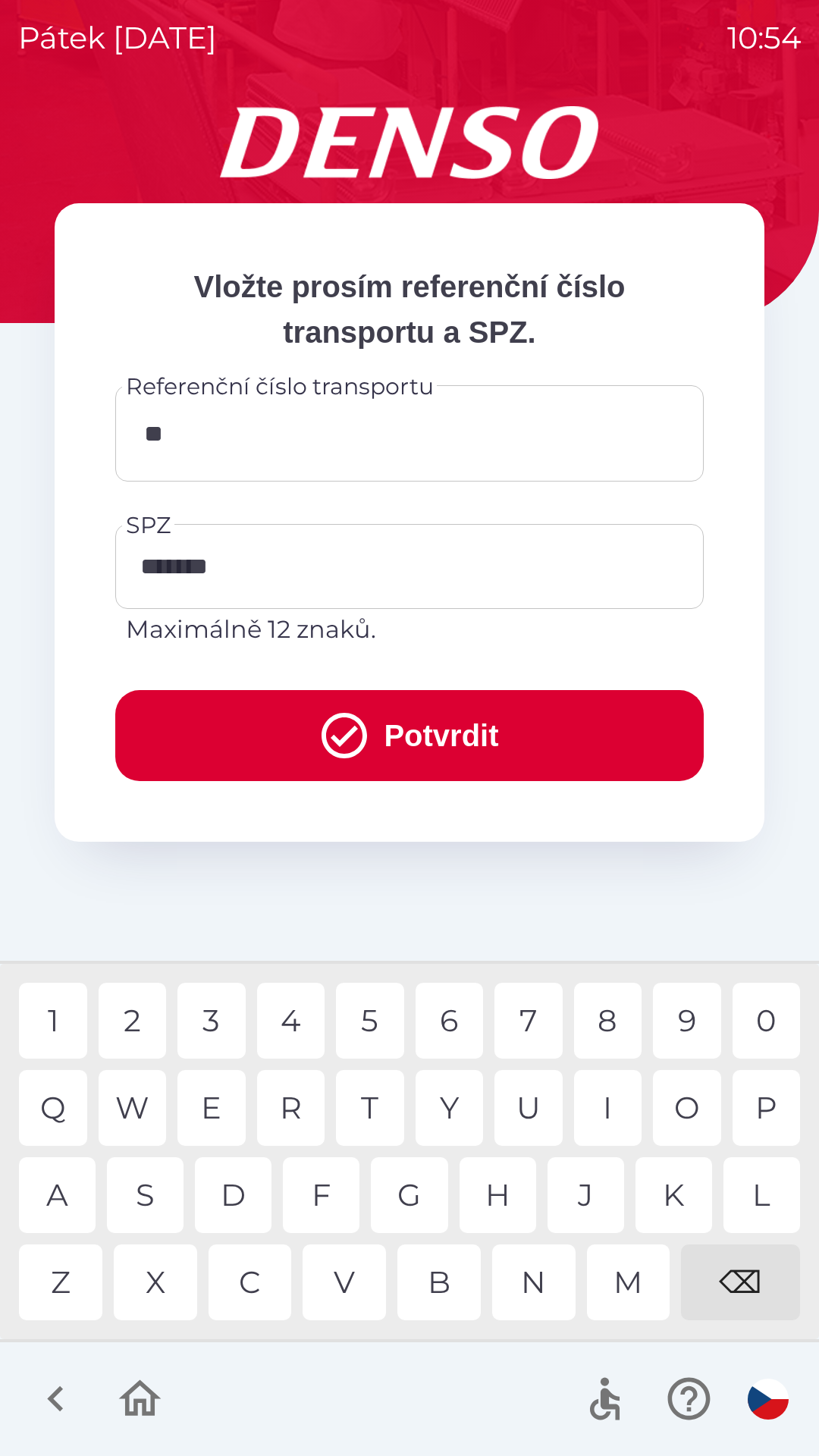
click at [774, 1008] on div "0" at bounding box center [766, 1021] width 68 height 76
click at [715, 1015] on div "9" at bounding box center [687, 1021] width 68 height 76
click at [780, 1011] on div "0" at bounding box center [766, 1021] width 68 height 76
type input "**********"
click at [687, 1022] on div "9" at bounding box center [687, 1021] width 68 height 76
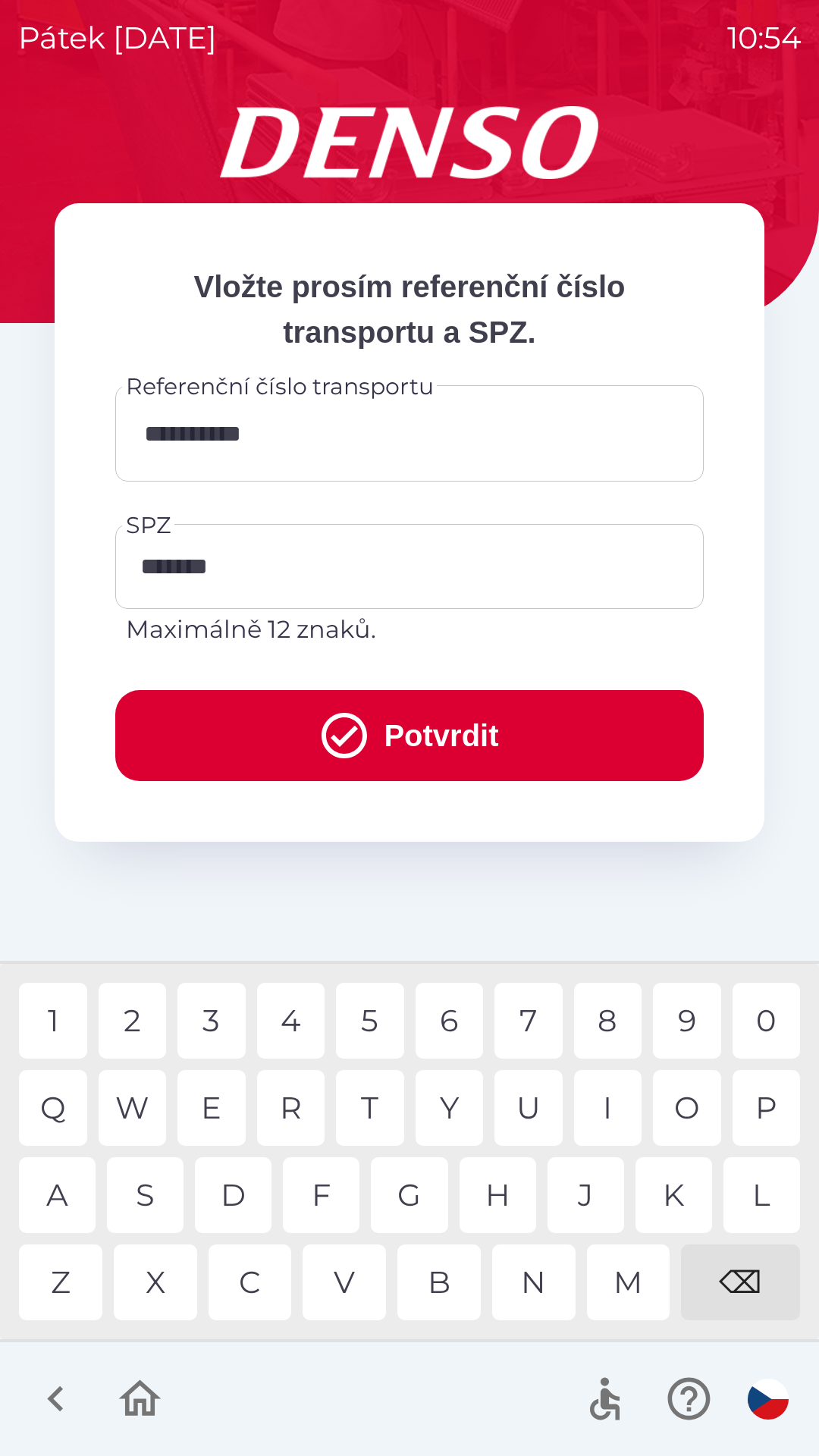
click at [500, 722] on button "Potvrdit" at bounding box center [409, 735] width 588 height 91
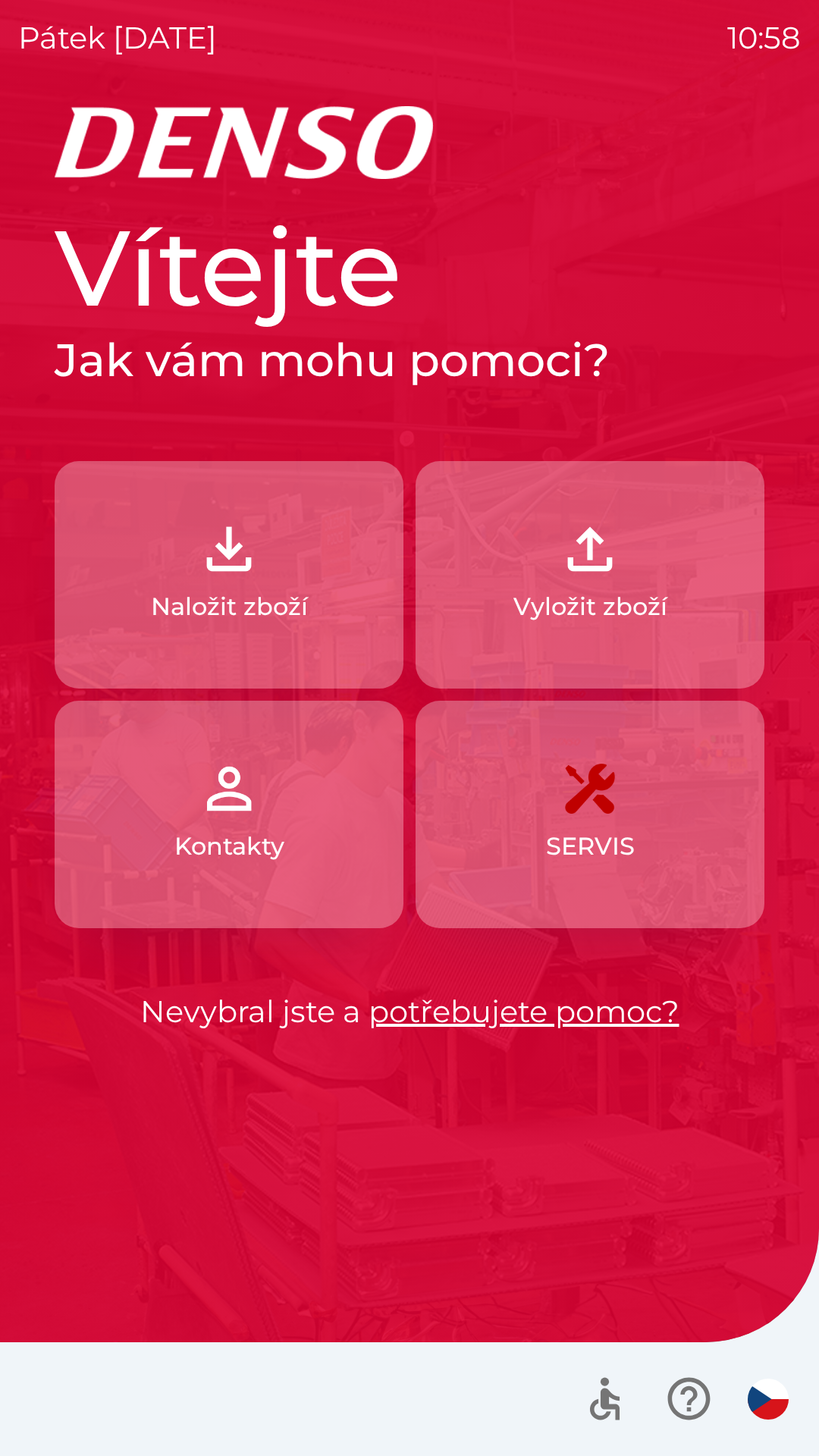
click at [818, 1361] on div at bounding box center [410, 1399] width 819 height 113
click at [4, 1073] on div "pátek [DATE] 11:03 Vítejte Jak vám mohu pomoci? Naložit zboží Vyložit zboží Kon…" at bounding box center [410, 728] width 819 height 1456
click at [9, 1077] on div "pátek [DATE] 11:03 Vítejte Jak vám mohu pomoci? Naložit zboží Vyložit zboží Kon…" at bounding box center [410, 728] width 819 height 1456
click at [10, 1077] on div "pátek [DATE] 11:03 Vítejte Jak vám mohu pomoci? Naložit zboží Vyložit zboží Kon…" at bounding box center [410, 728] width 819 height 1456
click at [9, 1077] on div "pátek [DATE] 11:03 Vítejte Jak vám mohu pomoci? Naložit zboží Vyložit zboží Kon…" at bounding box center [410, 728] width 819 height 1456
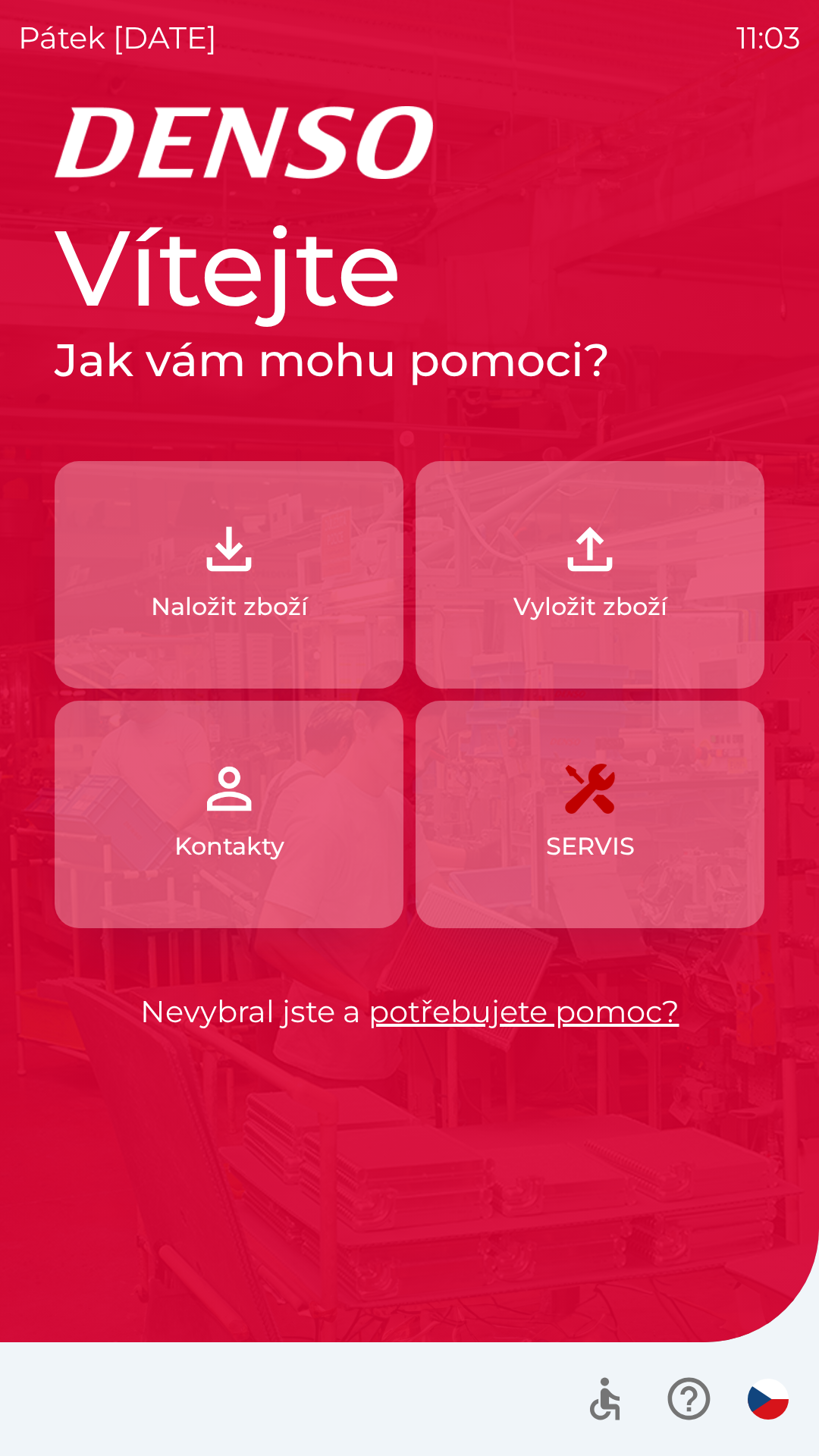
click at [9, 1078] on div "pátek [DATE] 11:03 Vítejte Jak vám mohu pomoci? Naložit zboží Vyložit zboží Kon…" at bounding box center [410, 728] width 819 height 1456
click at [10, 1079] on div "pátek [DATE] 11:03 Vítejte Jak vám mohu pomoci? Naložit zboží Vyložit zboží Kon…" at bounding box center [410, 728] width 819 height 1456
click at [11, 1079] on div "pátek [DATE] 11:03 Vítejte Jak vám mohu pomoci? Naložit zboží Vyložit zboží Kon…" at bounding box center [410, 728] width 819 height 1456
click at [13, 1079] on div "pátek [DATE] 11:03 Vítejte Jak vám mohu pomoci? Naložit zboží Vyložit zboží Kon…" at bounding box center [410, 728] width 819 height 1456
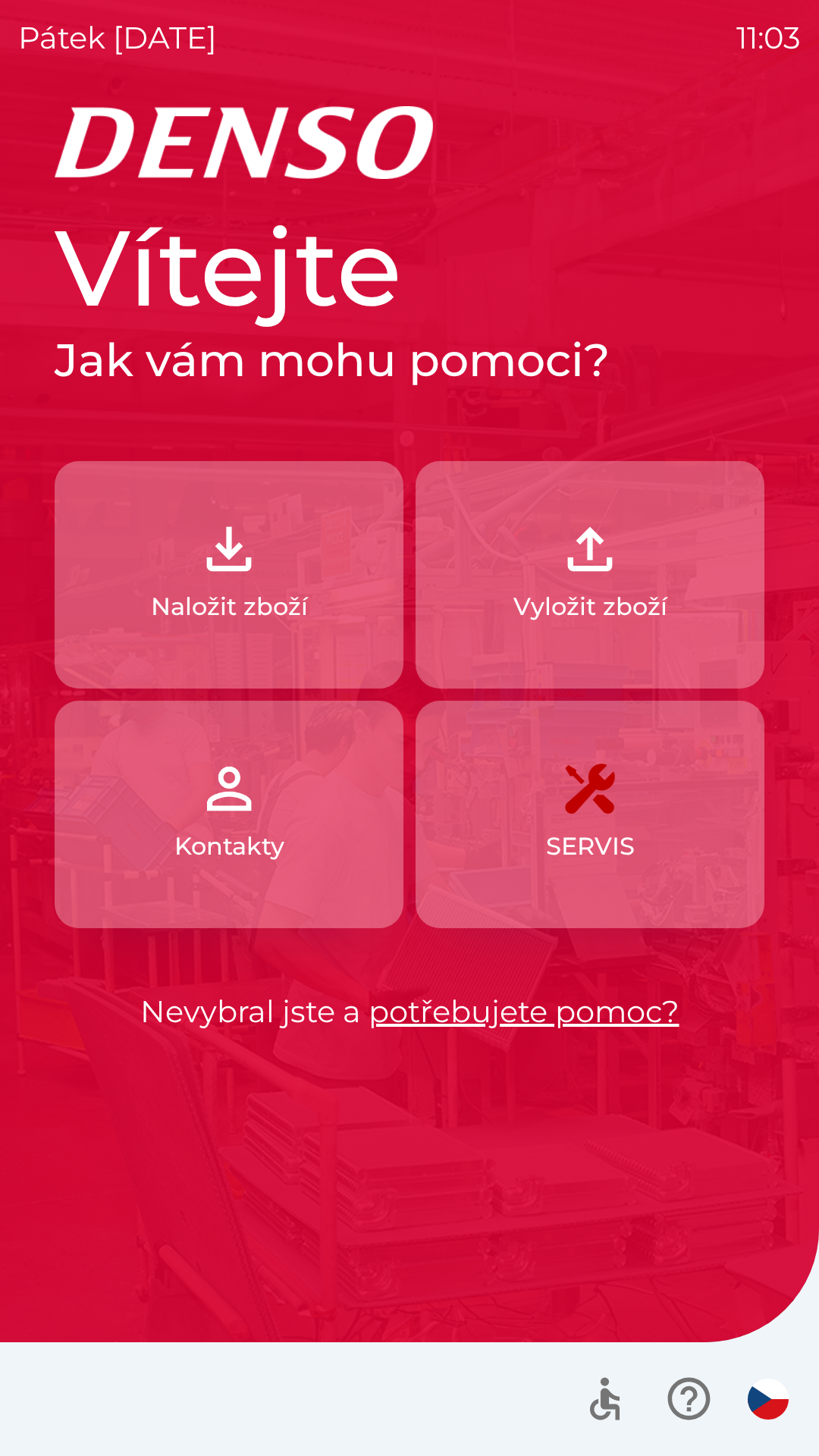
click at [7, 1074] on div "pátek [DATE] 11:03 Vítejte Jak vám mohu pomoci? Naložit zboží Vyložit zboží Kon…" at bounding box center [410, 728] width 819 height 1456
click at [10, 1091] on div "pátek [DATE] 11:03 Vítejte Jak vám mohu pomoci? Naložit zboží Vyložit zboží Kon…" at bounding box center [410, 728] width 819 height 1456
